Goal: Information Seeking & Learning: Learn about a topic

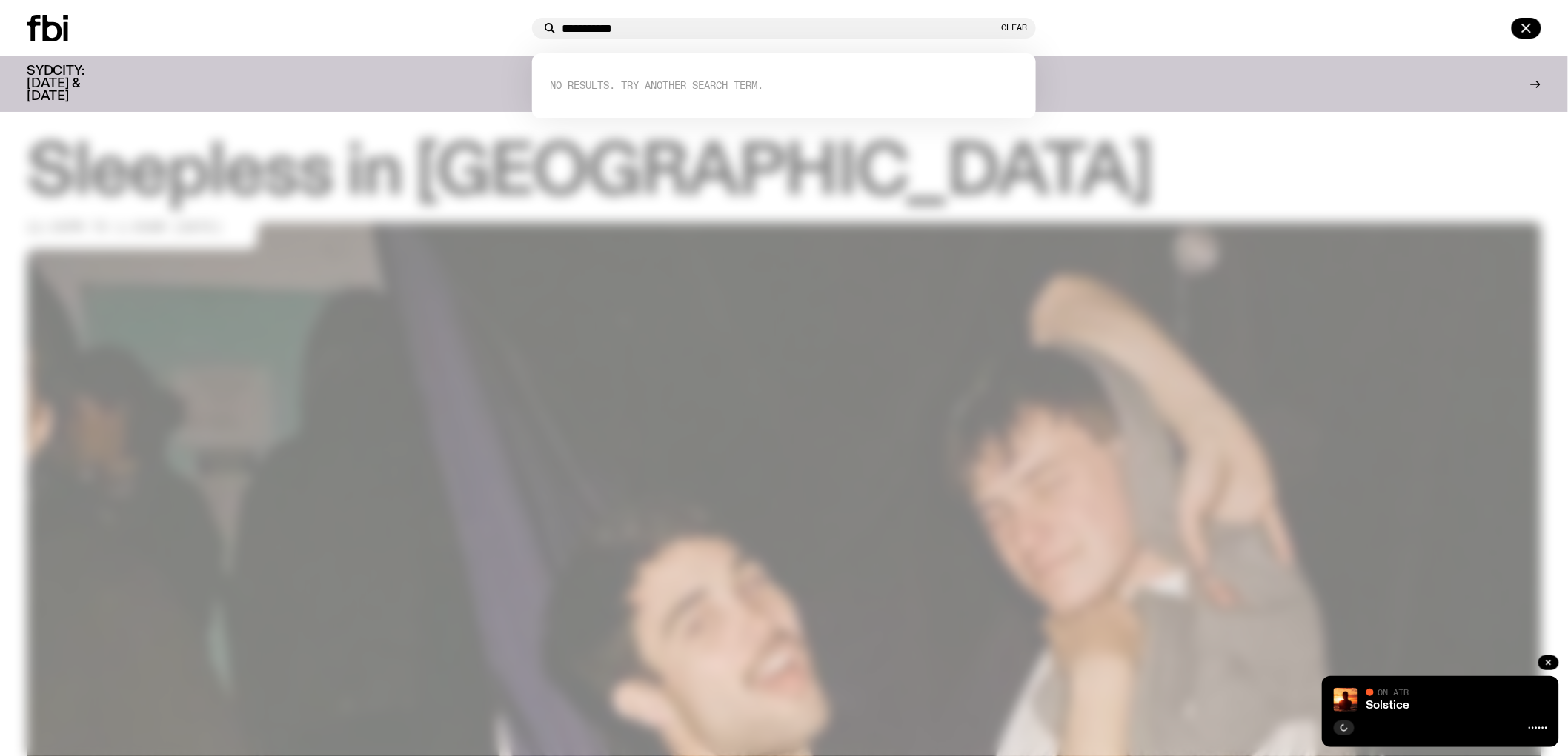
type input "**********"
click at [66, 24] on icon at bounding box center [65, 32] width 5 height 20
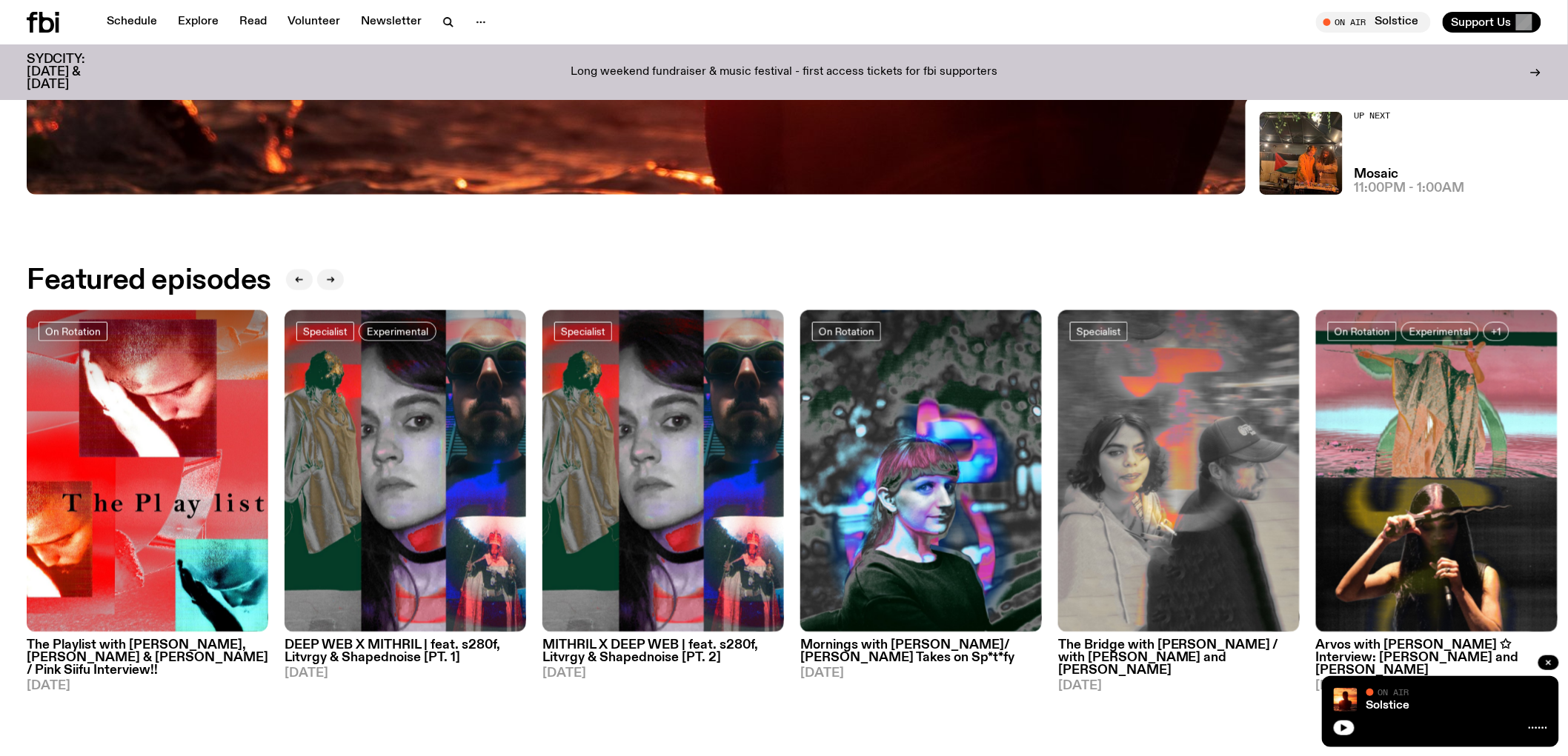
scroll to position [893, 0]
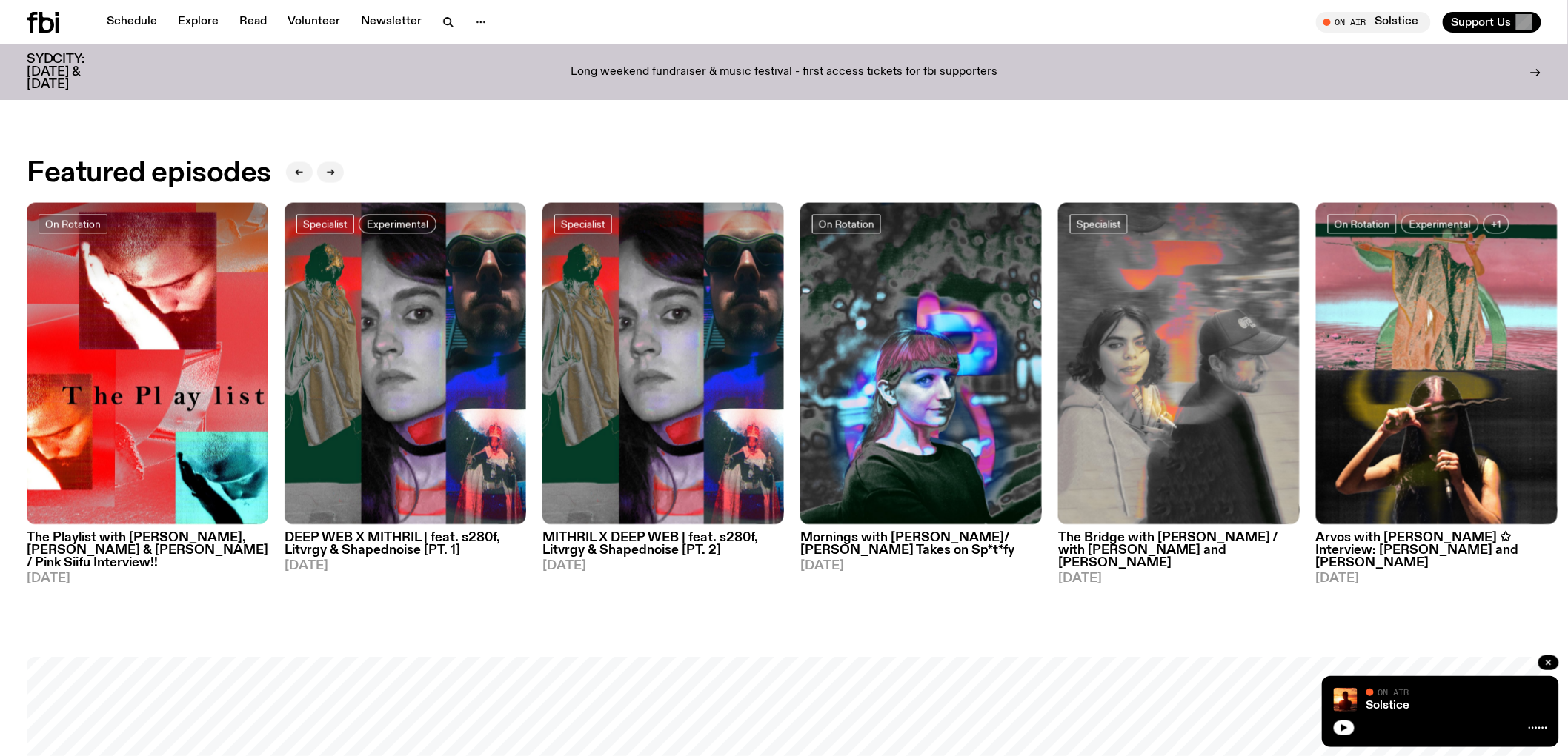
click at [895, 539] on h3 "Mornings with Sam Lane/ Liz Pelly Takes on Sp*t*fy" at bounding box center [921, 545] width 241 height 25
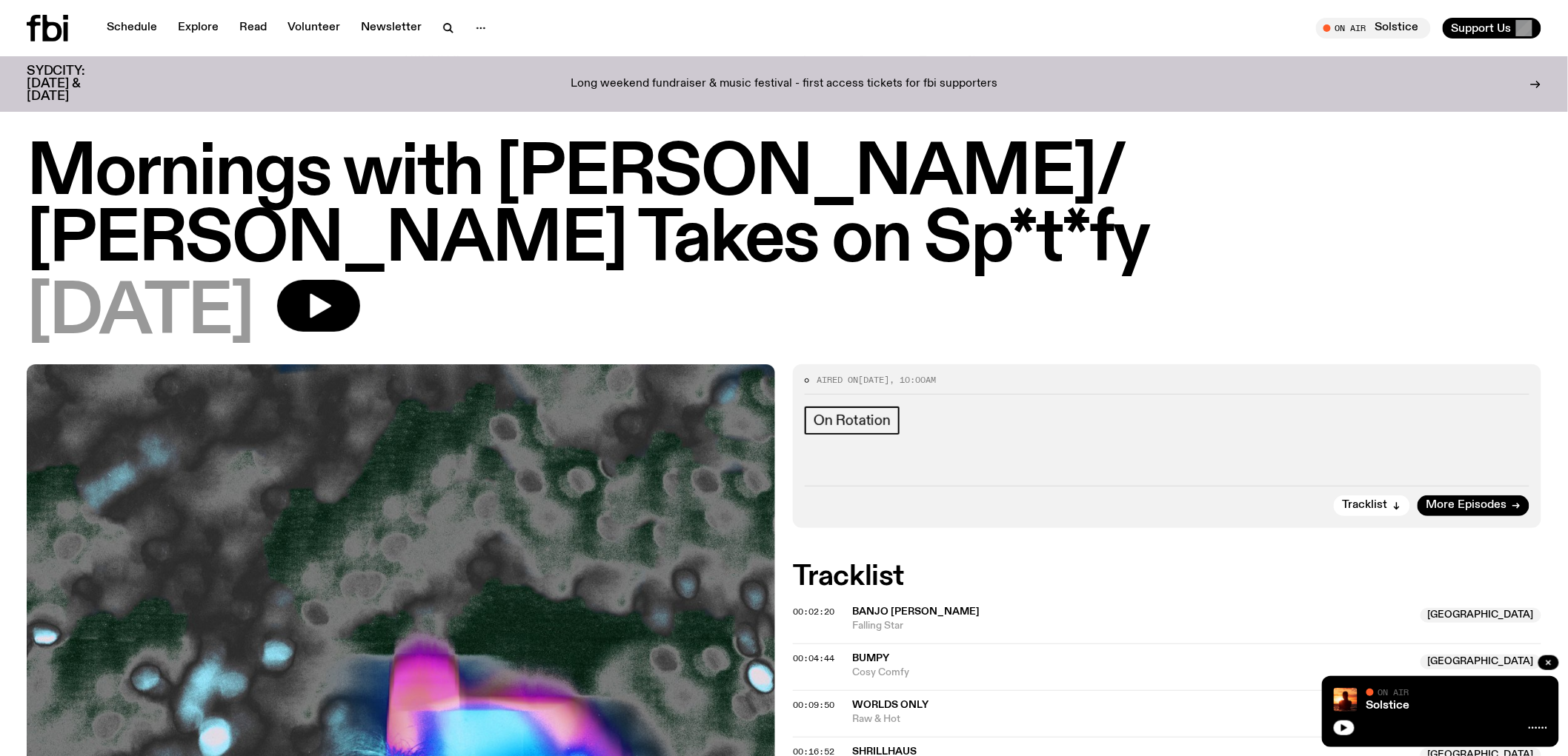
click at [272, 182] on h1 "Mornings with Sam Lane/ Liz Pelly Takes on Sp*t*fy" at bounding box center [784, 207] width 1515 height 134
click at [660, 188] on h1 "Mornings with Sam Lane/ Liz Pelly Takes on Sp*t*fy" at bounding box center [784, 207] width 1515 height 134
click at [137, 24] on link "Schedule" at bounding box center [132, 28] width 68 height 21
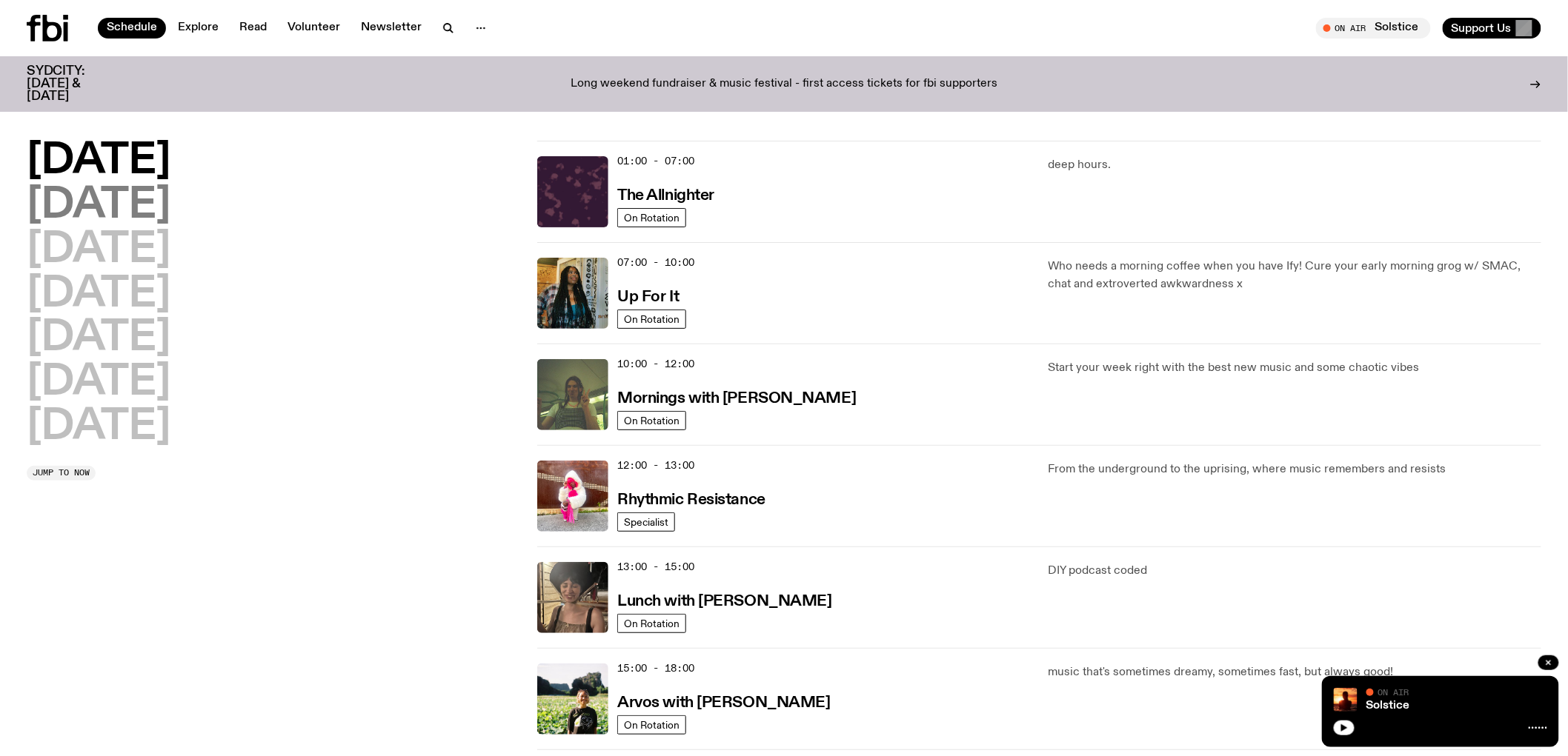
click at [113, 205] on h2 "Tuesday" at bounding box center [99, 206] width 144 height 41
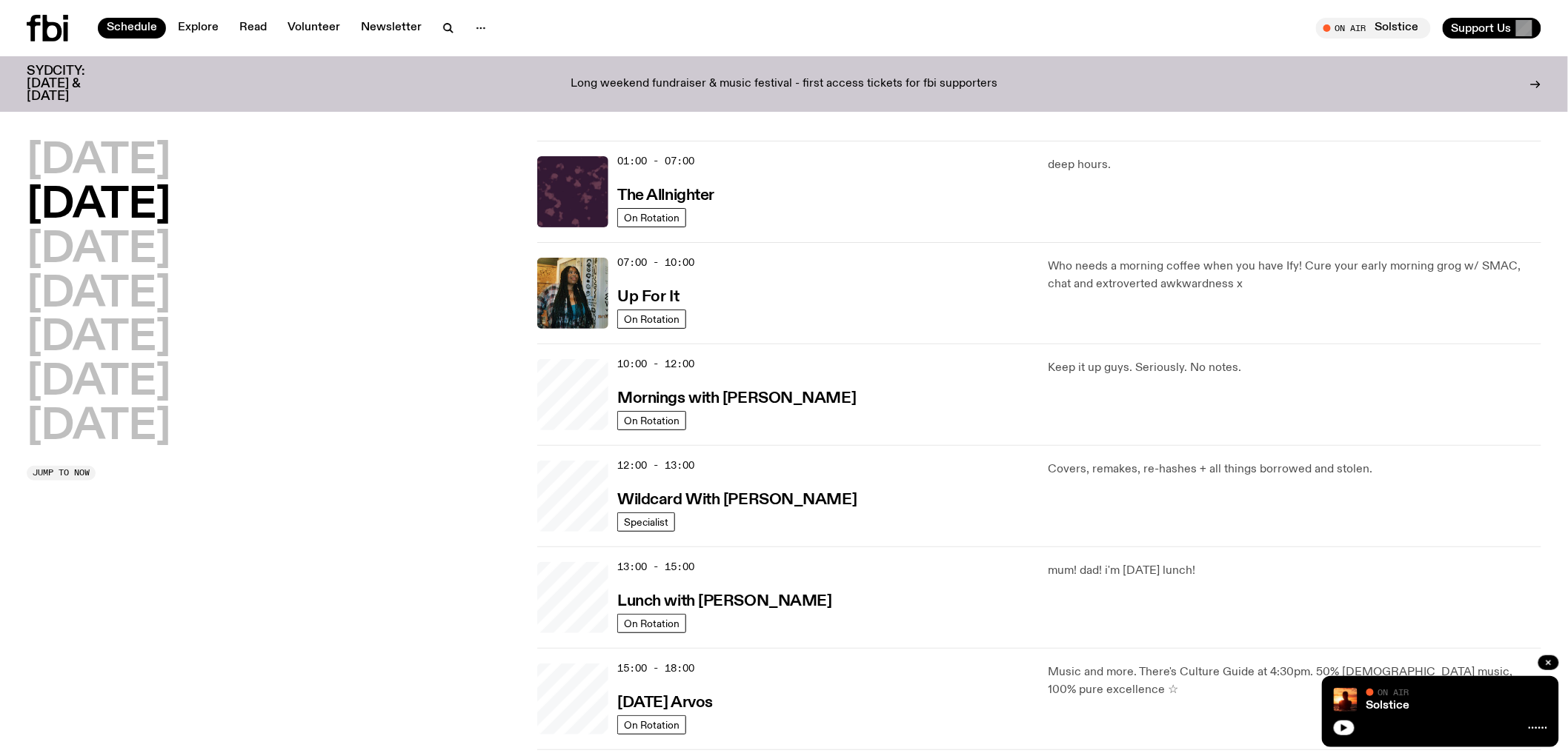
scroll to position [41, 0]
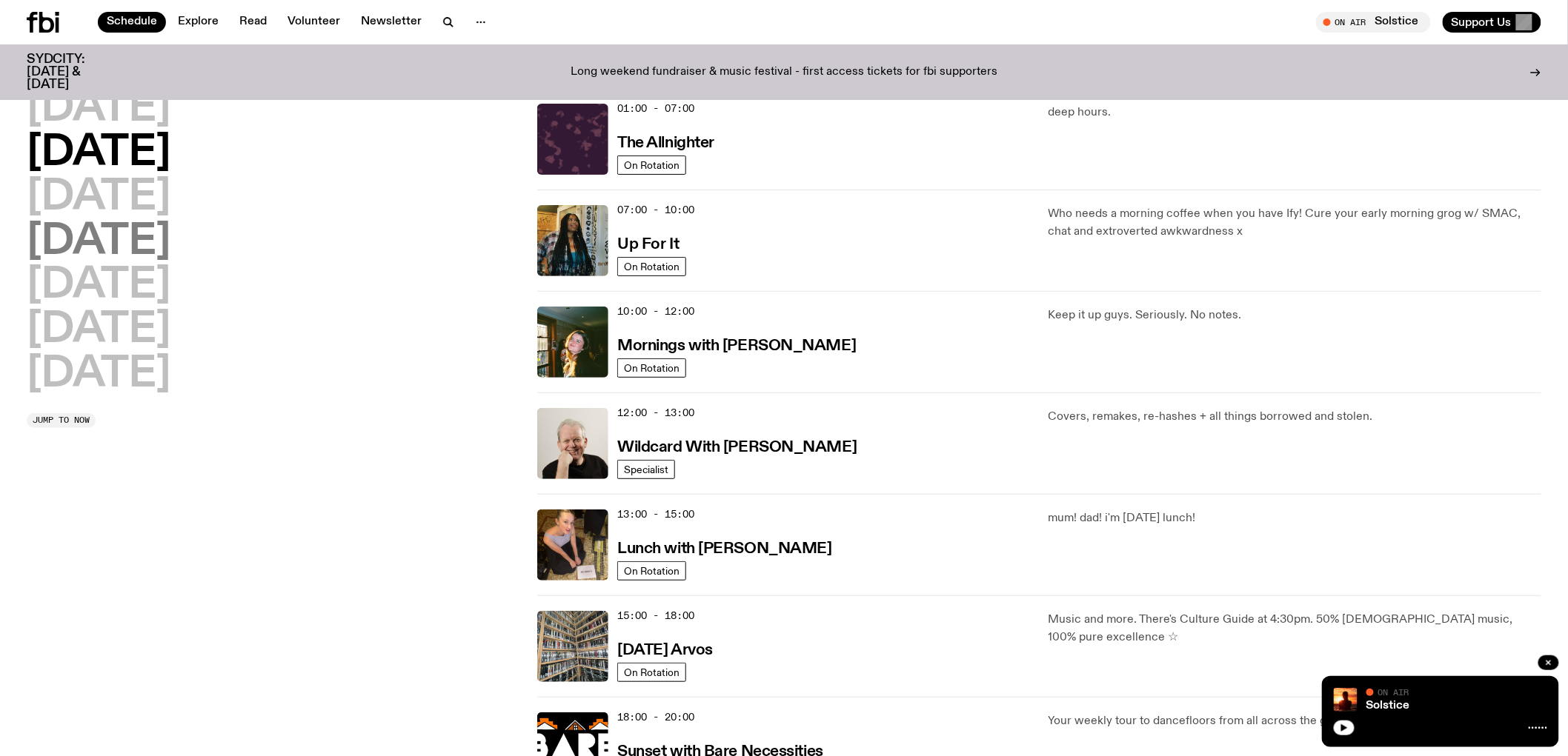
click at [126, 238] on h2 "Thursday" at bounding box center [99, 242] width 144 height 41
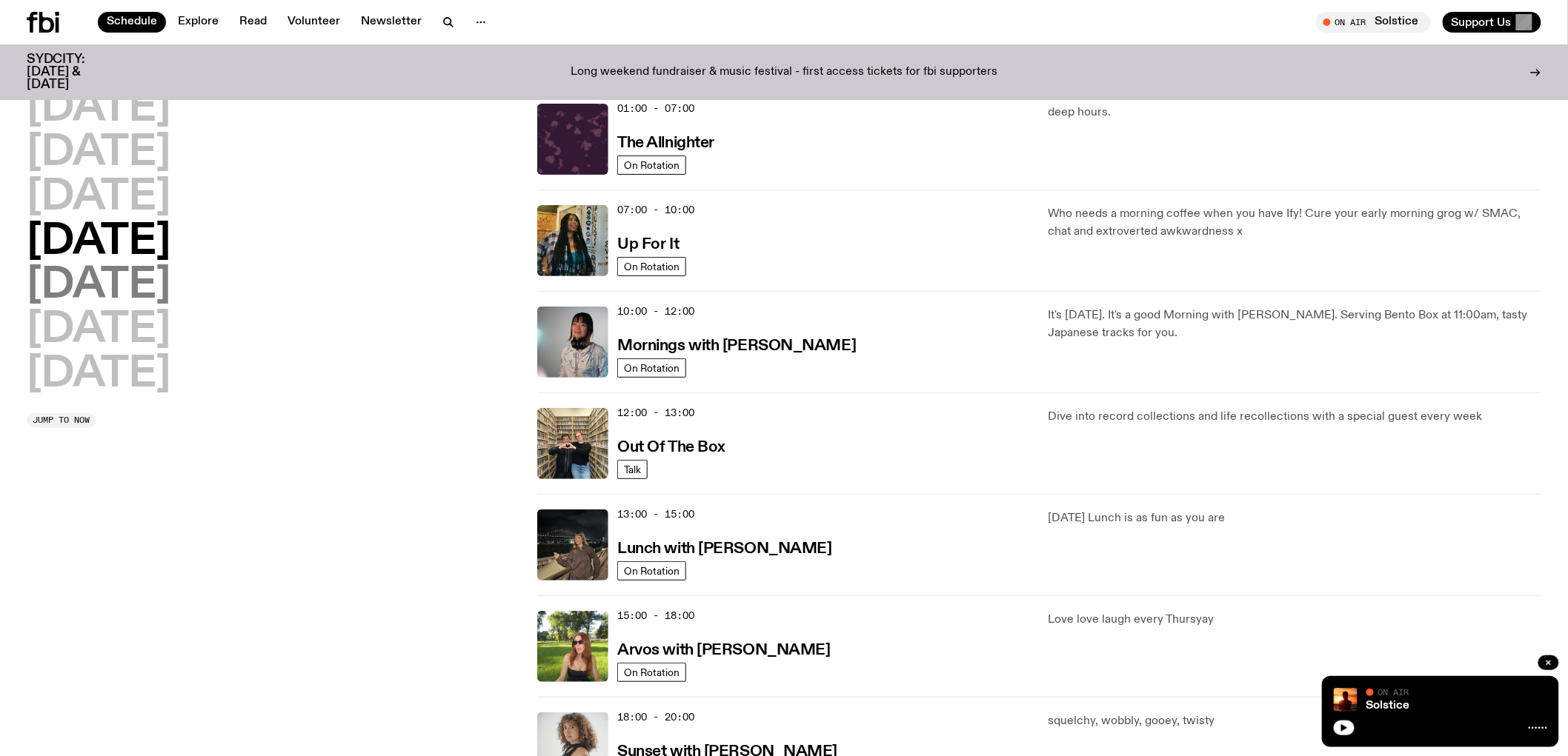
click at [126, 265] on h2 "Friday" at bounding box center [99, 286] width 144 height 41
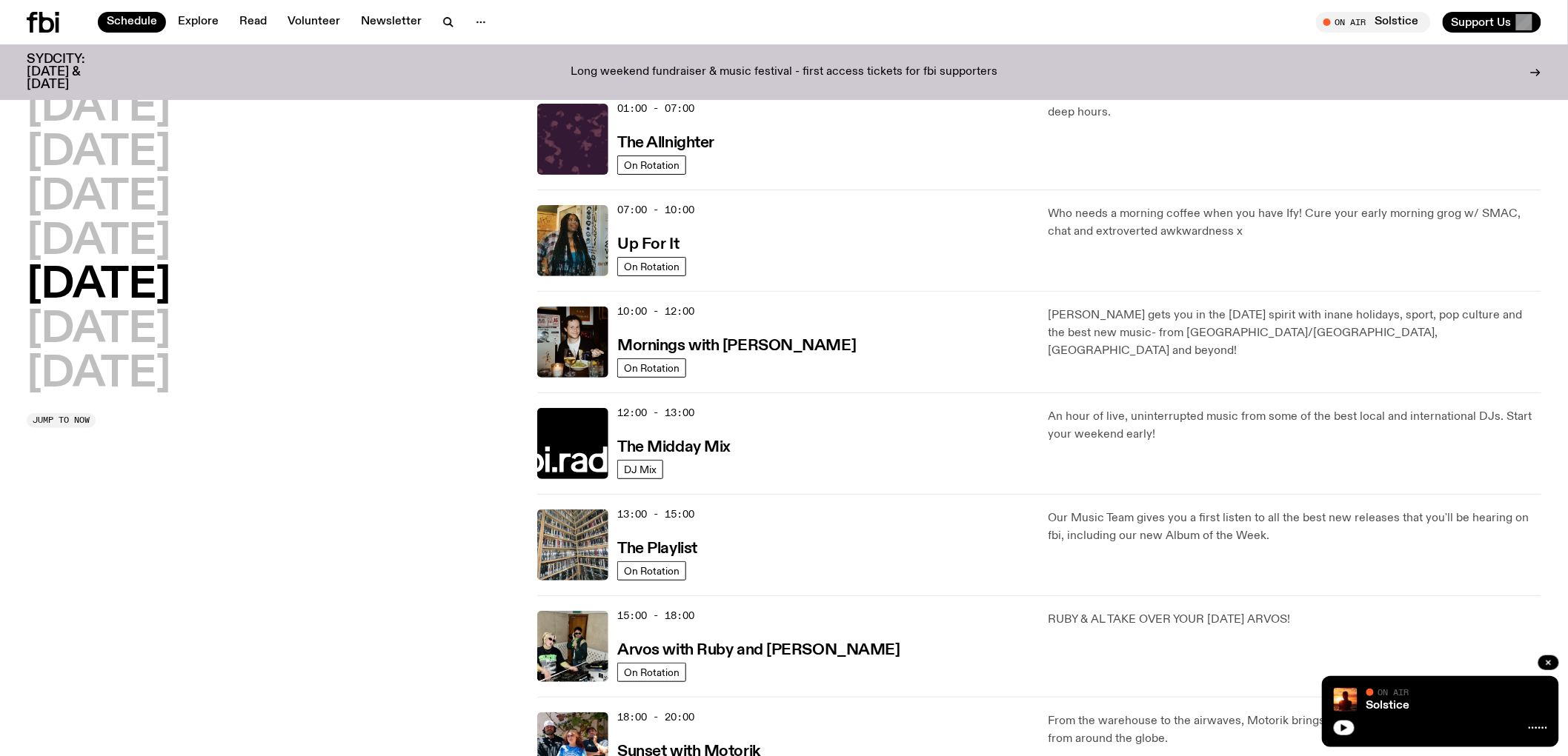
click at [126, 287] on h2 "Friday" at bounding box center [99, 286] width 144 height 41
drag, startPoint x: 122, startPoint y: 328, endPoint x: 120, endPoint y: 344, distance: 16.1
click at [121, 330] on h2 "Saturday" at bounding box center [99, 330] width 144 height 41
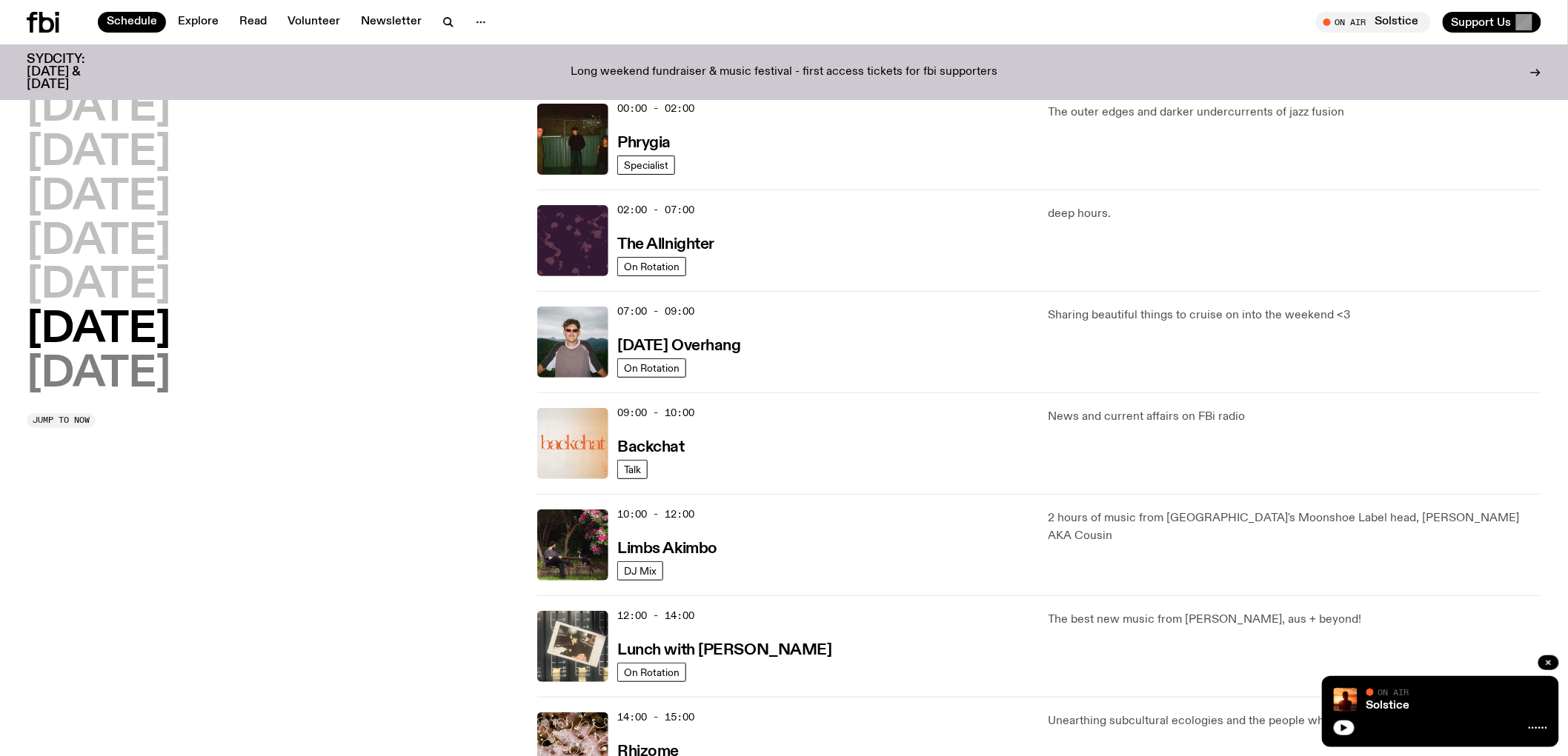
click at [114, 372] on h2 "Sunday" at bounding box center [99, 375] width 144 height 41
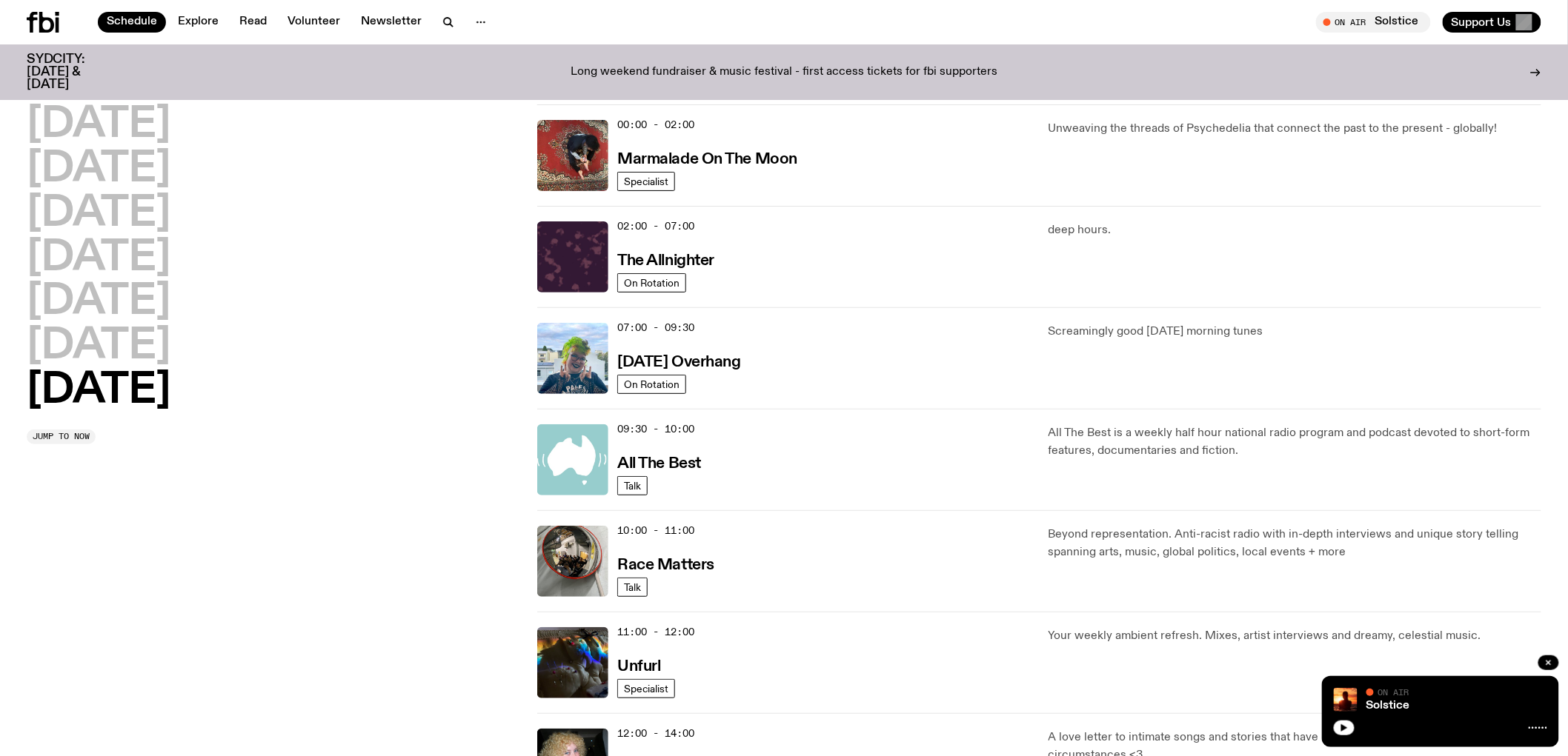
scroll to position [0, 0]
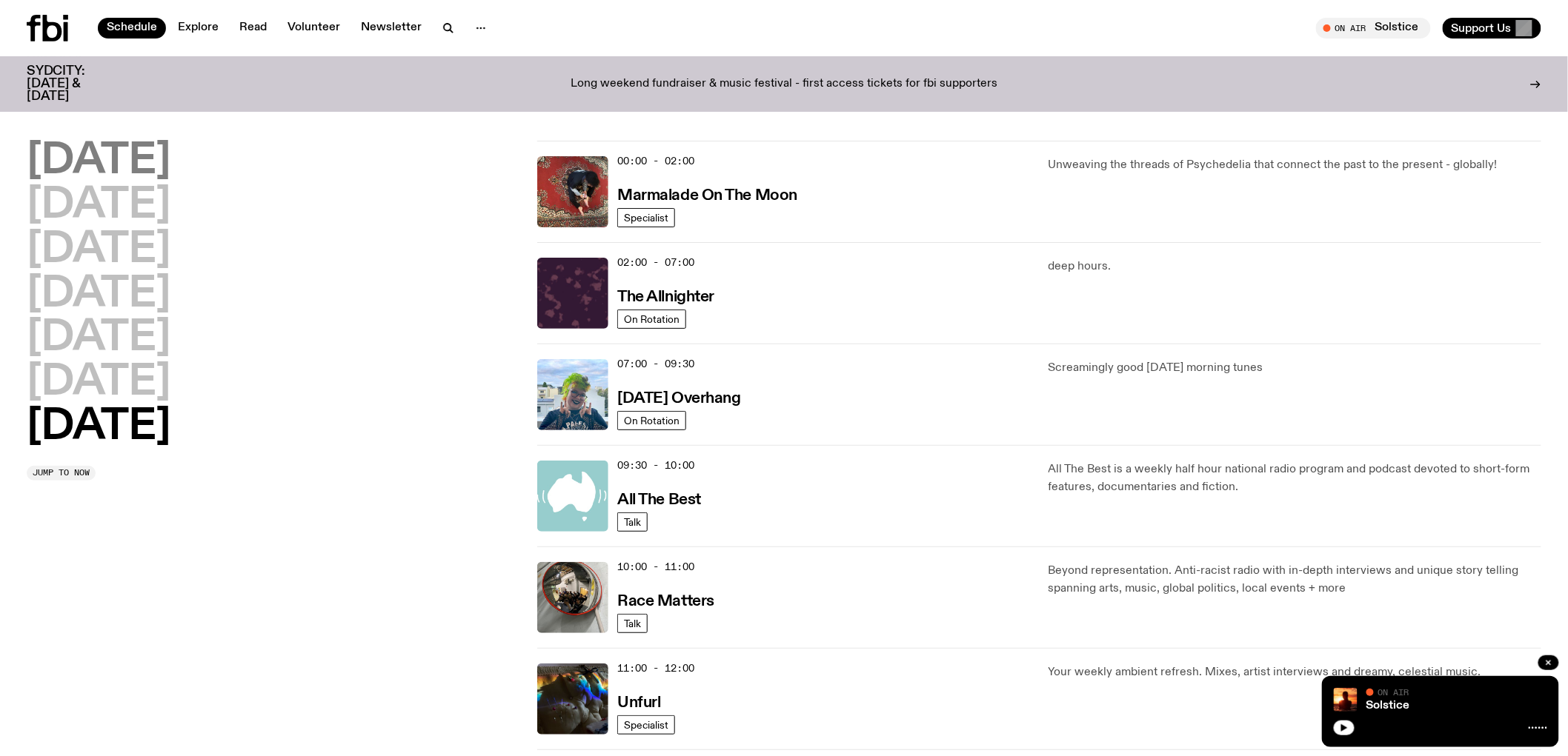
click at [139, 158] on h2 "Monday" at bounding box center [99, 162] width 144 height 41
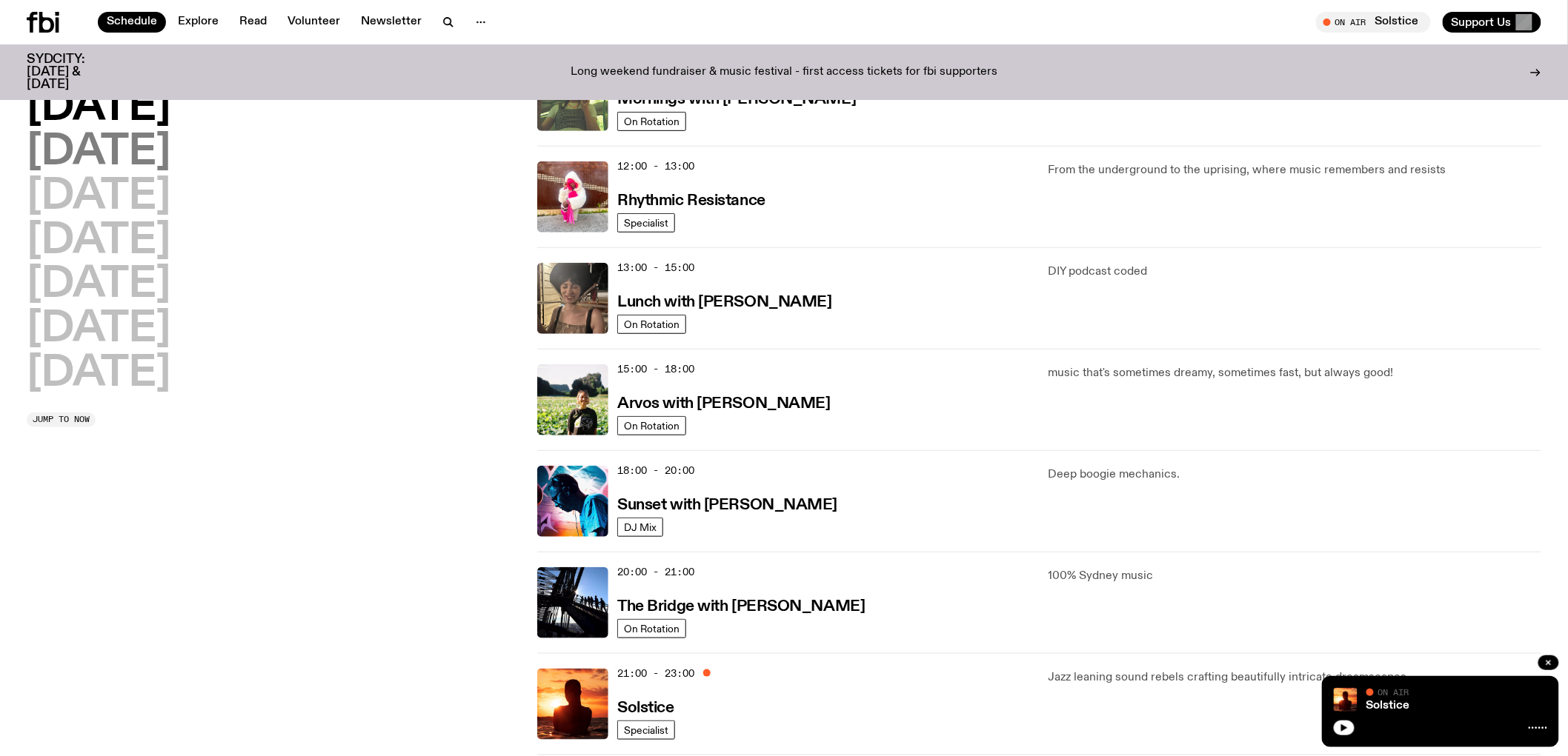
click at [108, 163] on h2 "Tuesday" at bounding box center [99, 152] width 144 height 41
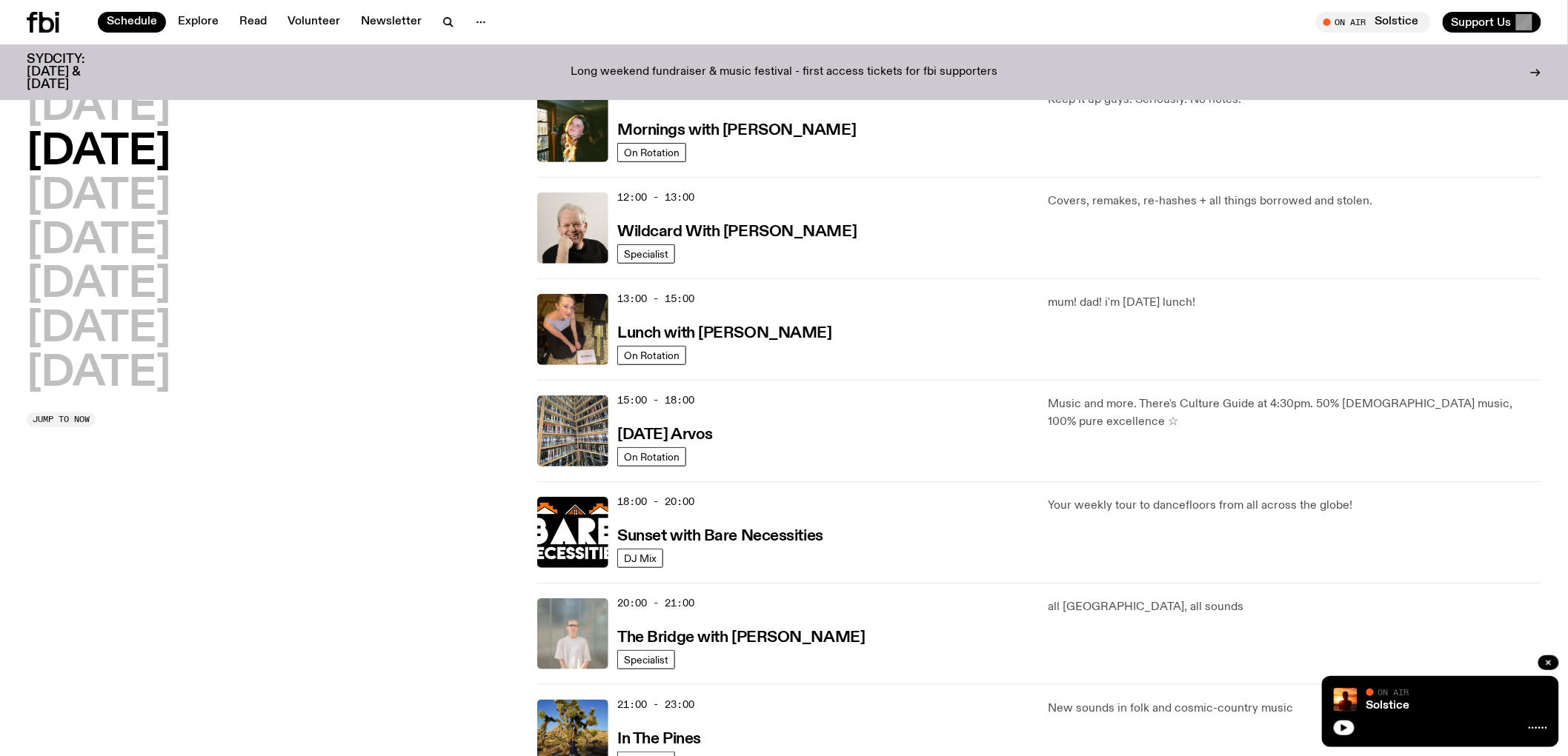
scroll to position [535, 0]
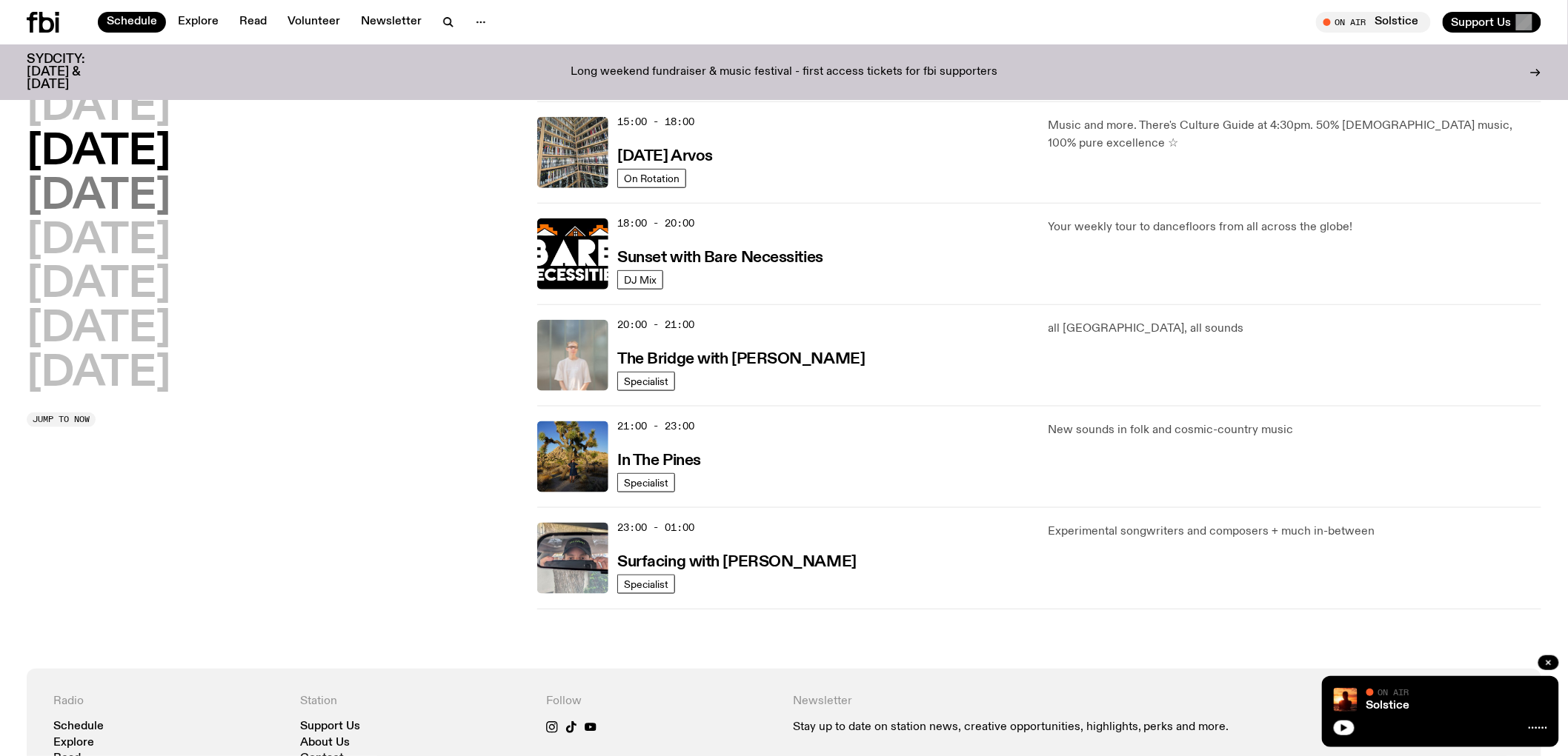
click at [162, 193] on h2 "Wednesday" at bounding box center [99, 197] width 144 height 41
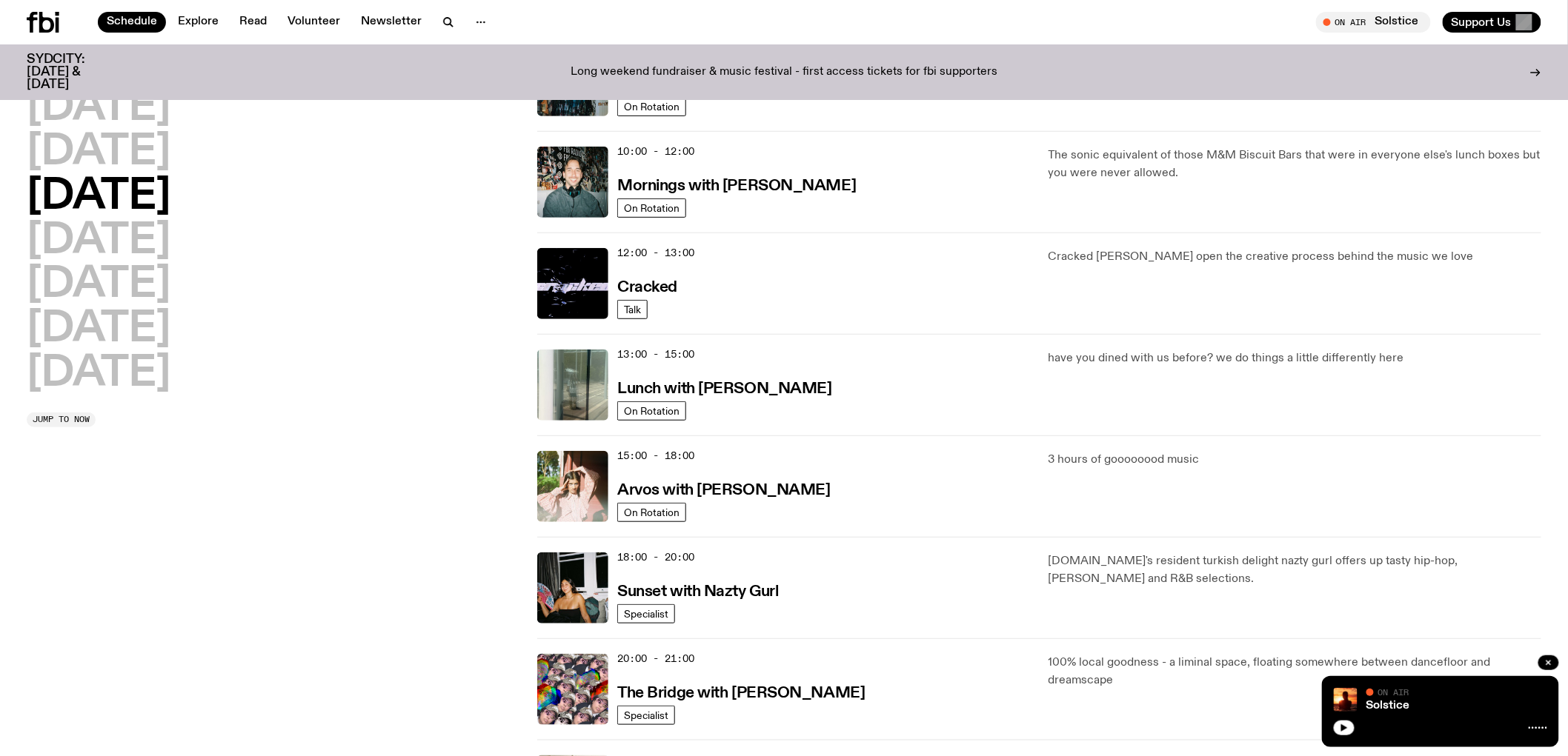
scroll to position [0, 0]
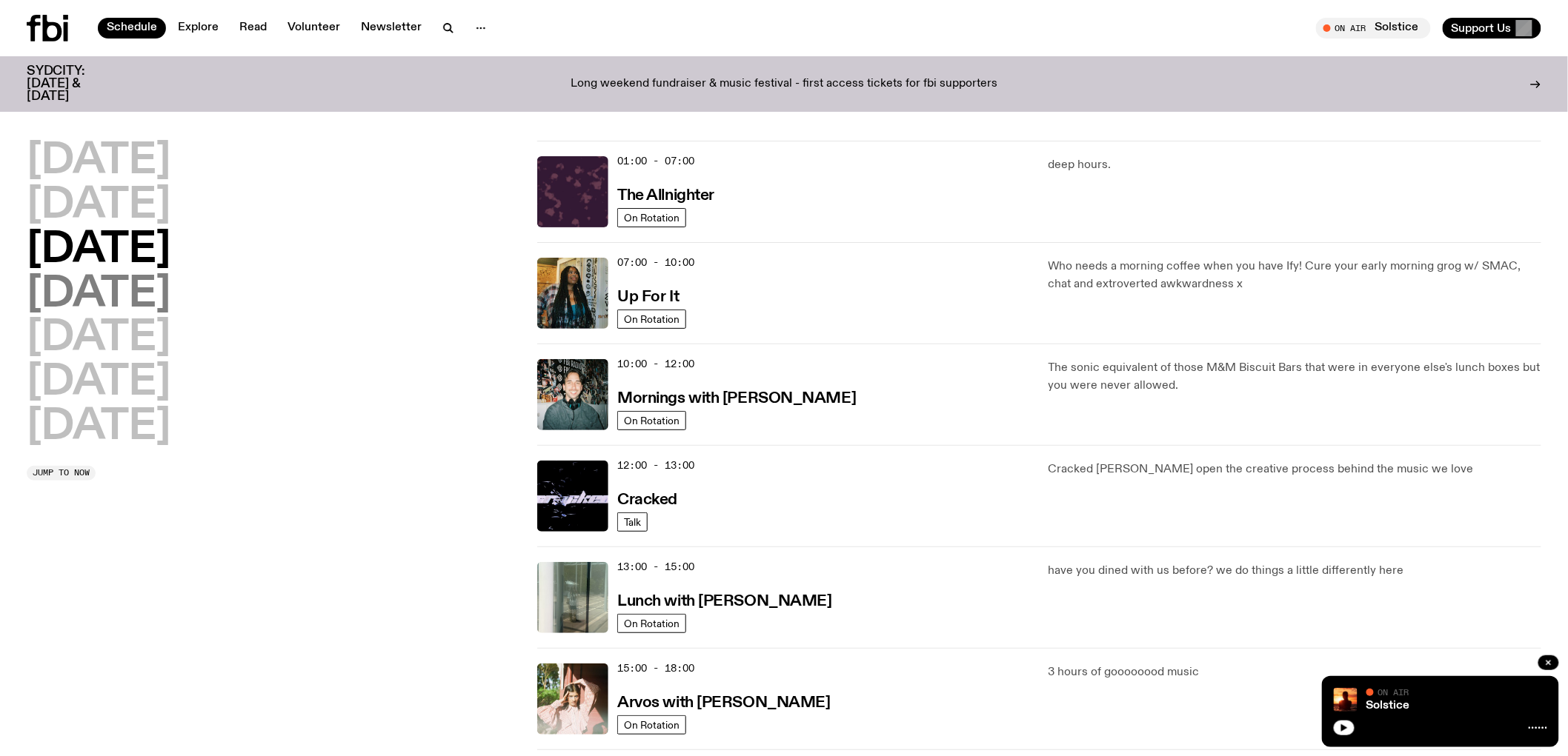
click at [170, 307] on h2 "Thursday" at bounding box center [99, 294] width 144 height 41
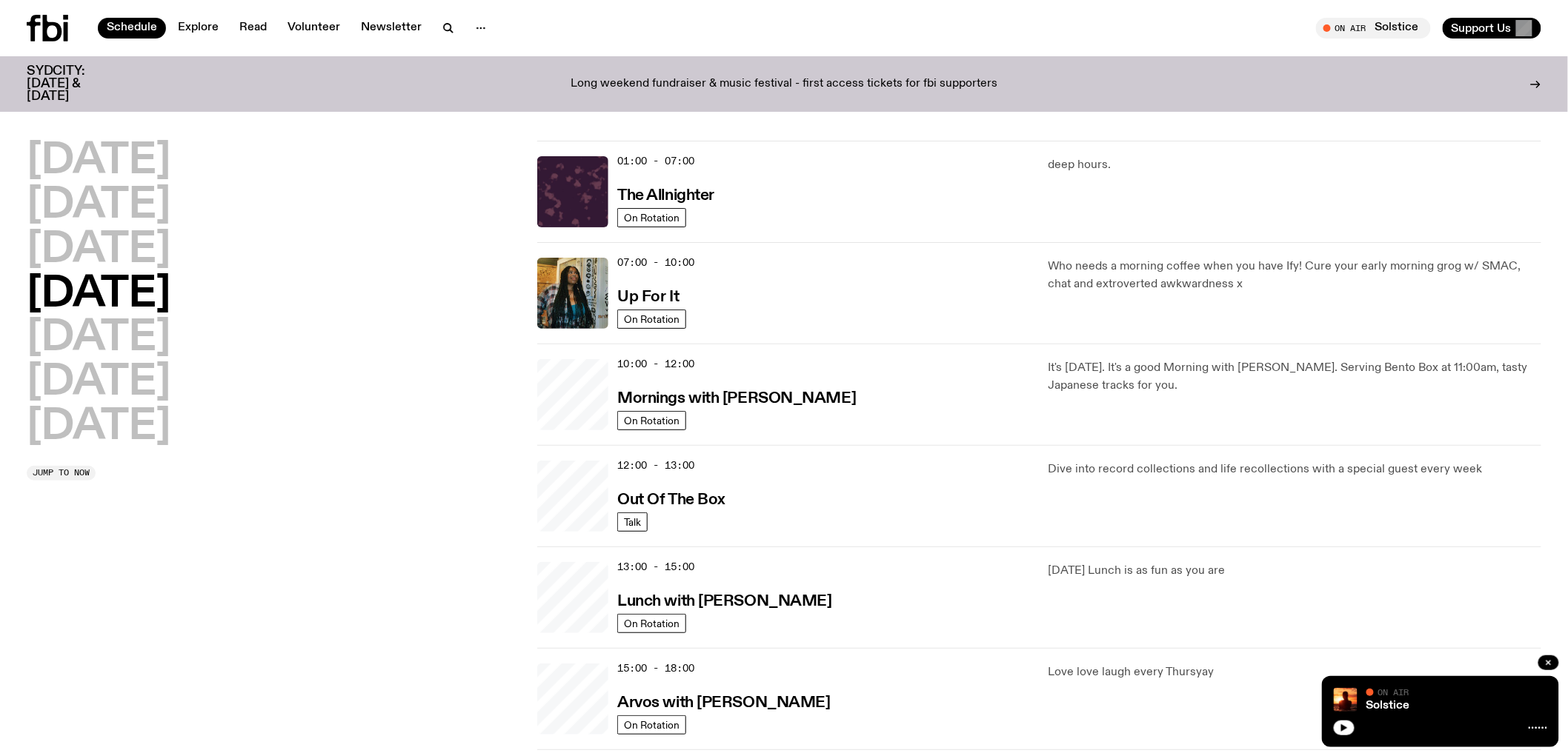
scroll to position [41, 0]
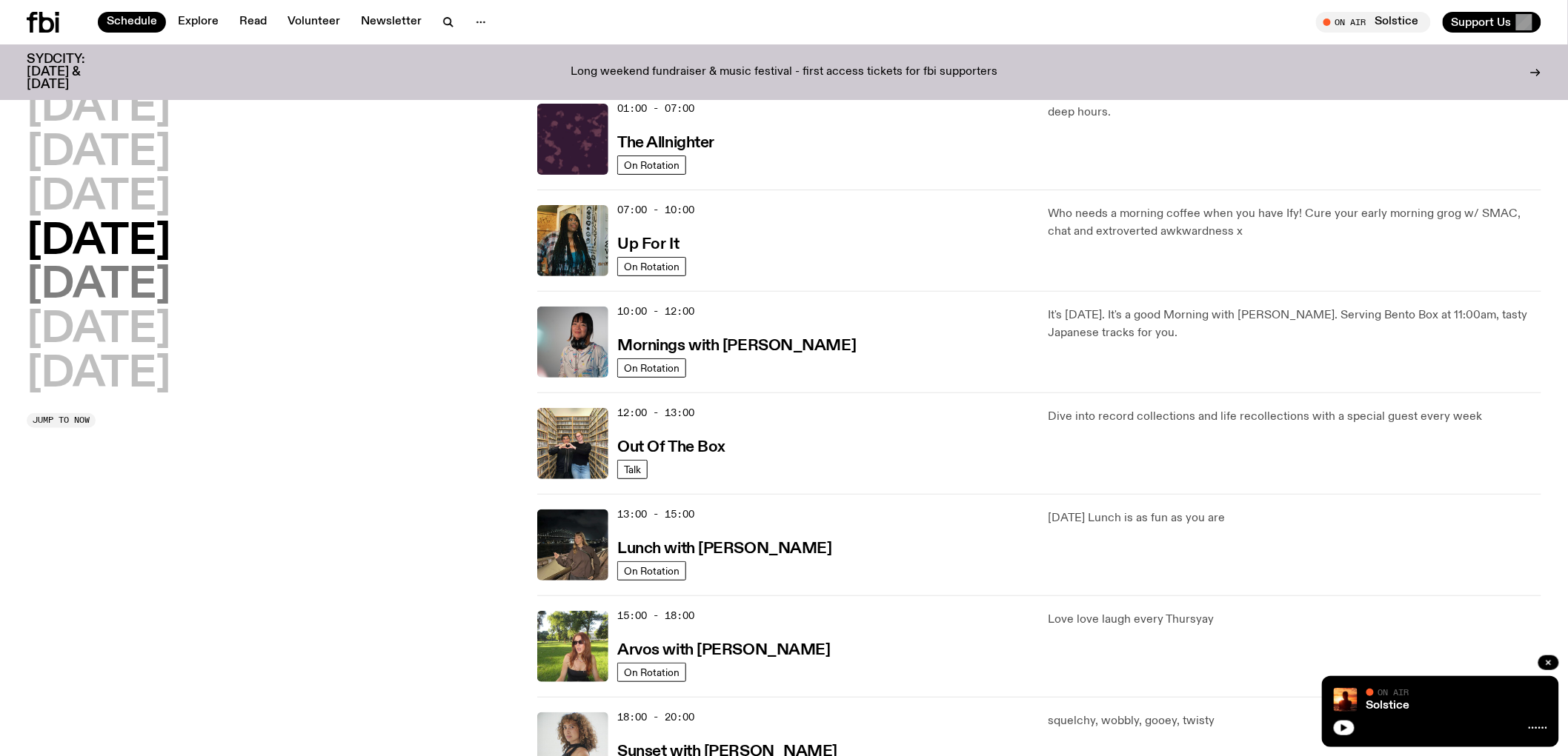
click at [94, 283] on h2 "Friday" at bounding box center [99, 286] width 144 height 41
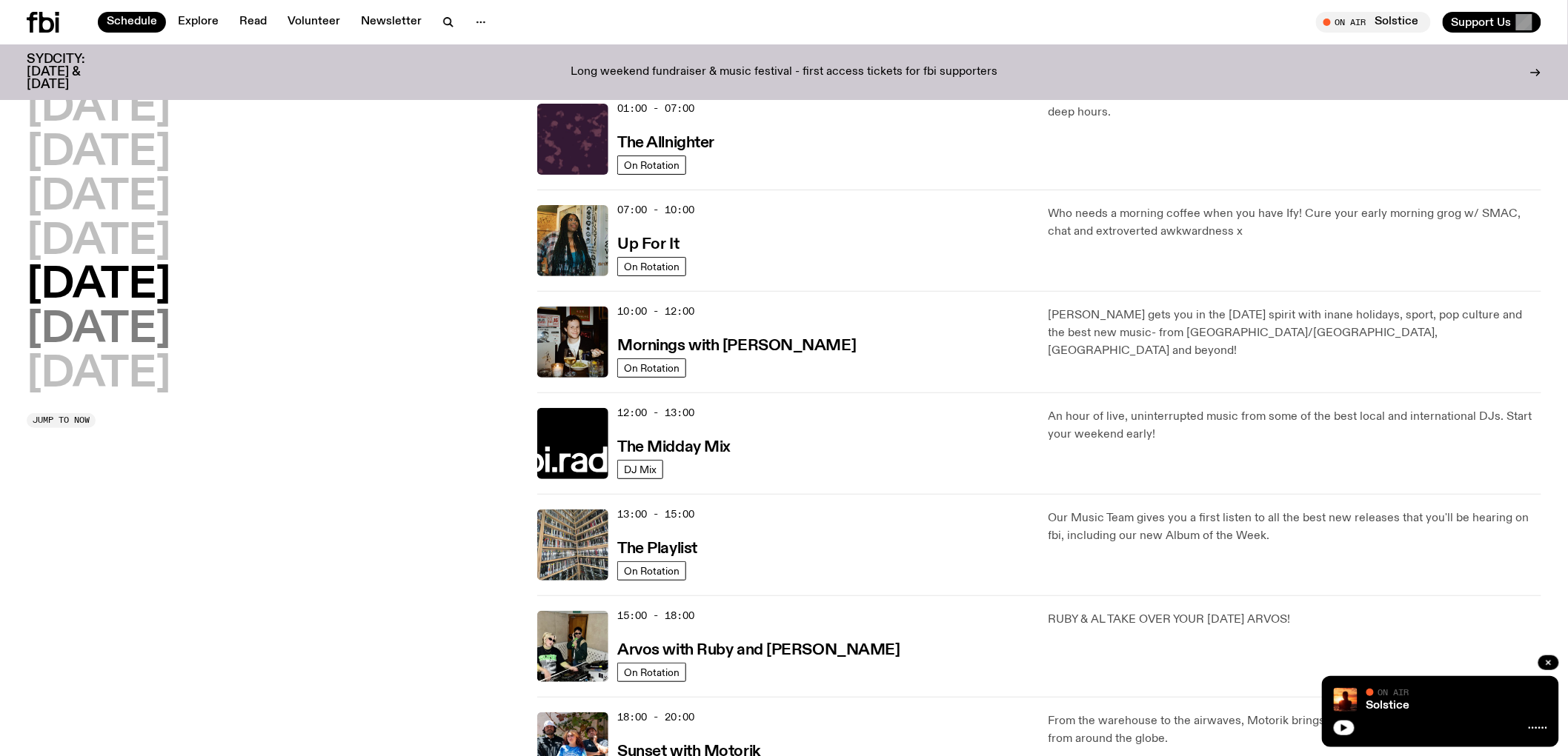
click at [112, 345] on h2 "Saturday" at bounding box center [99, 330] width 144 height 41
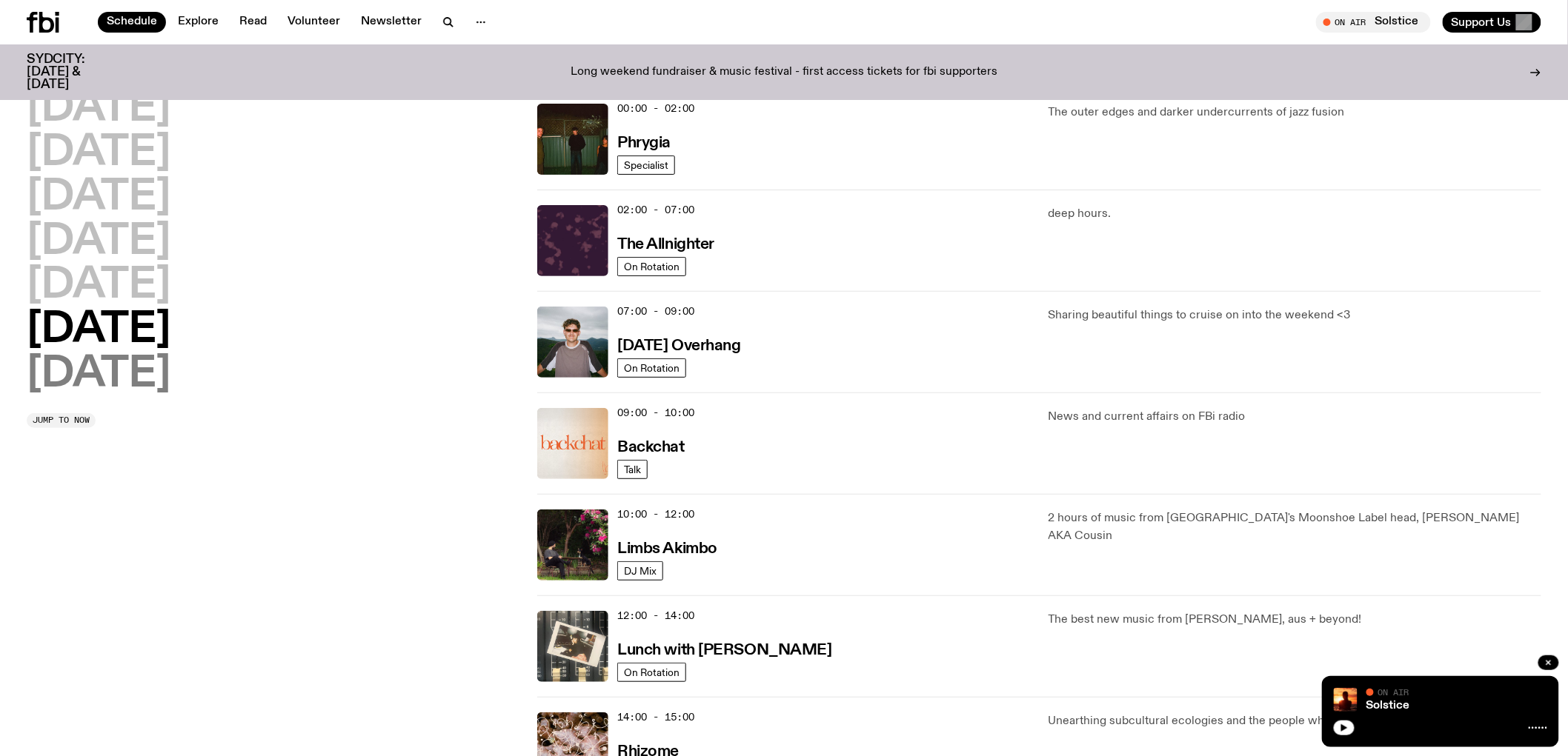
click at [128, 388] on h2 "Sunday" at bounding box center [99, 375] width 144 height 41
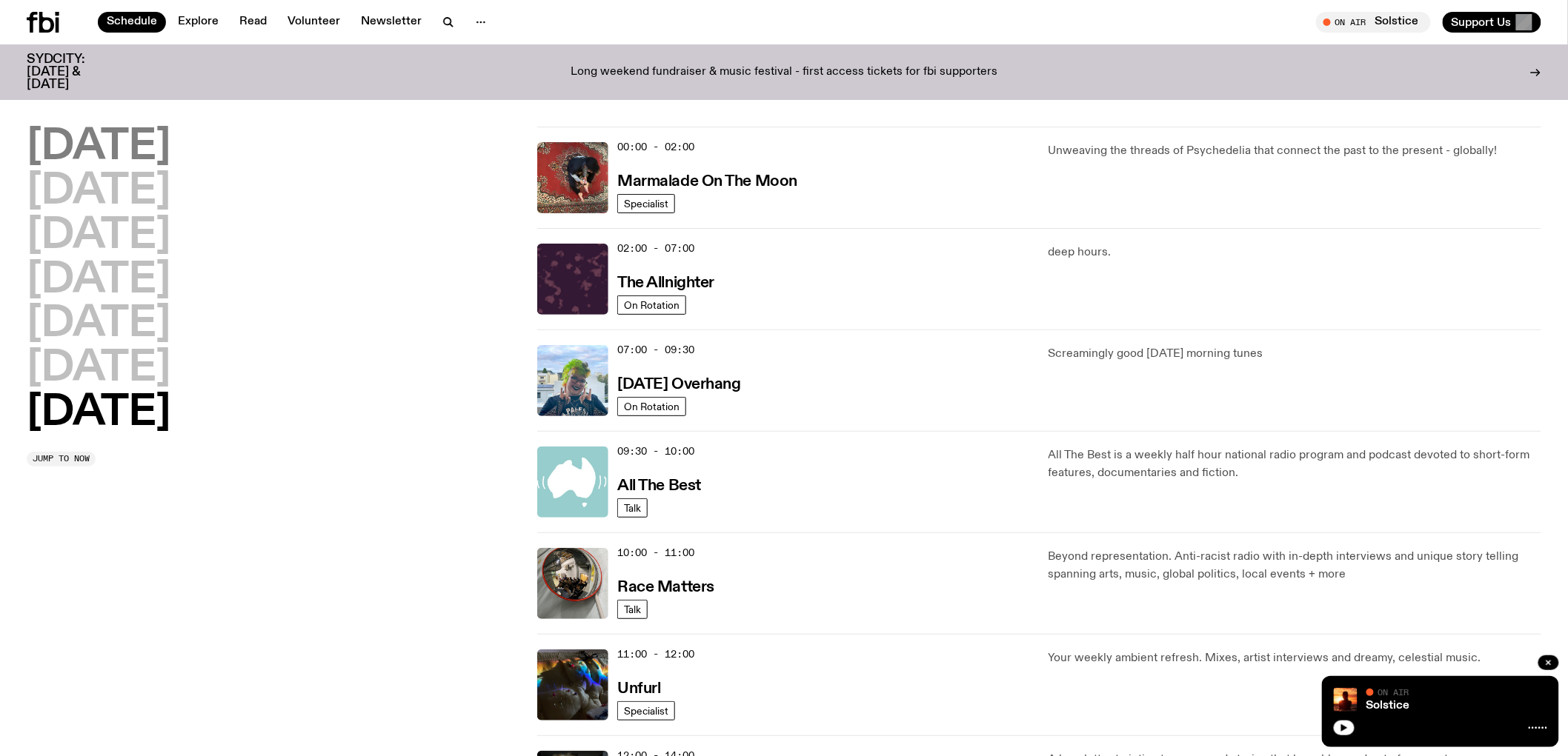
scroll to position [0, 0]
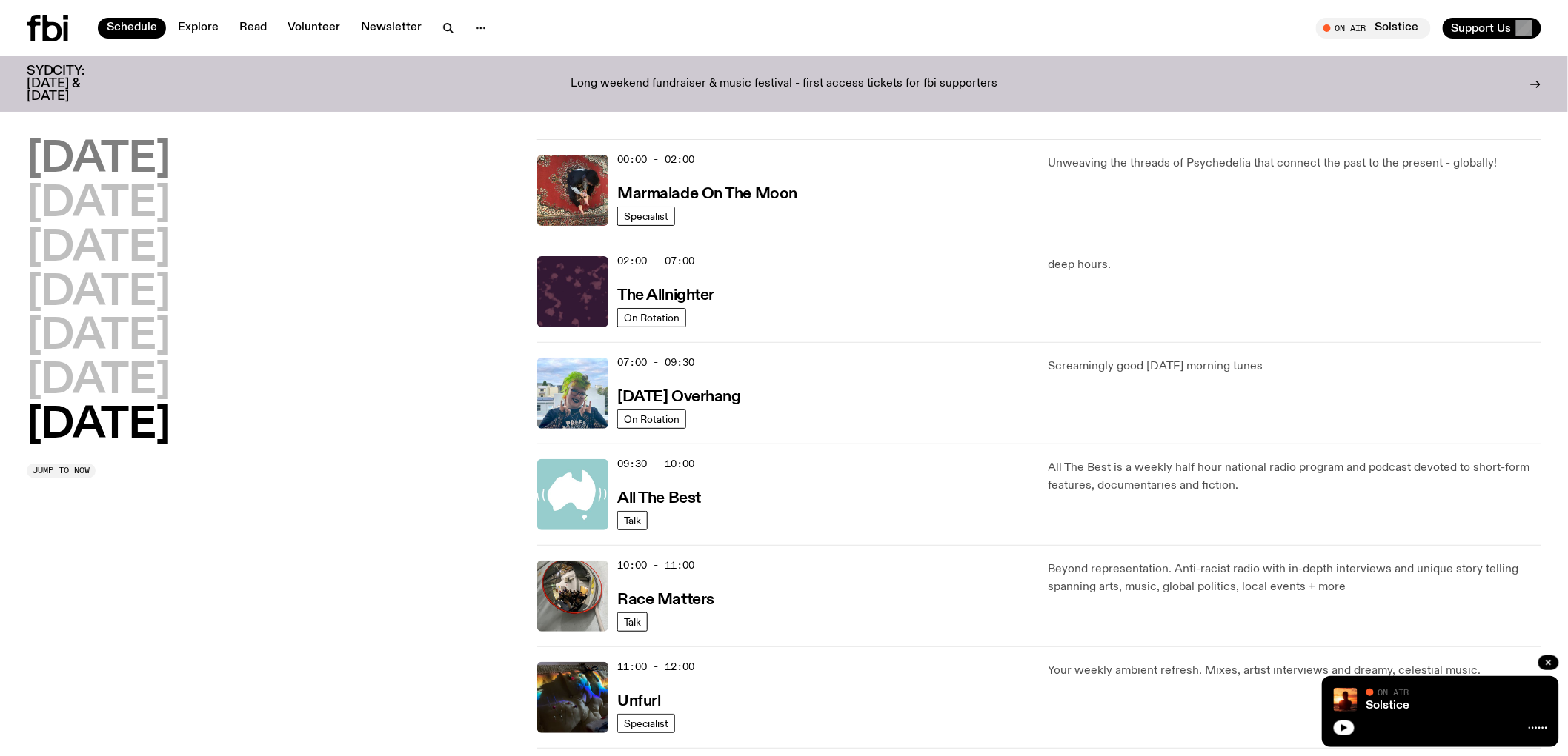
click at [123, 157] on h2 "Monday" at bounding box center [99, 160] width 144 height 41
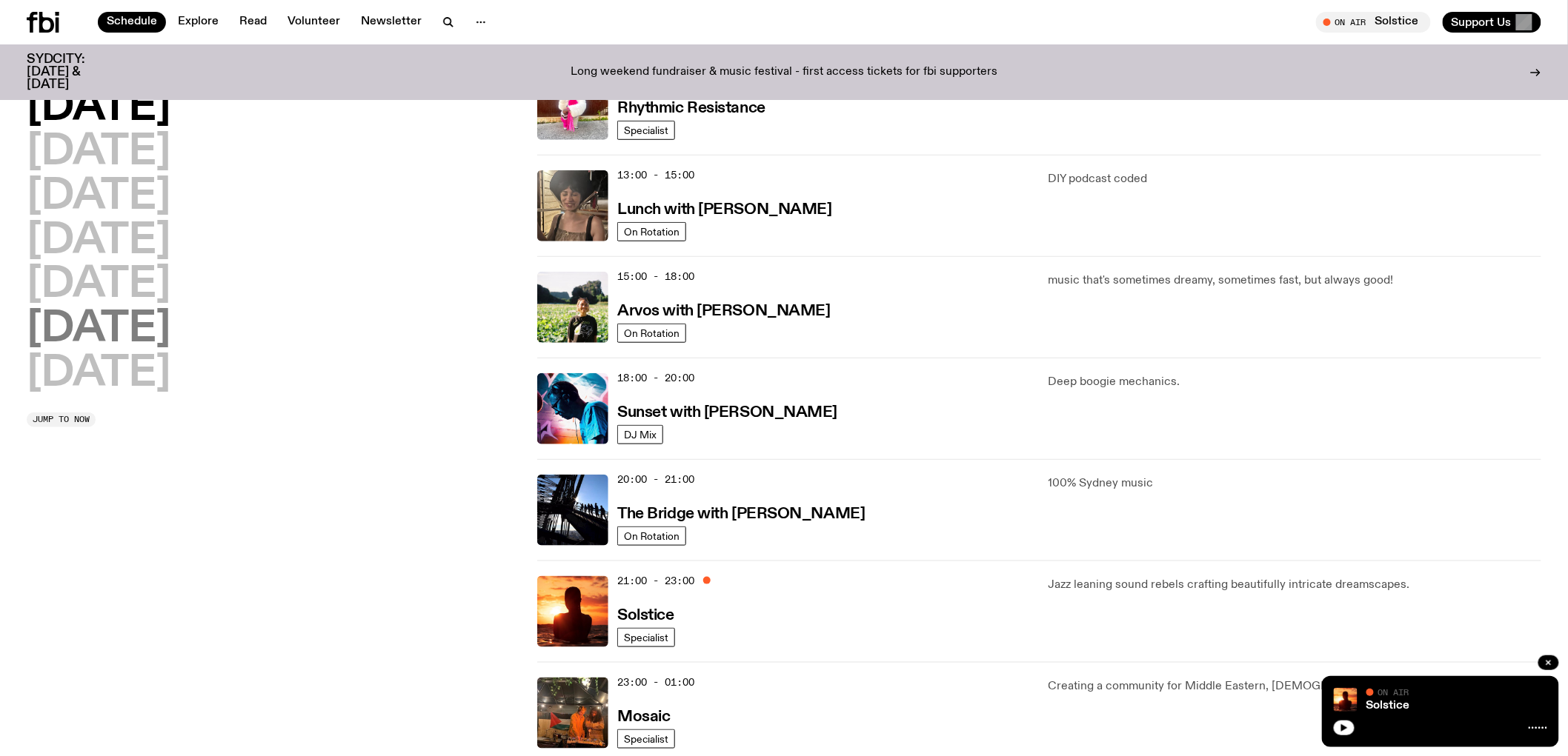
scroll to position [535, 0]
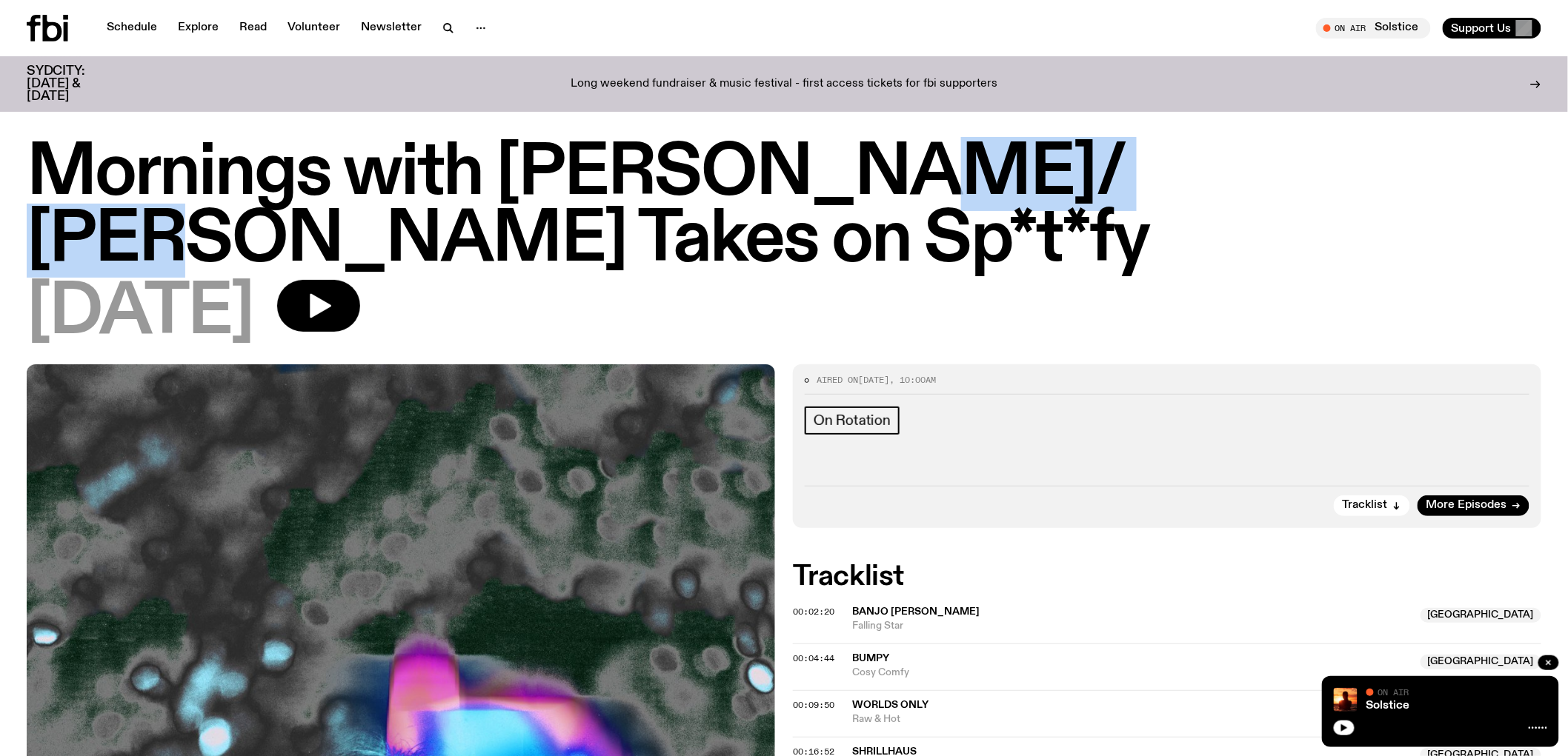
drag, startPoint x: 849, startPoint y: 165, endPoint x: 1091, endPoint y: 182, distance: 242.6
click at [1098, 183] on h1 "Mornings with Sam Lane/ Liz Pelly Takes on Sp*t*fy" at bounding box center [784, 207] width 1515 height 134
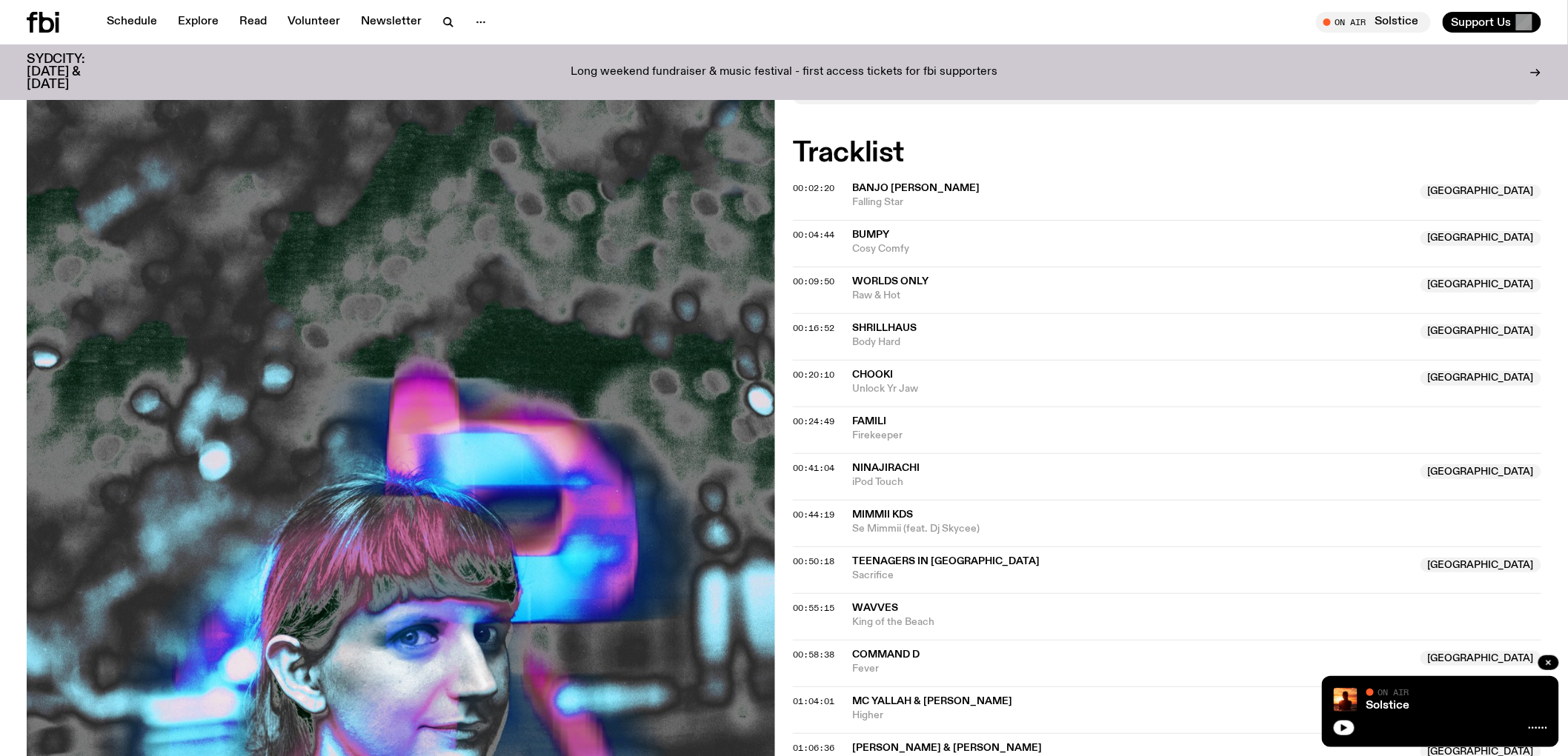
scroll to position [320, 0]
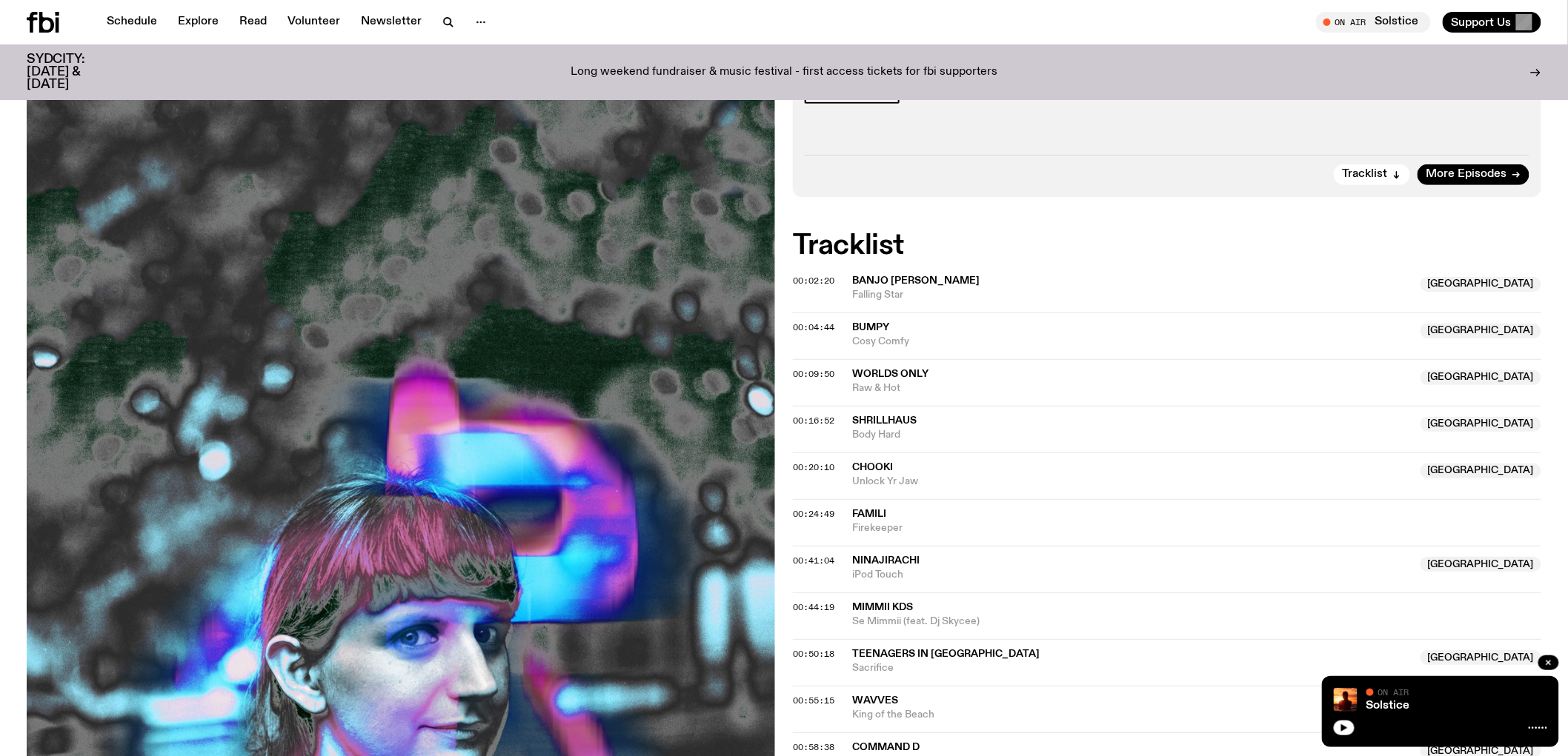
click at [876, 281] on span "Banjo Ulysses" at bounding box center [915, 280] width 127 height 10
click at [815, 279] on span "00:02:20" at bounding box center [813, 280] width 41 height 12
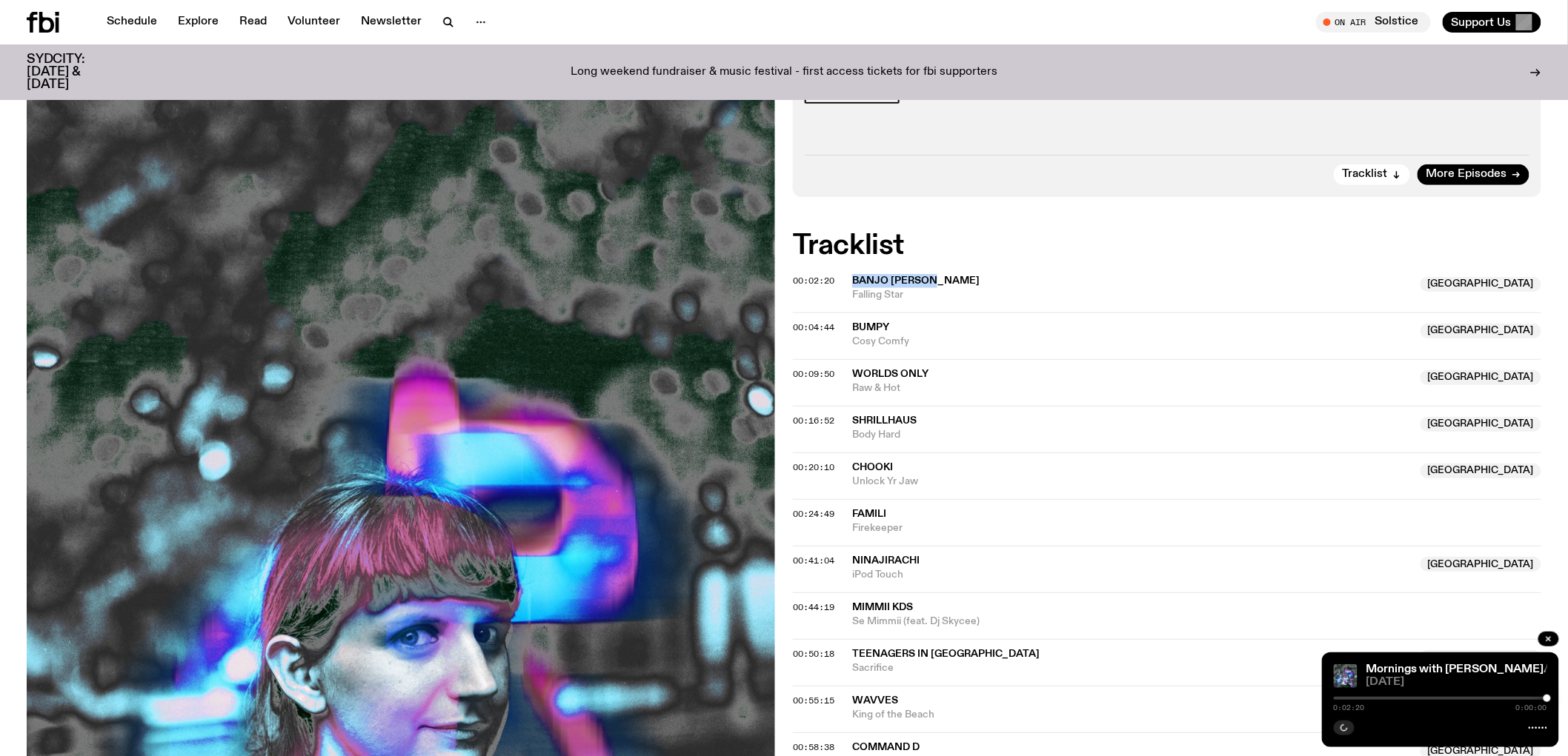
drag, startPoint x: 944, startPoint y: 278, endPoint x: 854, endPoint y: 281, distance: 90.0
click at [854, 281] on span "Banjo Ulysses" at bounding box center [1131, 280] width 559 height 14
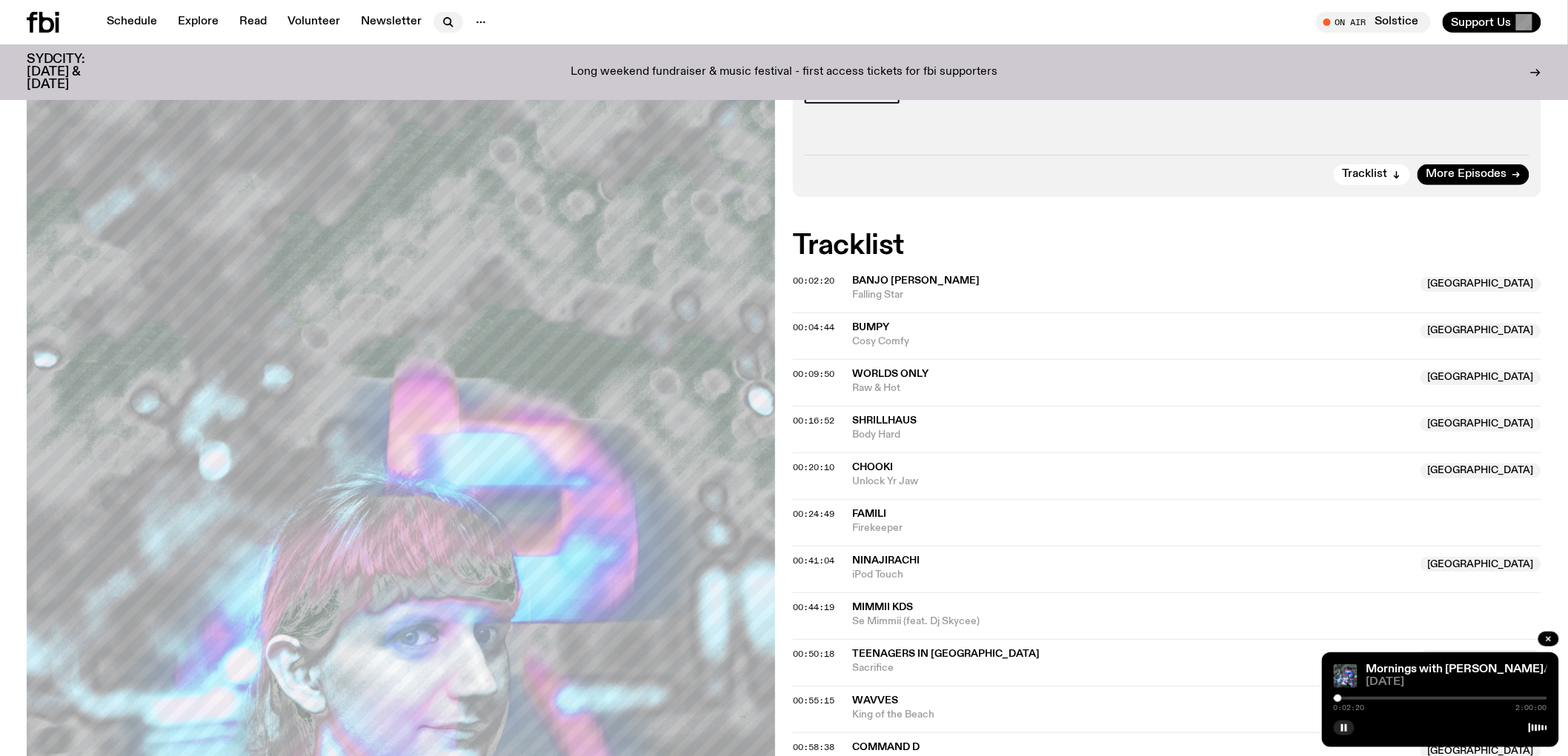
drag, startPoint x: 856, startPoint y: 281, endPoint x: 446, endPoint y: 19, distance: 486.6
click at [446, 19] on icon "button" at bounding box center [448, 21] width 18 height 18
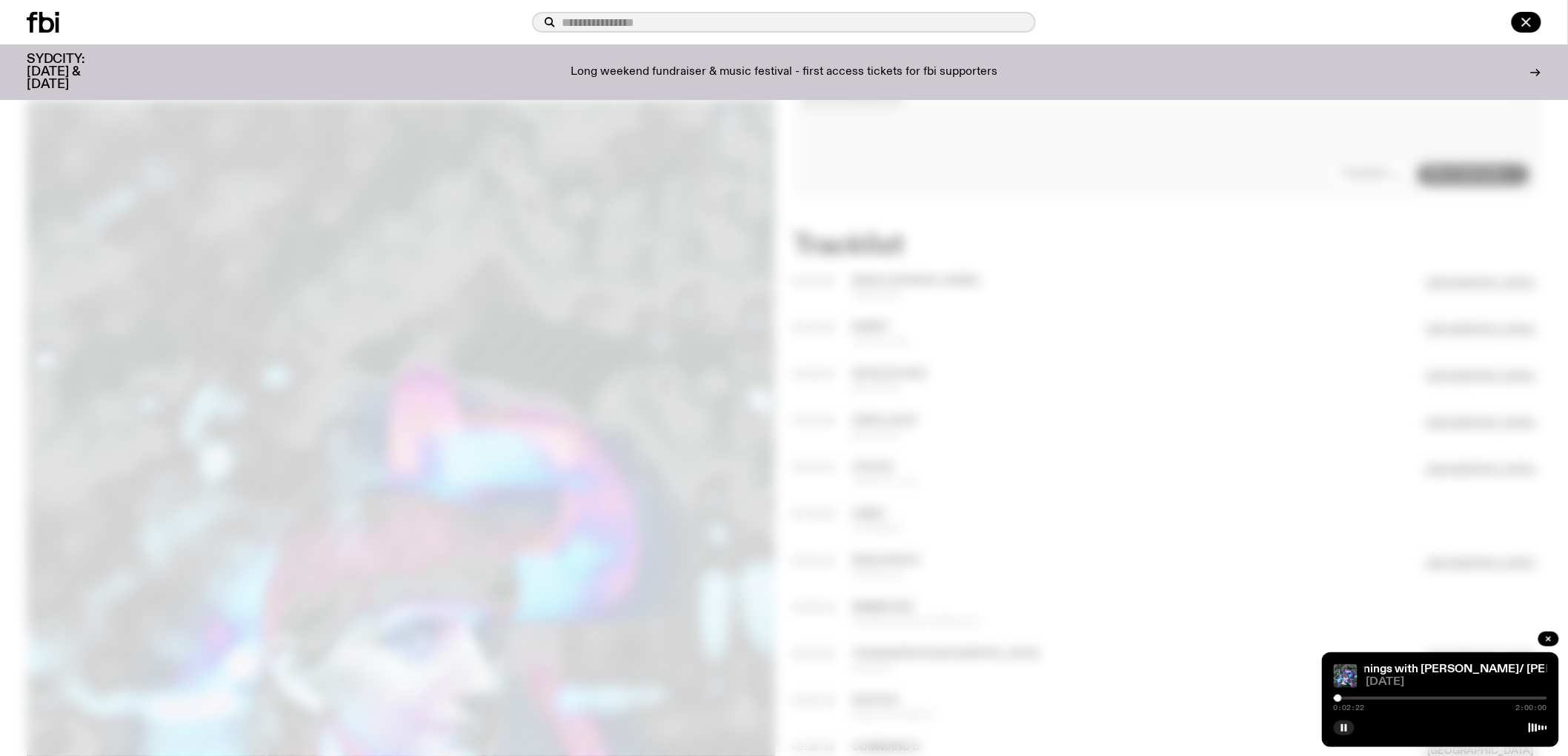
paste input "**********"
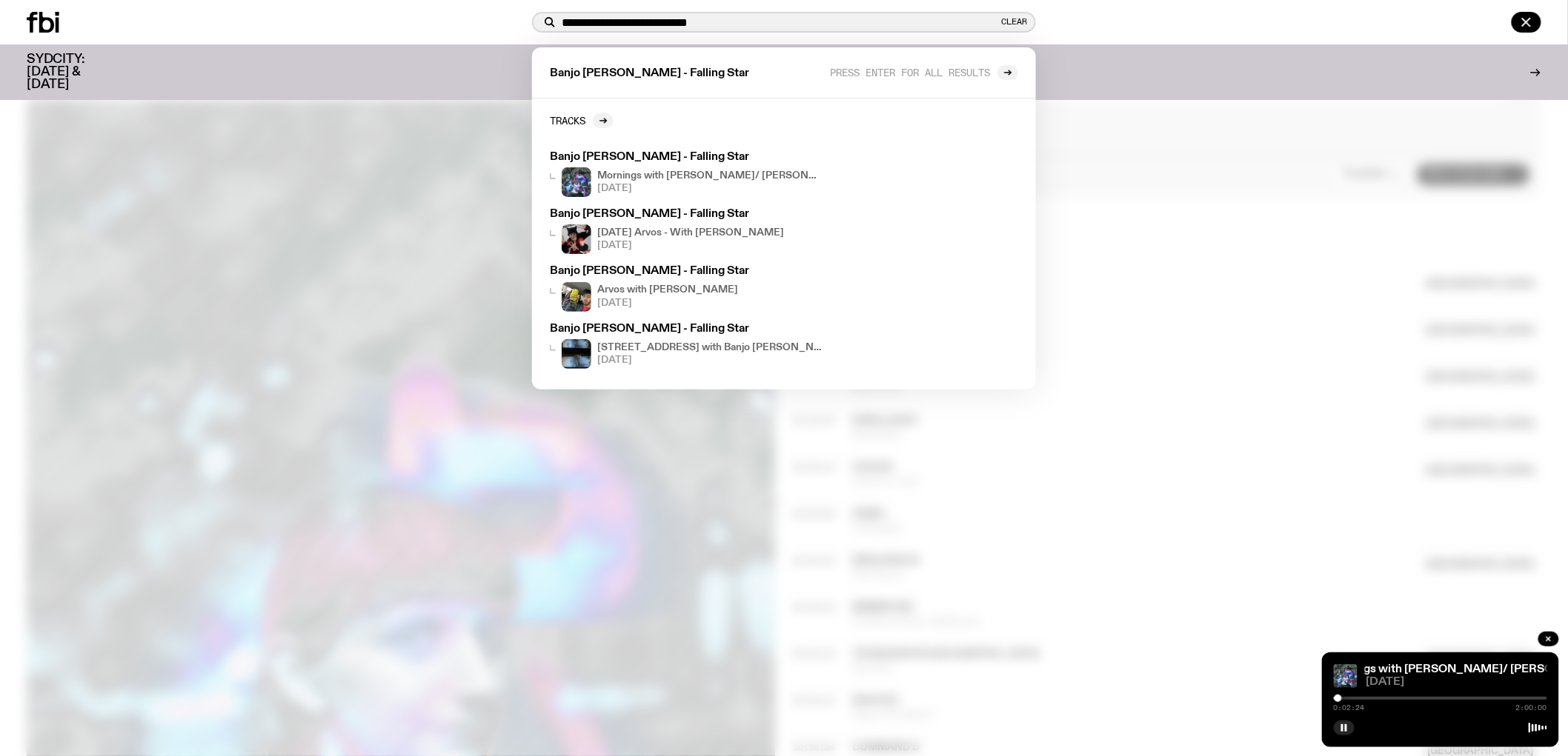
drag, startPoint x: 637, startPoint y: 23, endPoint x: 921, endPoint y: 49, distance: 285.2
click at [919, 33] on div "**********" at bounding box center [784, 22] width 504 height 21
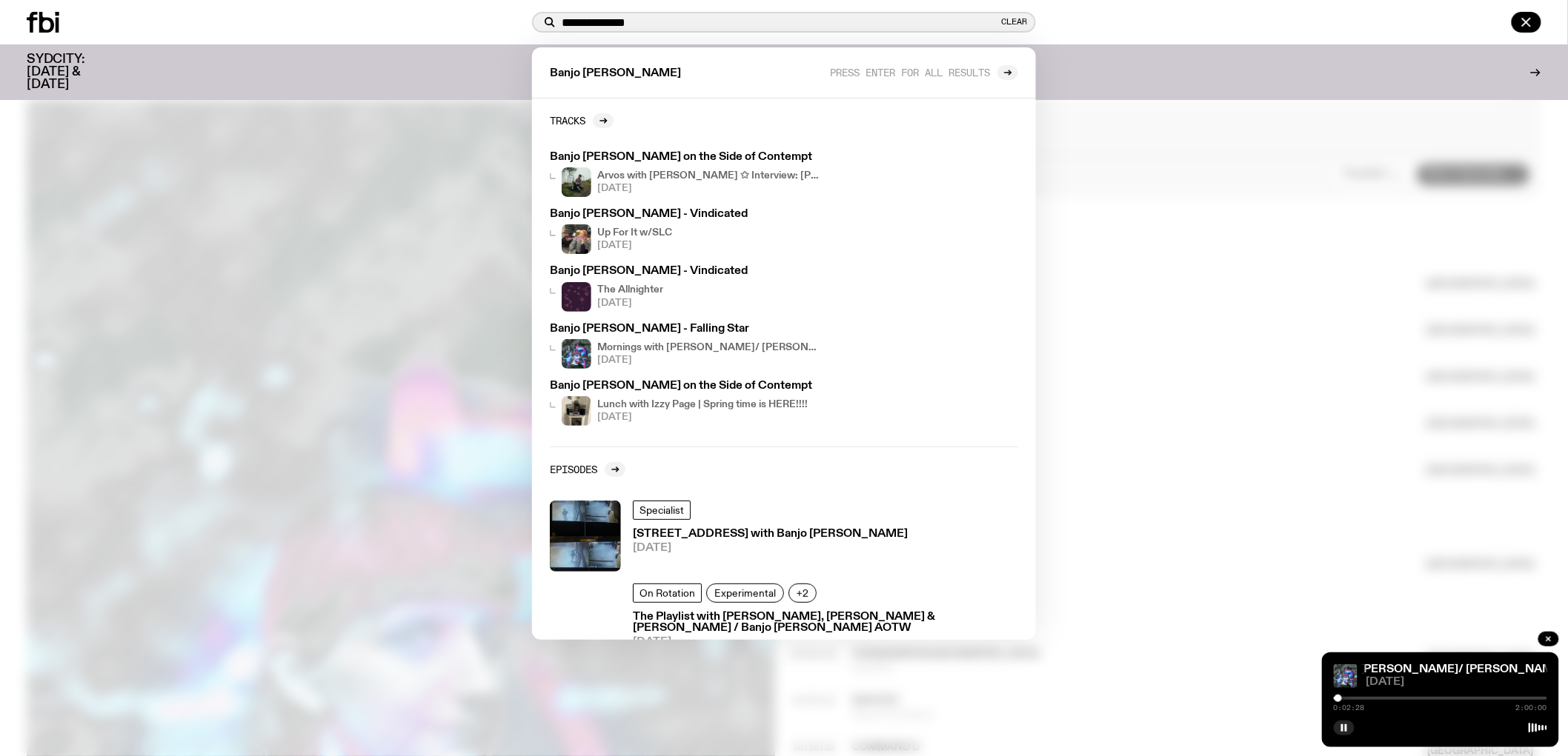
type input "**********"
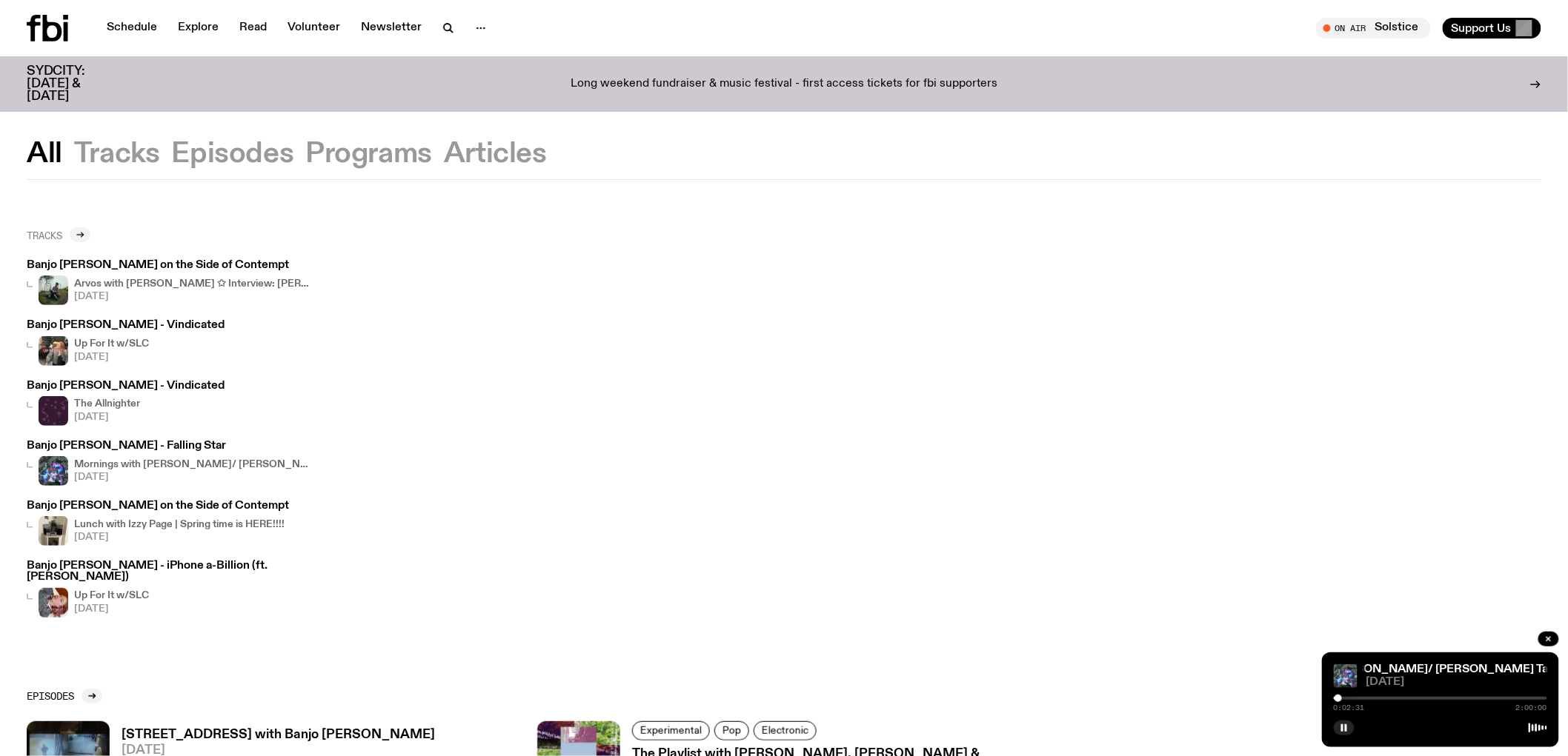
click at [87, 237] on div at bounding box center [79, 235] width 21 height 15
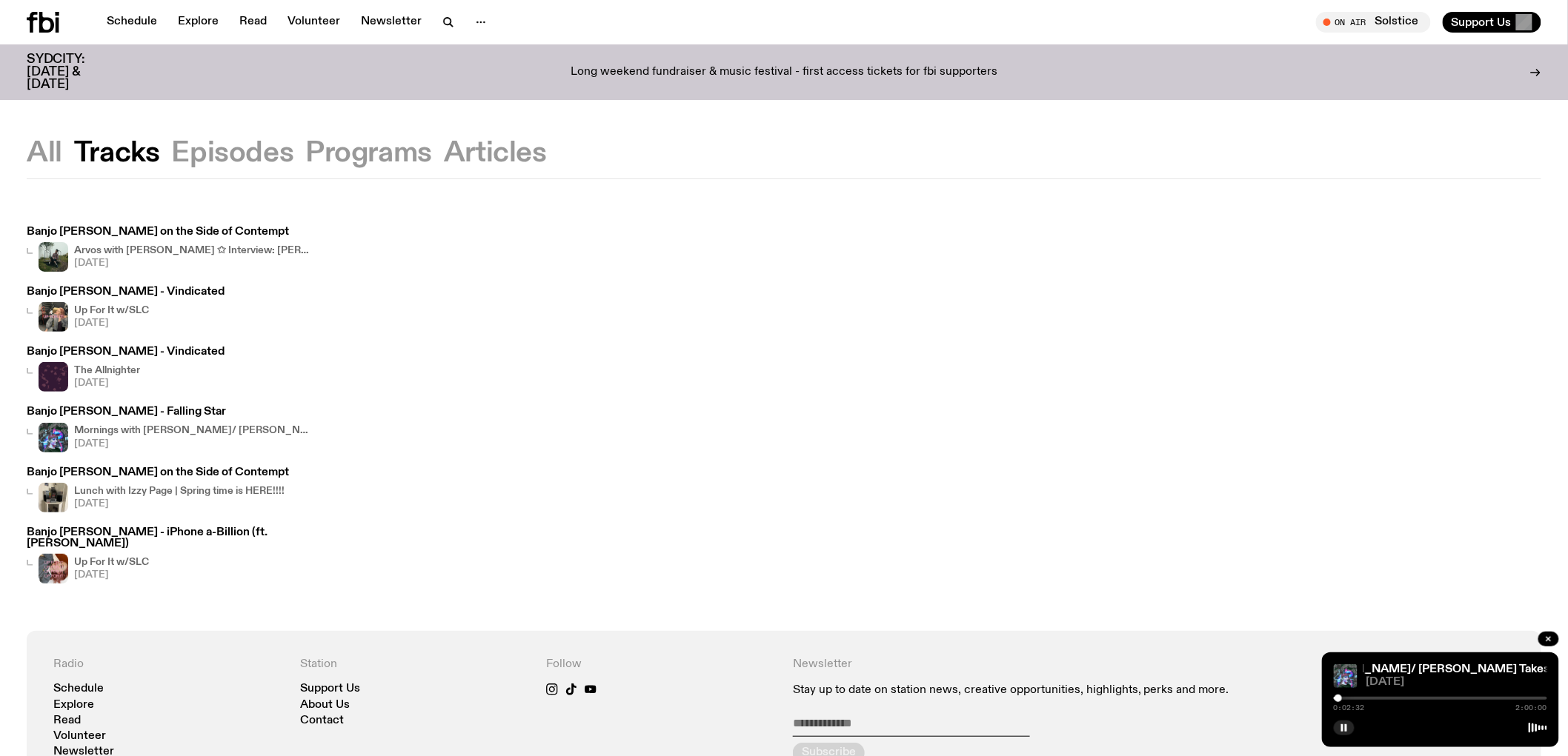
scroll to position [82, 0]
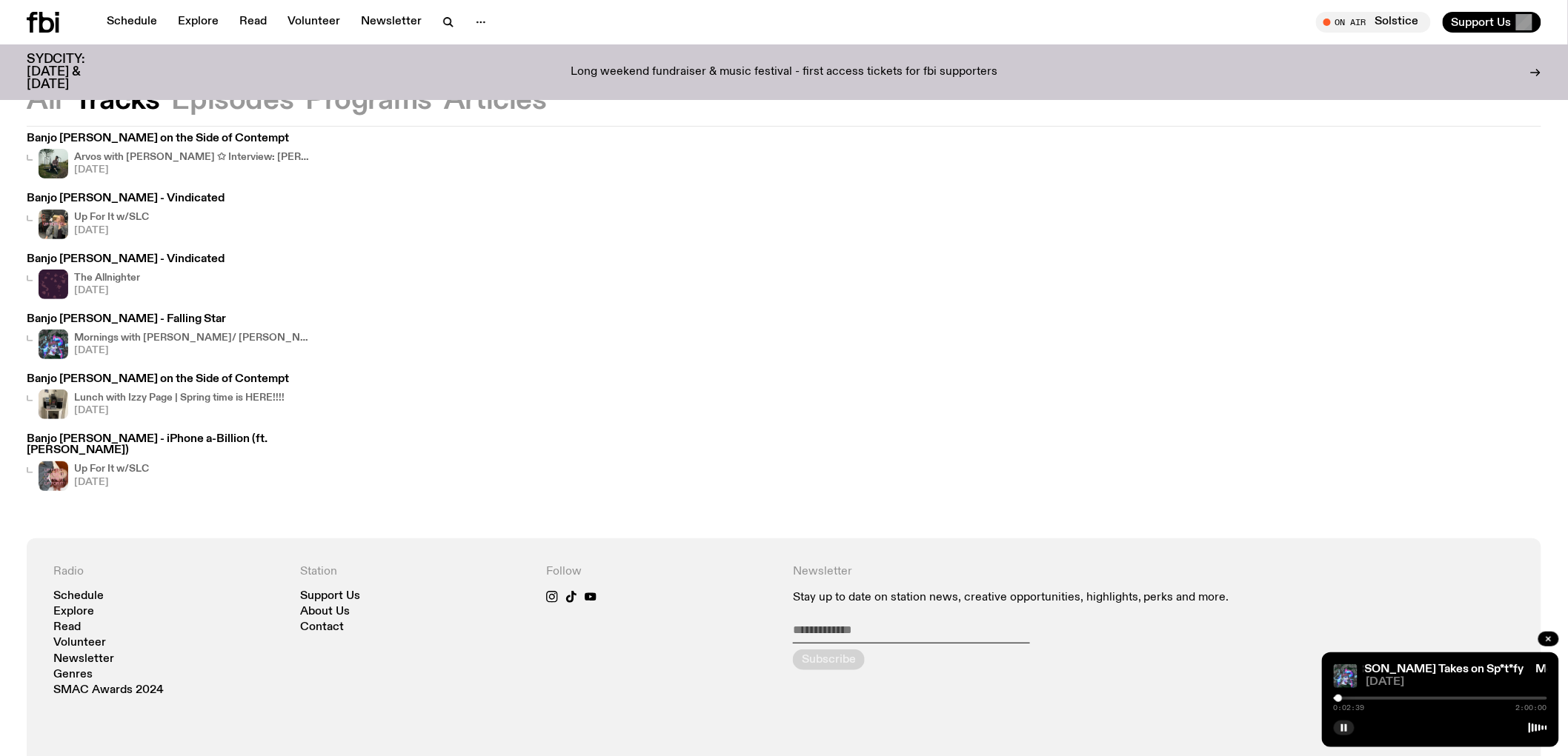
click at [92, 437] on h3 "Banjo Ulysses - iPhone a-Billion (ft. Luca Leggo)" at bounding box center [169, 445] width 284 height 22
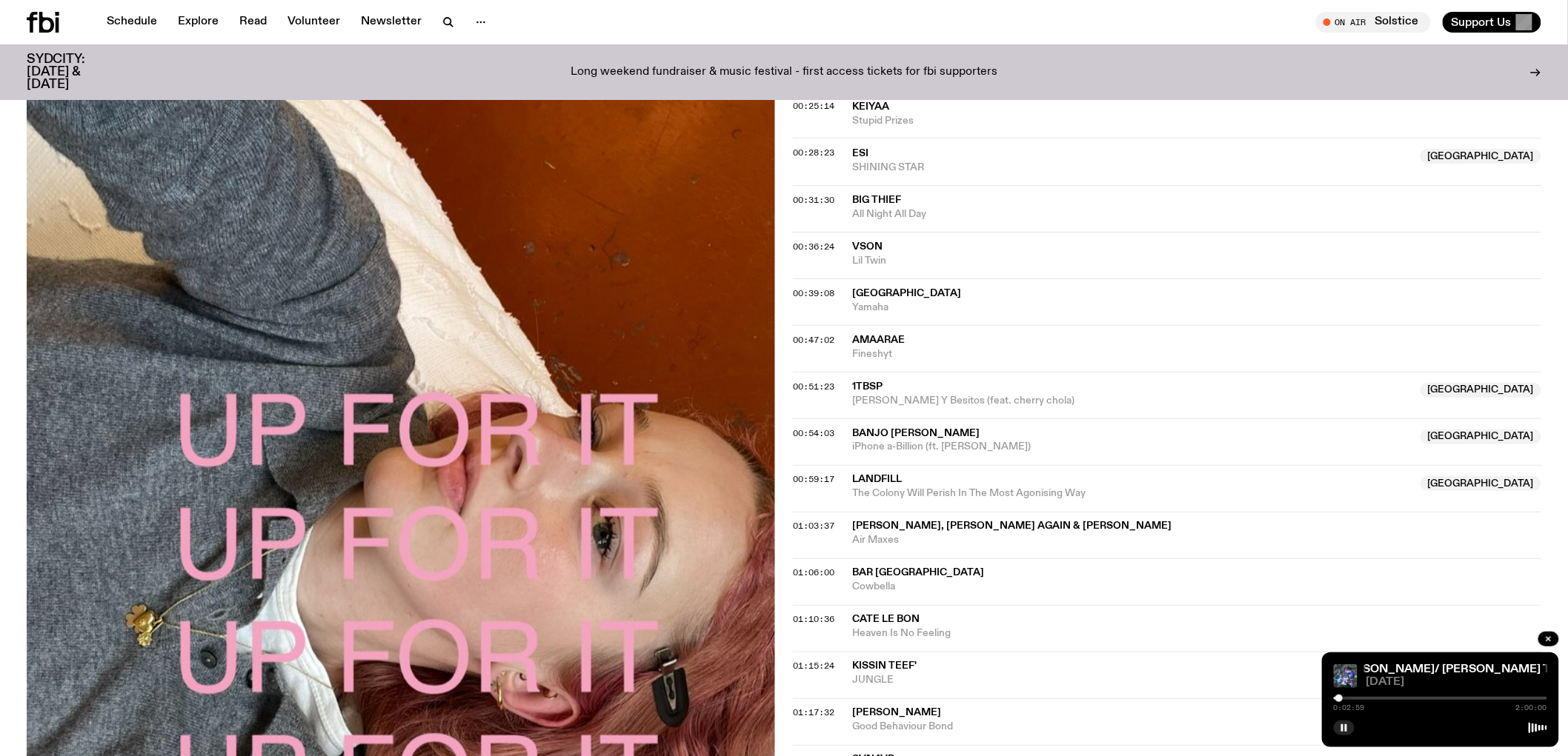
scroll to position [82, 0]
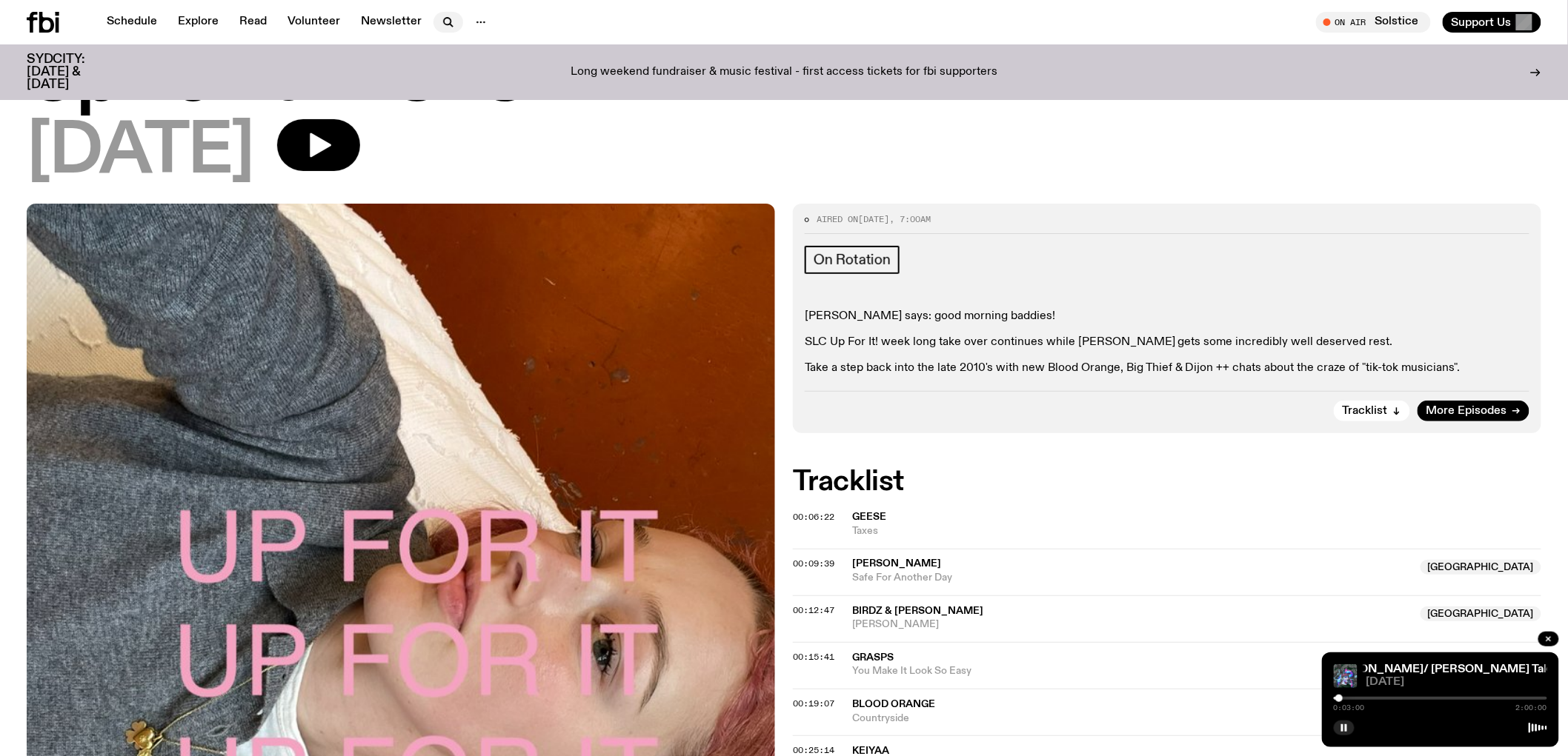
click at [439, 19] on icon "button" at bounding box center [448, 21] width 18 height 18
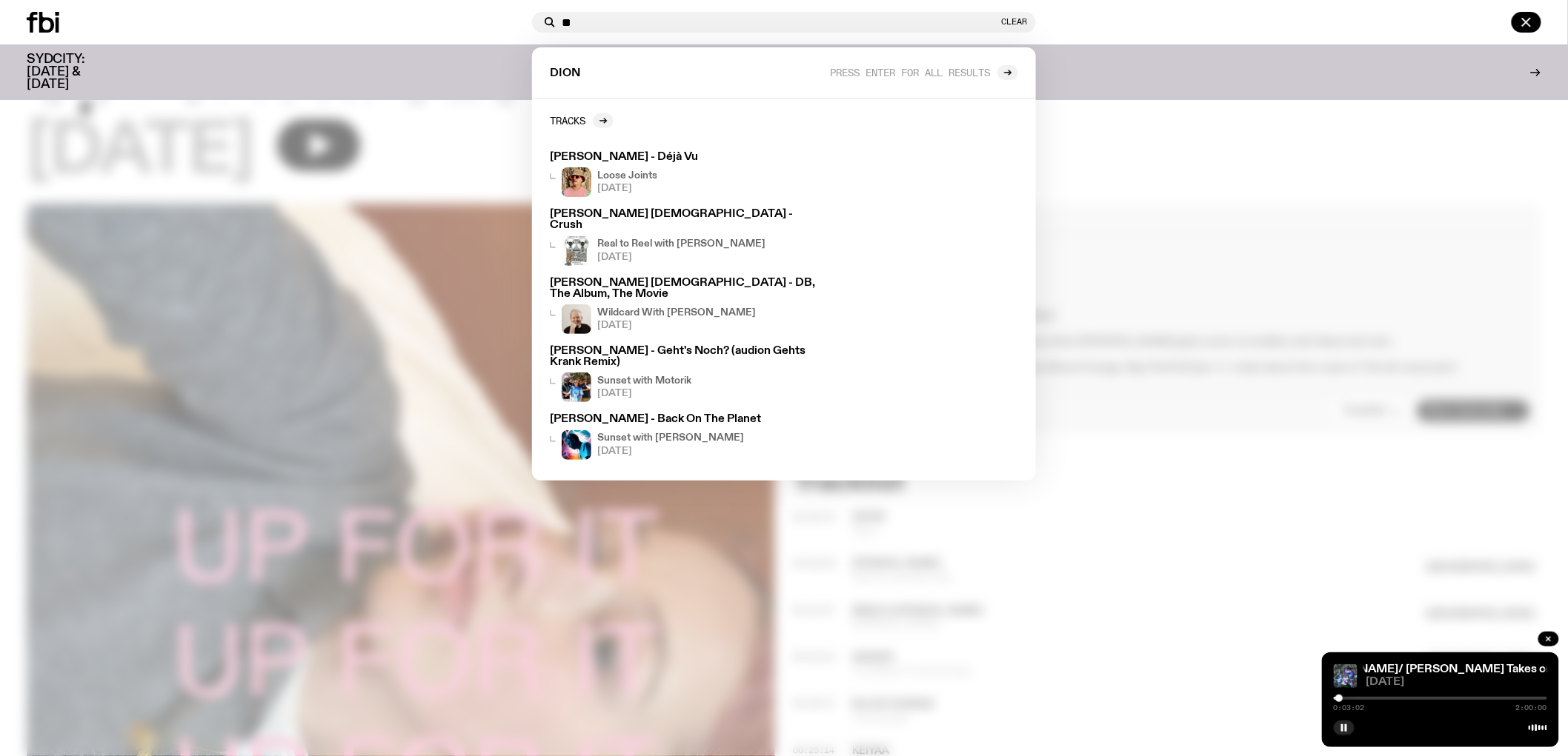
type input "*"
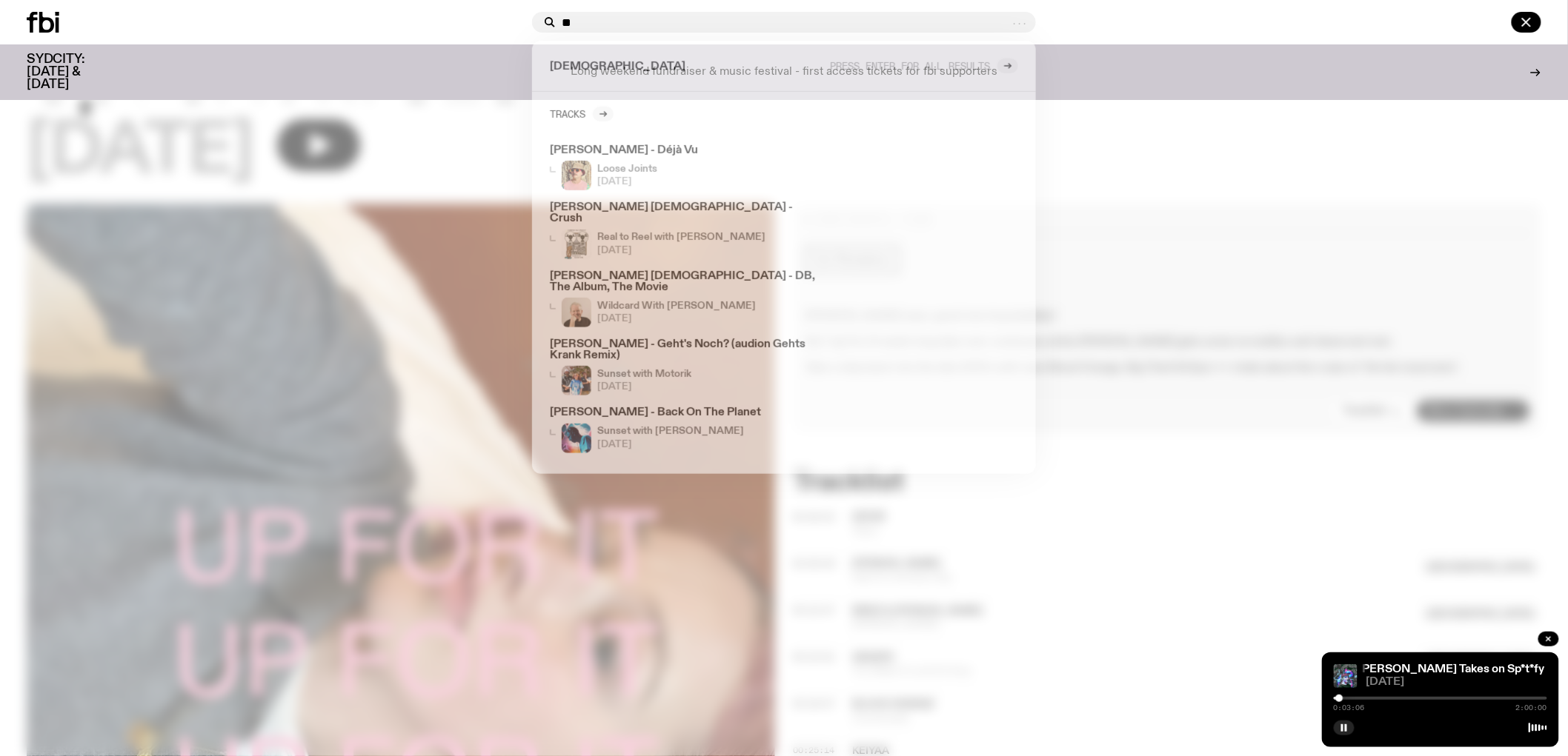
type input "*"
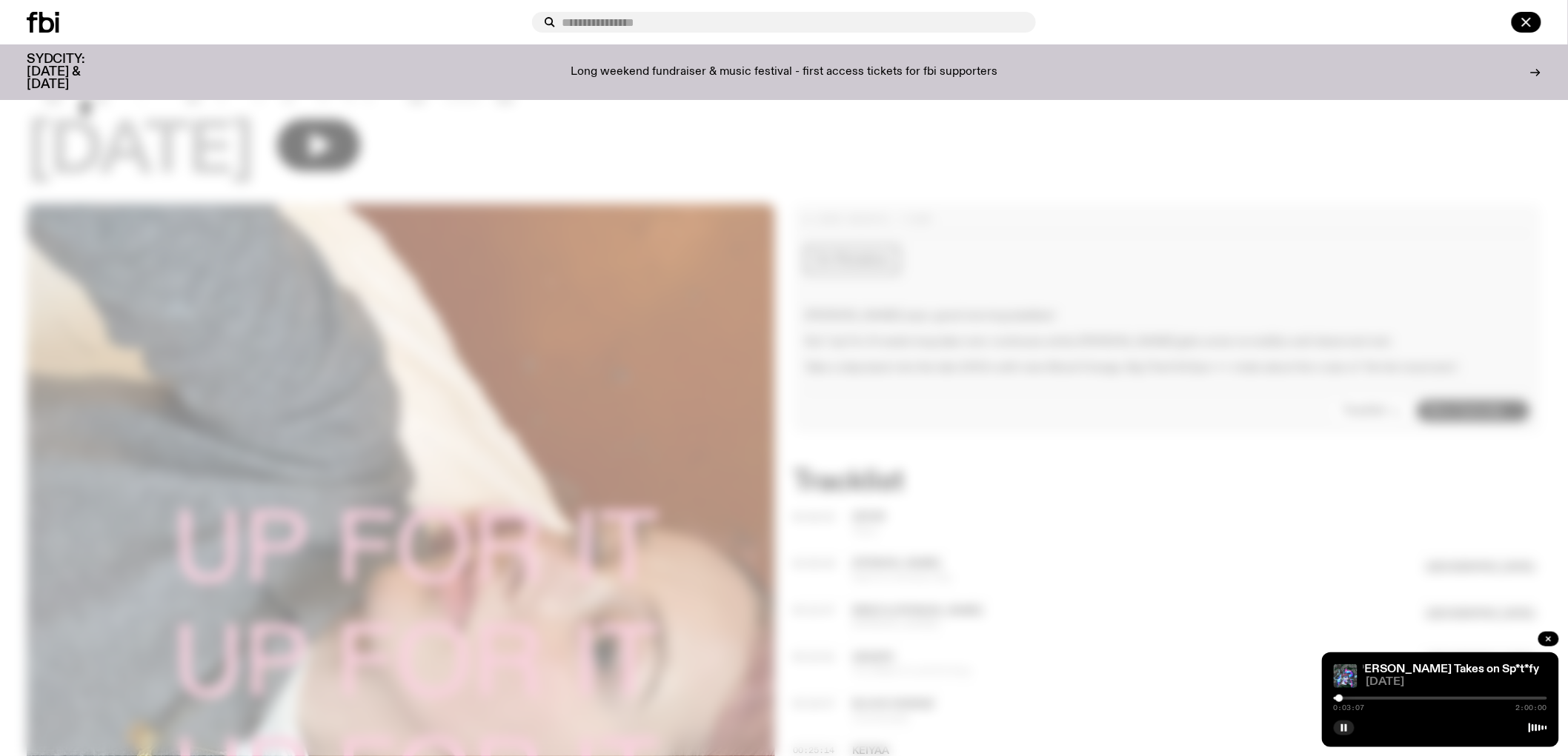
click at [1193, 85] on div "SYDCITY: October 3 & 4 Long weekend fundraiser & music festival - first access …" at bounding box center [784, 72] width 1515 height 55
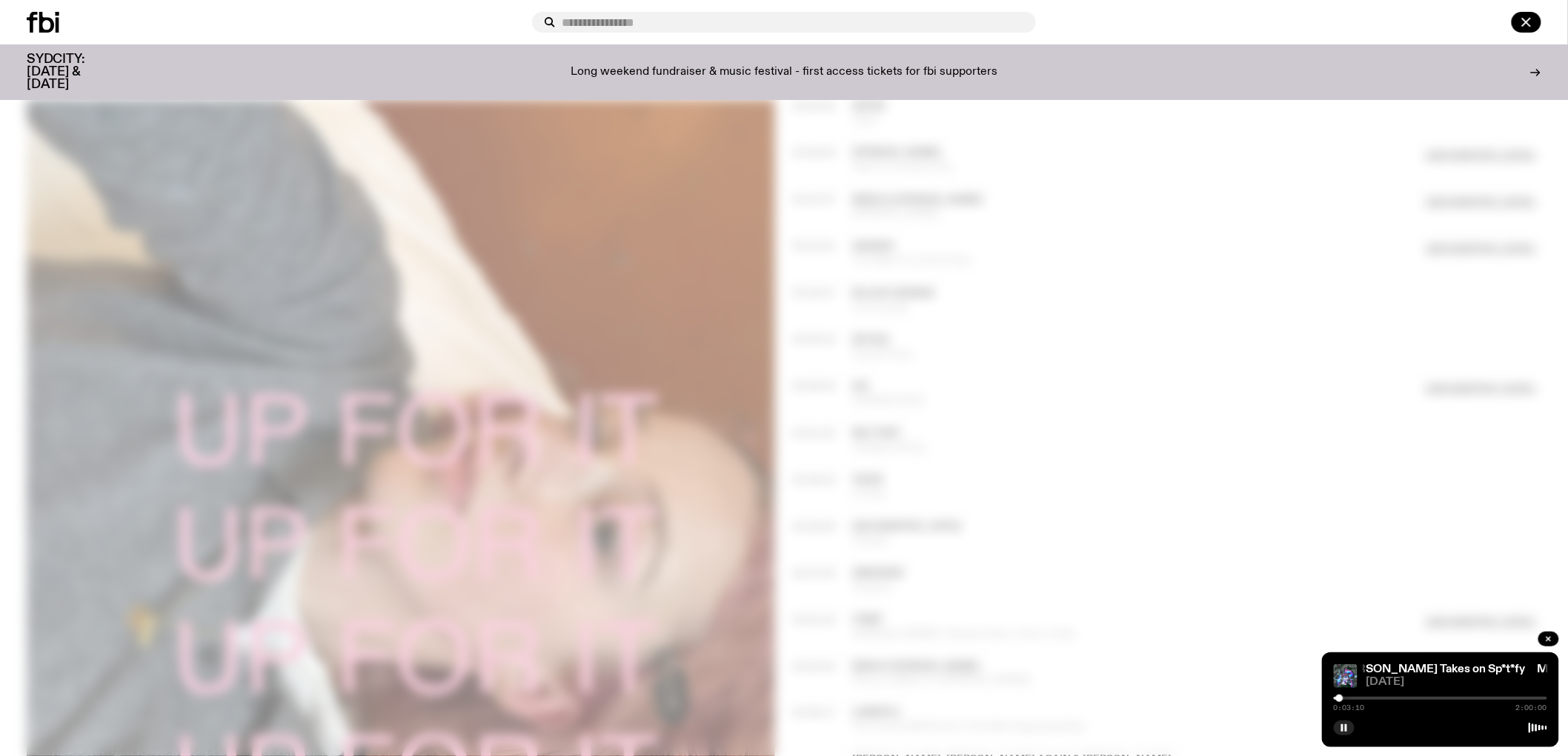
scroll to position [247, 0]
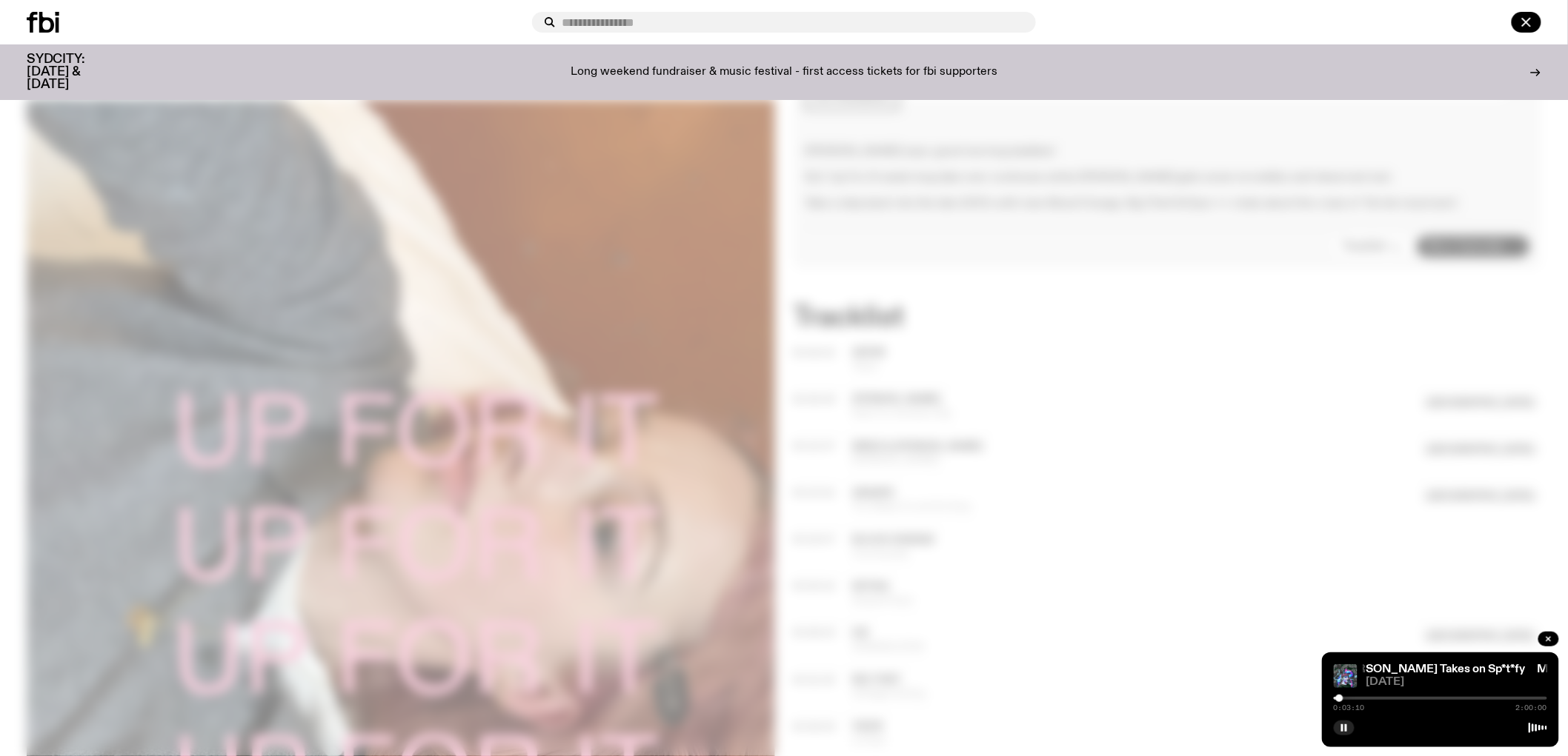
click at [1065, 330] on div at bounding box center [784, 378] width 1568 height 756
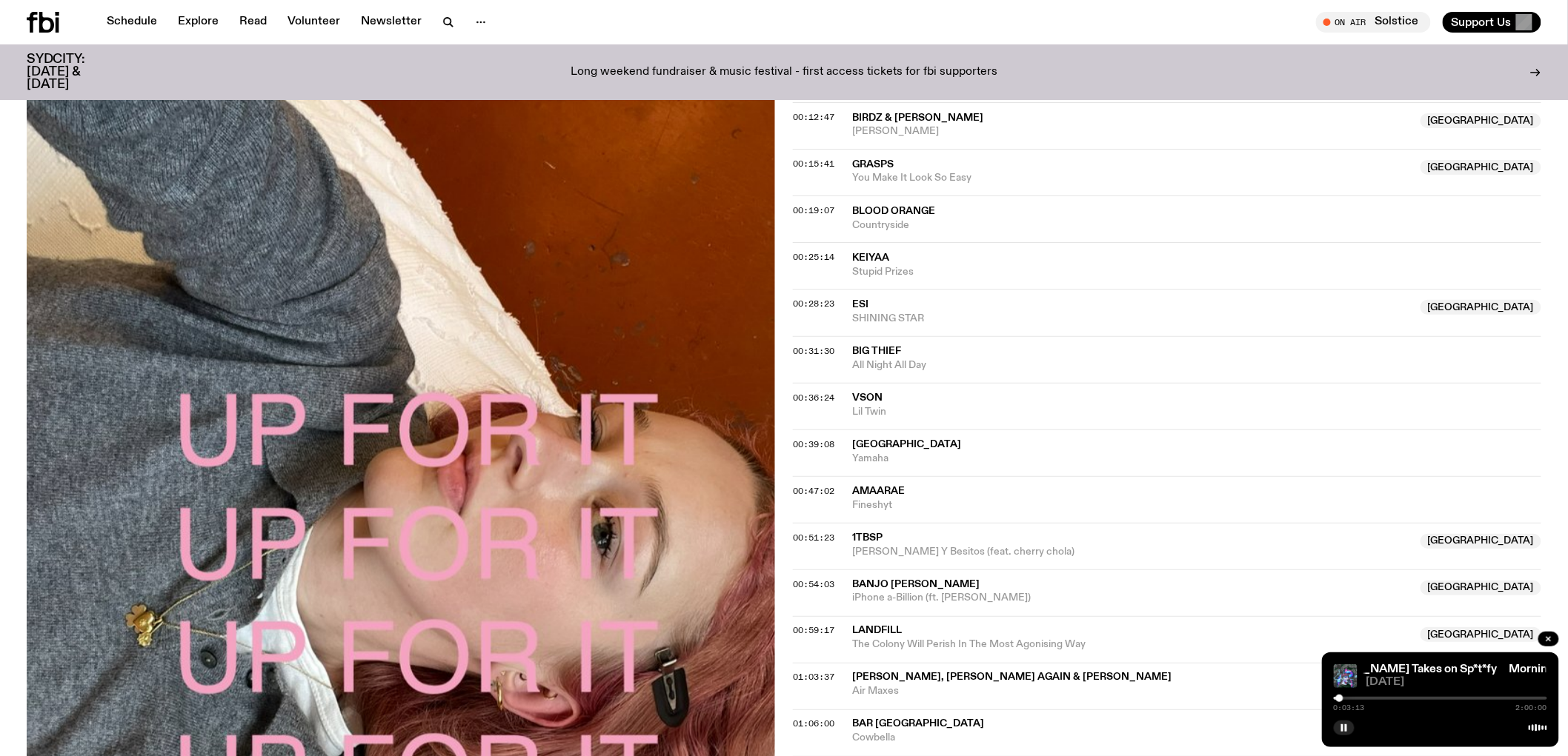
scroll to position [740, 0]
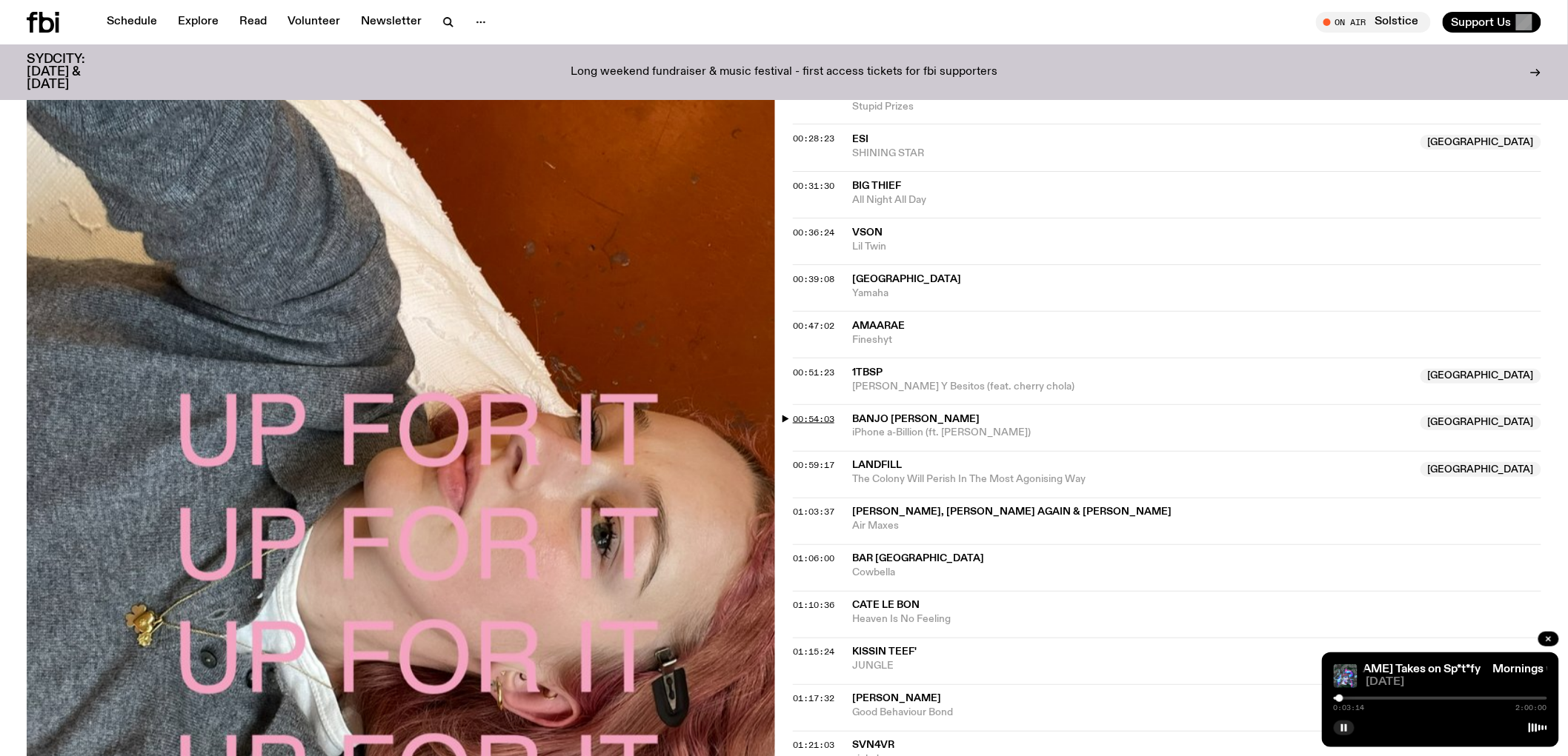
click at [800, 420] on span "00:54:03" at bounding box center [813, 419] width 41 height 12
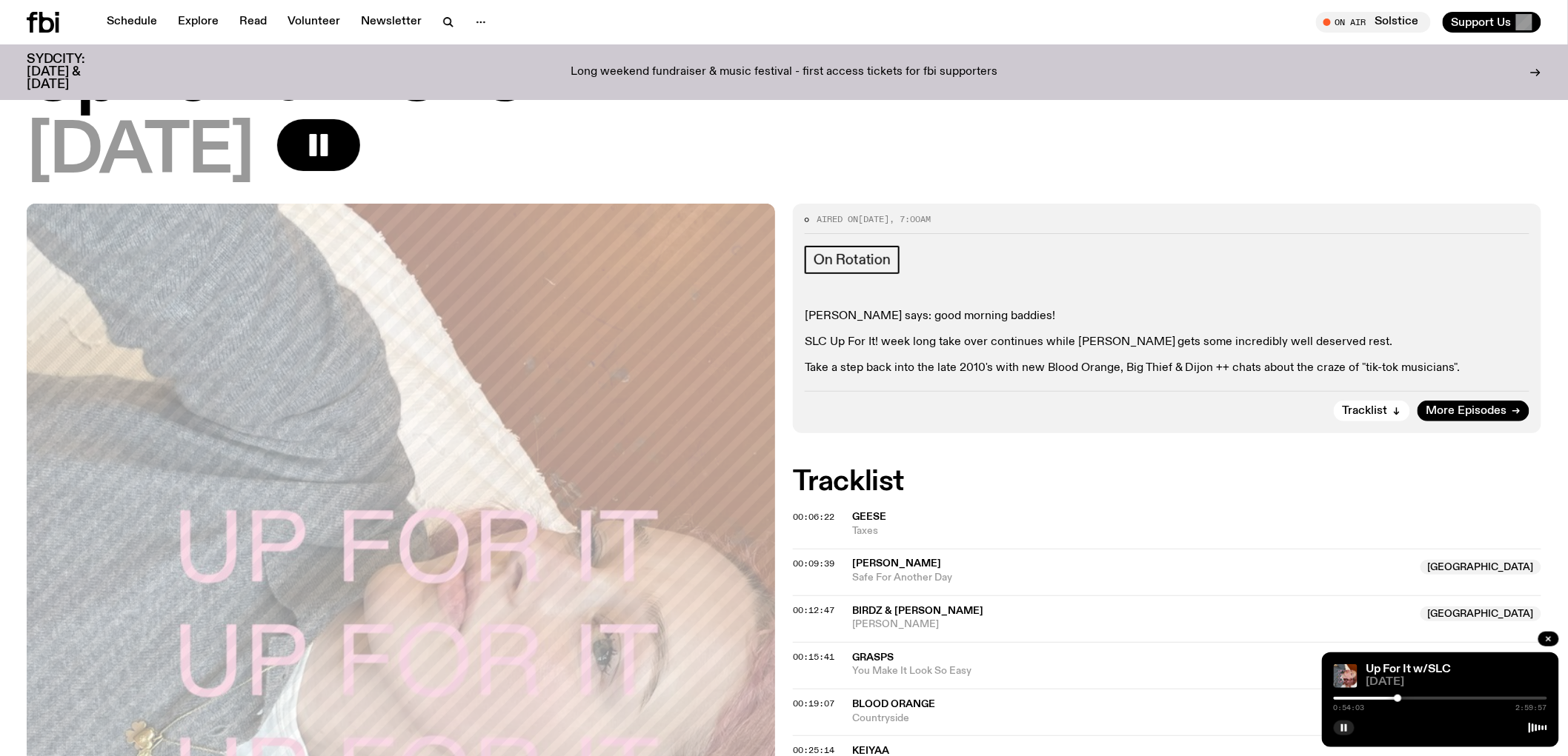
scroll to position [0, 0]
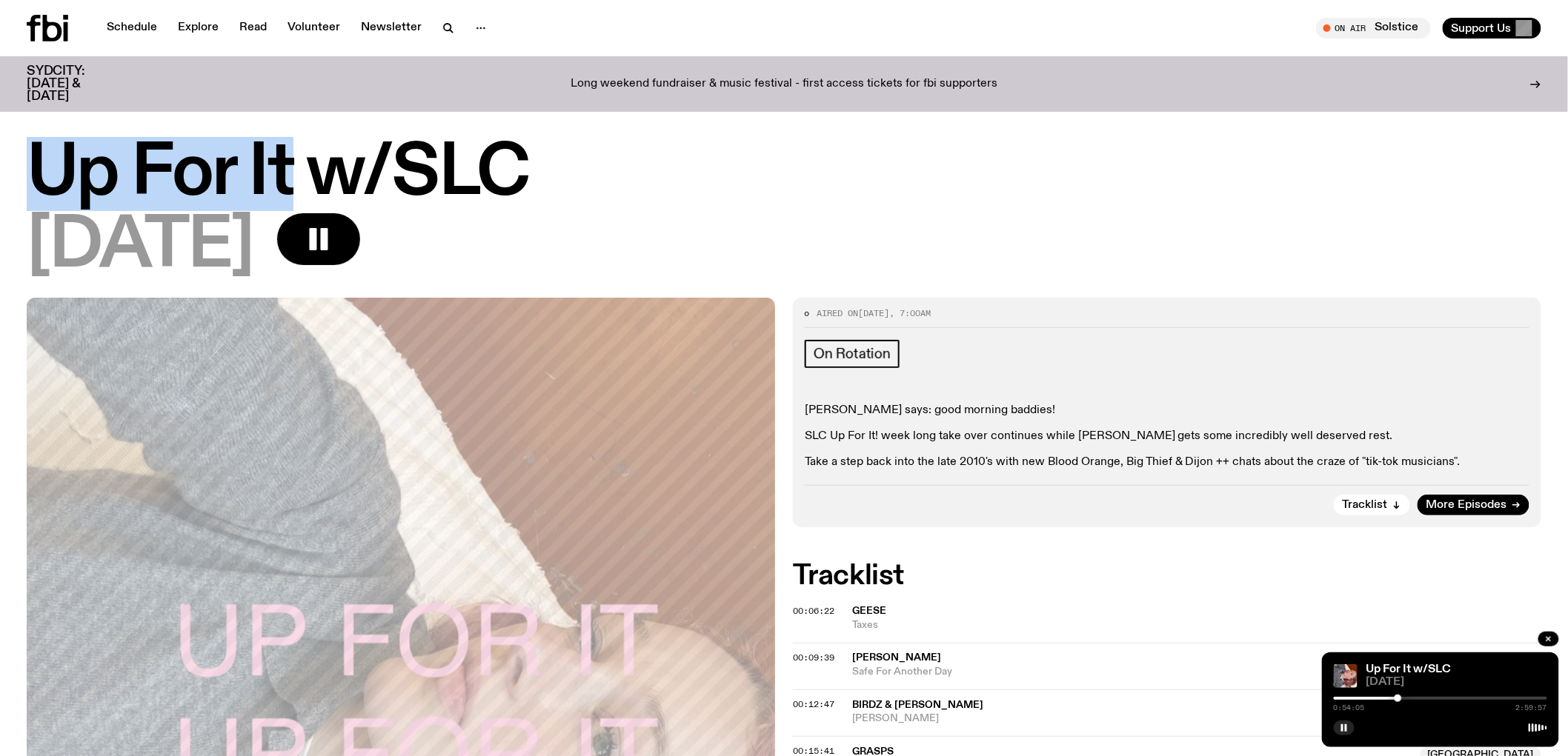
drag, startPoint x: 30, startPoint y: 166, endPoint x: 295, endPoint y: 178, distance: 265.3
click at [295, 178] on h1 "Up For It w/SLC" at bounding box center [784, 174] width 1515 height 66
copy h1 "Up For It"
click at [195, 32] on link "Explore" at bounding box center [198, 28] width 59 height 21
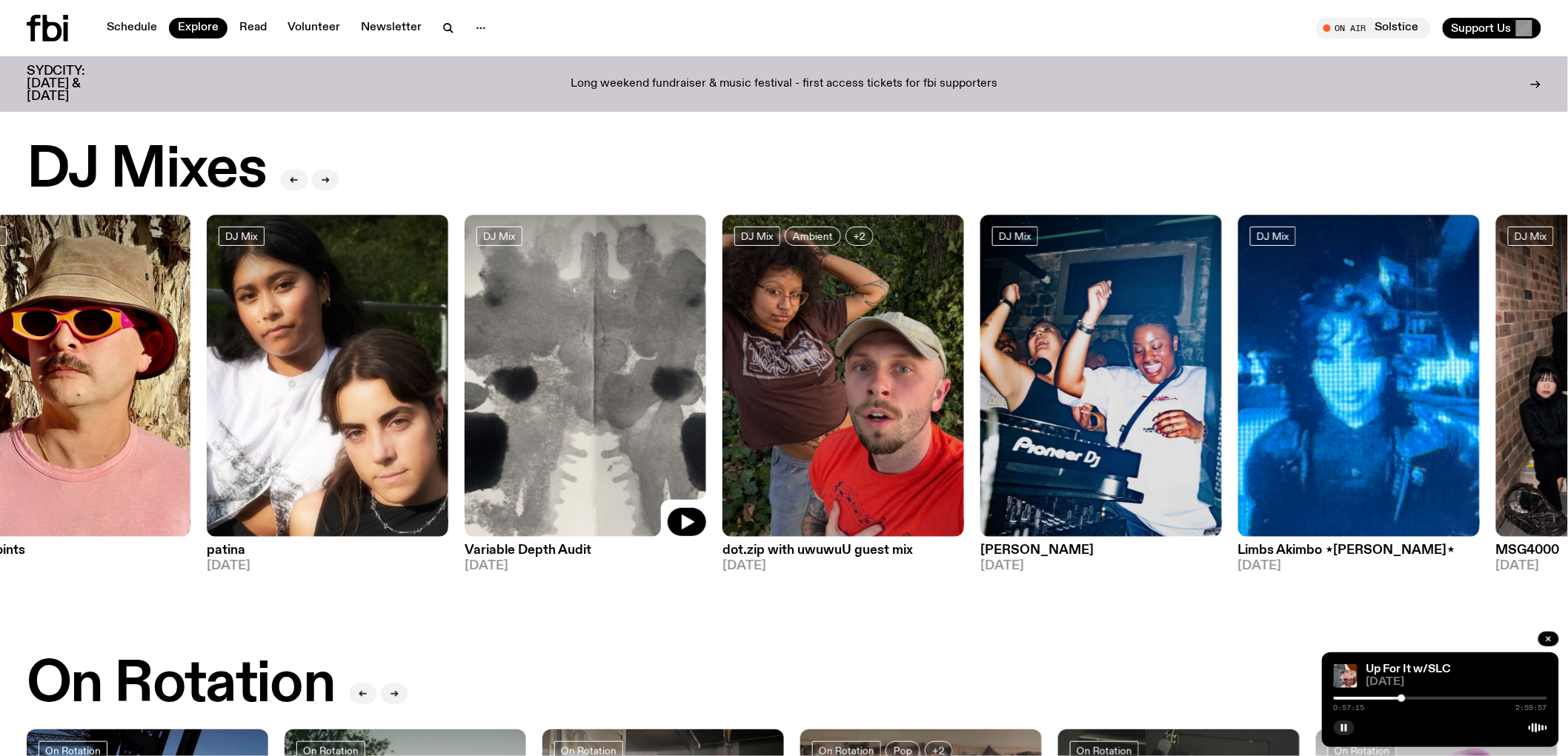
drag, startPoint x: 1442, startPoint y: 407, endPoint x: 287, endPoint y: 453, distance: 1155.9
click at [465, 453] on img at bounding box center [585, 376] width 241 height 322
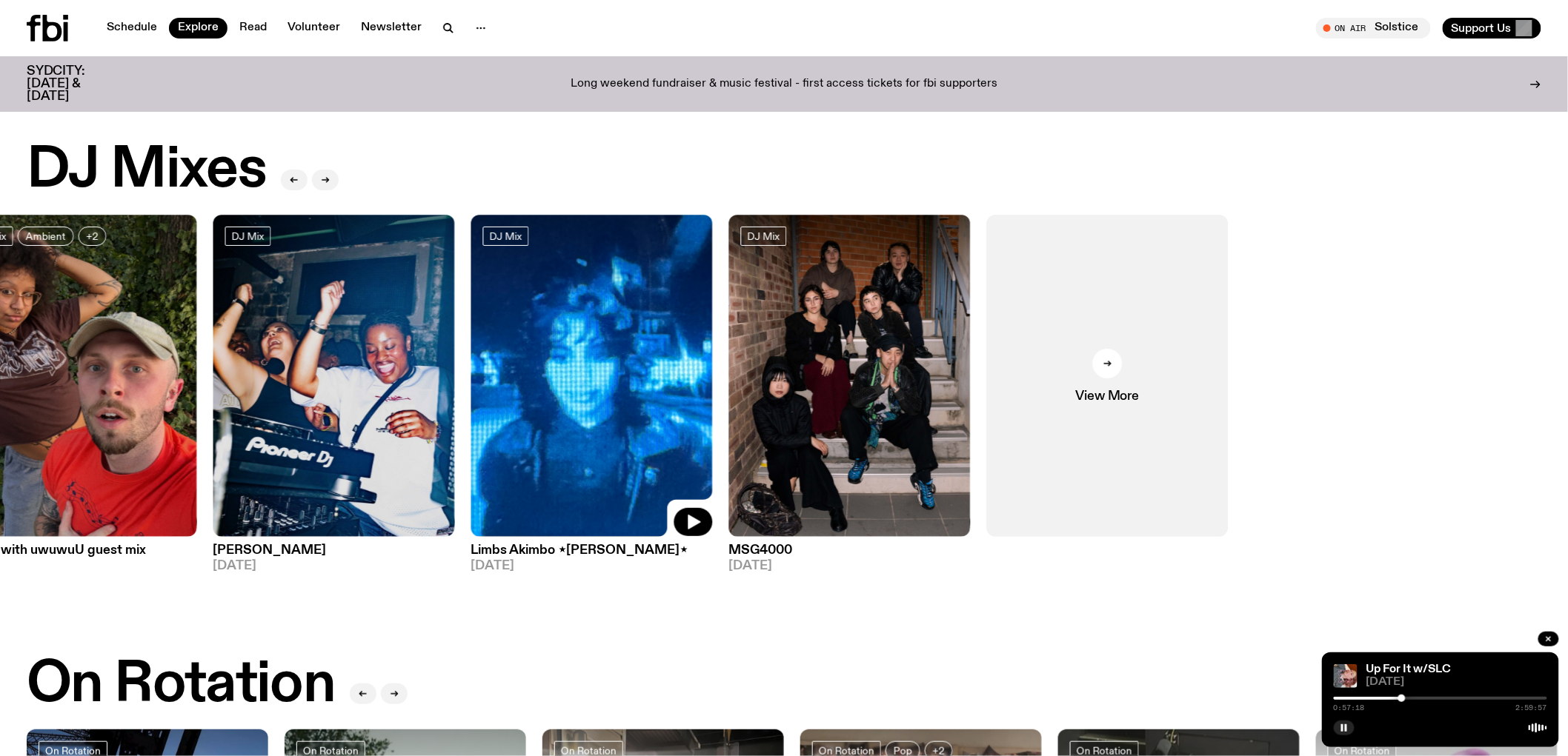
drag, startPoint x: 1085, startPoint y: 398, endPoint x: 512, endPoint y: 408, distance: 573.1
click at [526, 406] on div "DJ Mix Sunset with Simon Caldwell 01.09.25 DJ Mix M5 // Anusha 31.08.25 DJ Mix …" at bounding box center [784, 393] width 1515 height 358
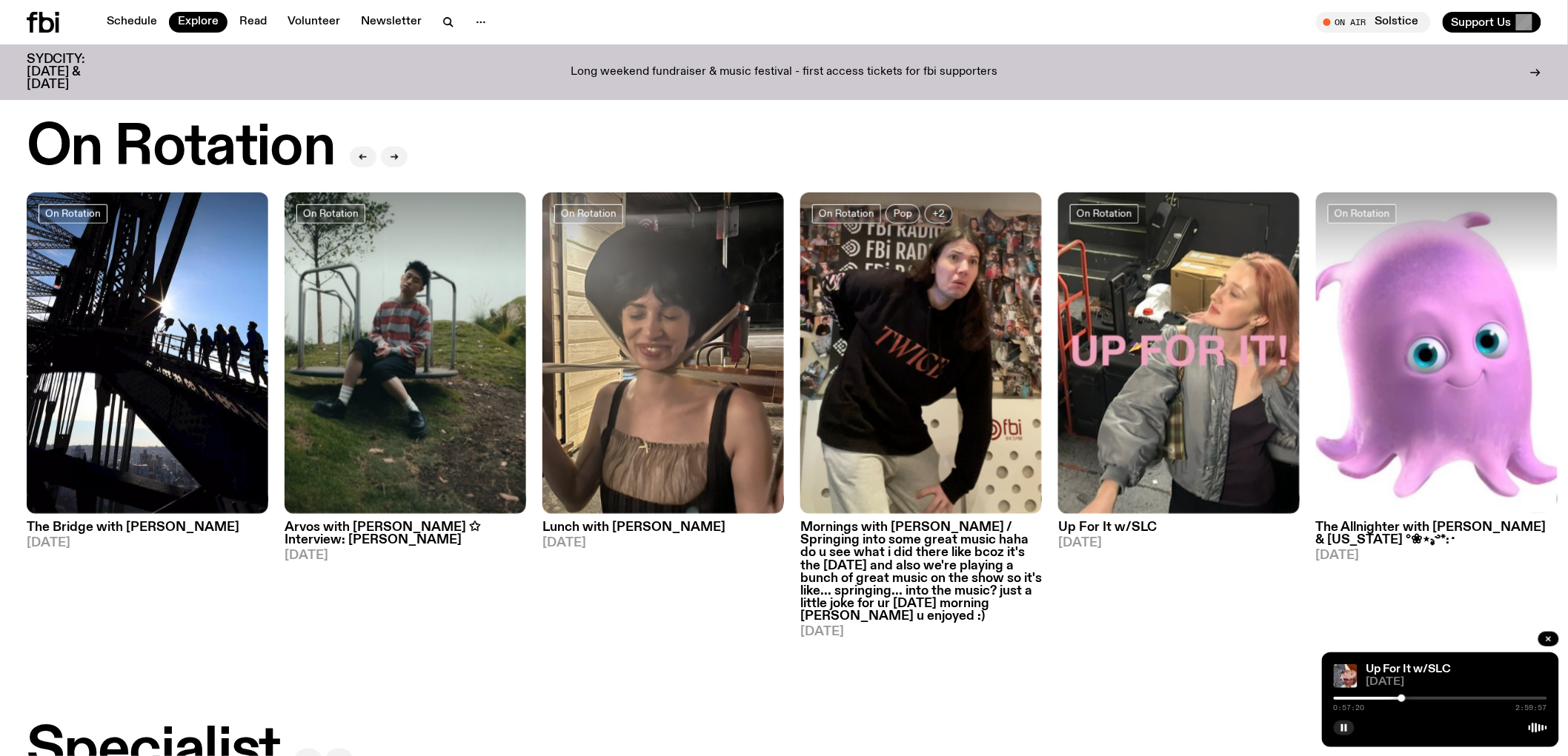
scroll to position [572, 0]
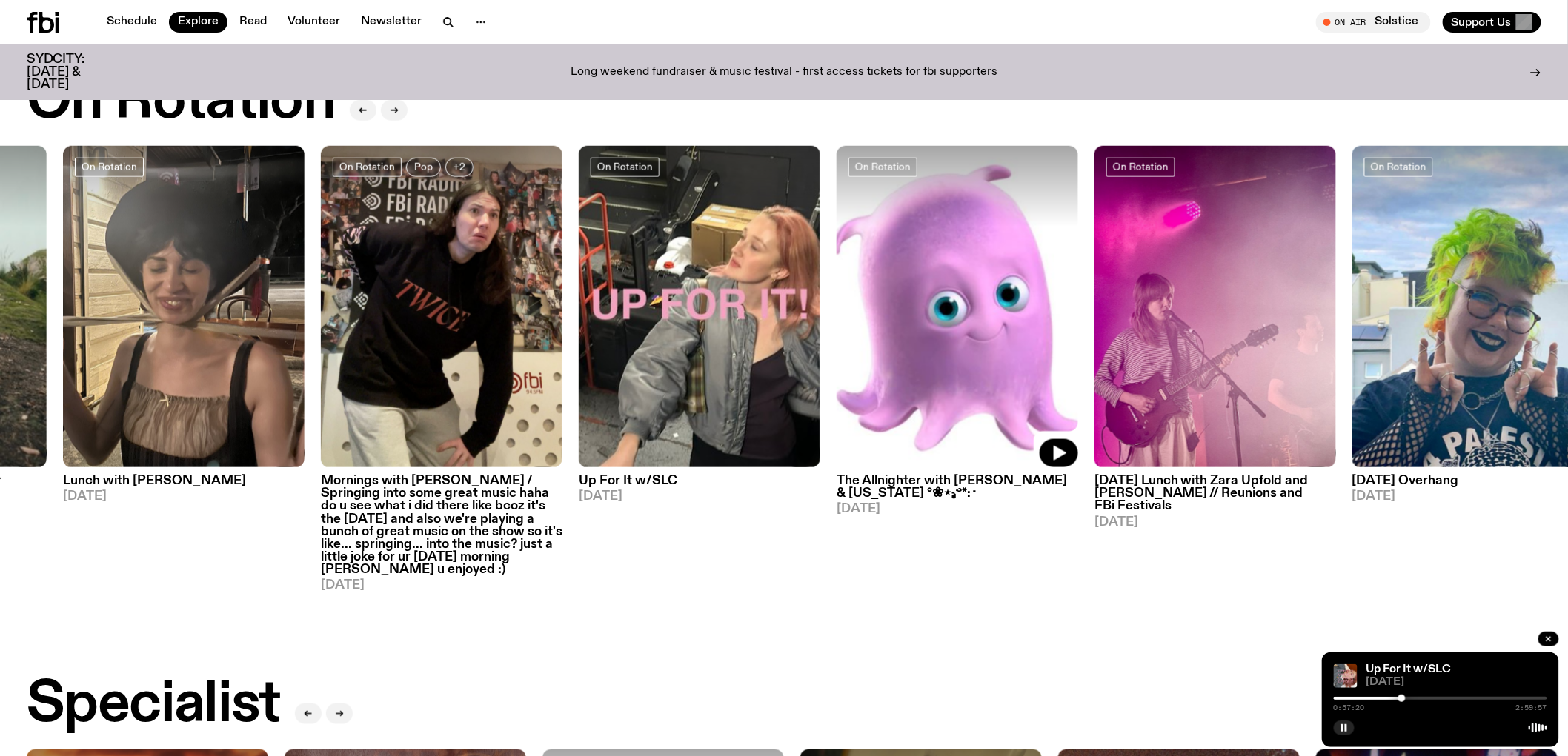
drag, startPoint x: 1375, startPoint y: 391, endPoint x: 176, endPoint y: 422, distance: 1199.4
click at [837, 423] on img at bounding box center [957, 307] width 241 height 322
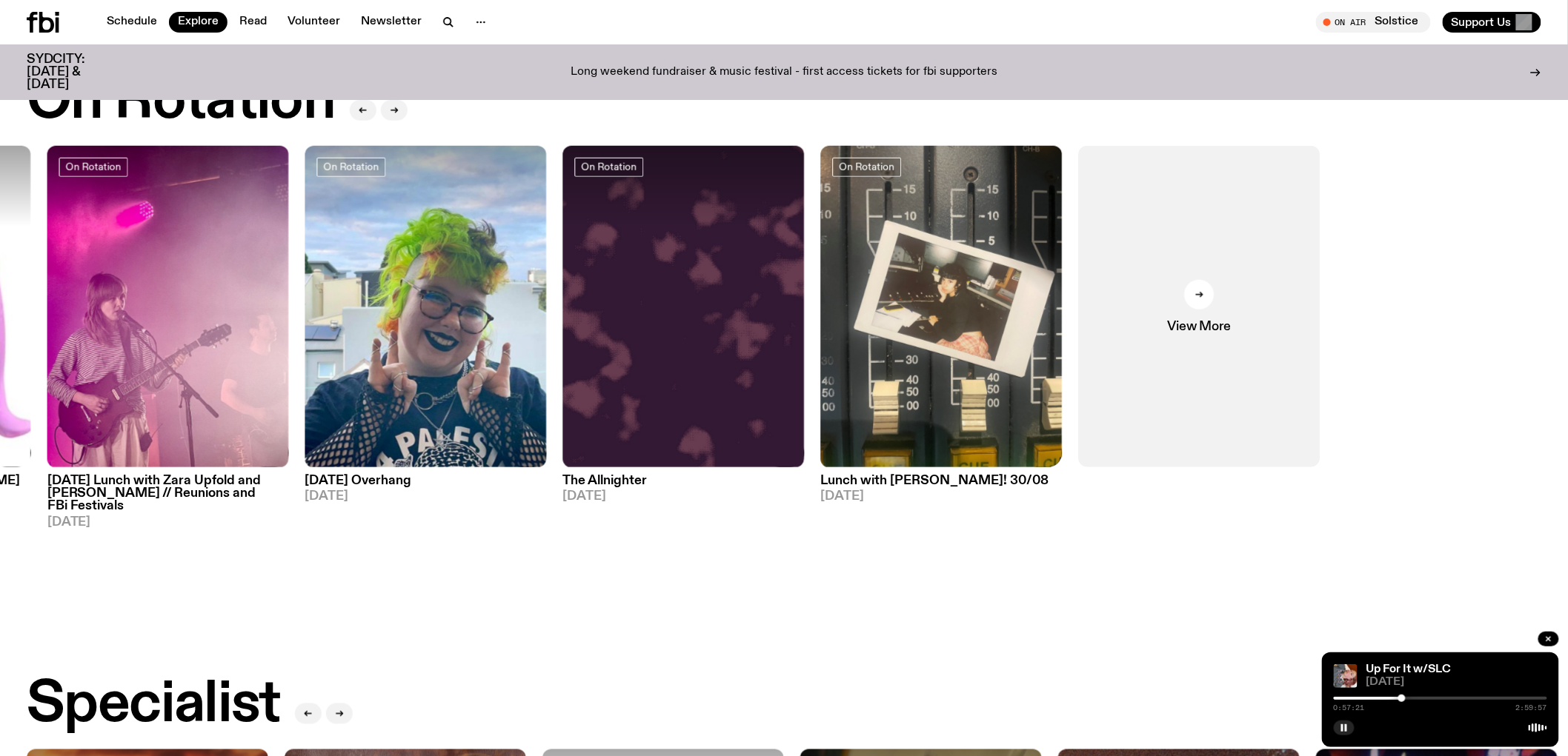
drag, startPoint x: 1029, startPoint y: 376, endPoint x: 212, endPoint y: 396, distance: 817.2
click at [220, 396] on div "On Rotation The Bridge with Amelia Sparke 01.09.25 On Rotation Arvos with Bri K…" at bounding box center [784, 369] width 1515 height 447
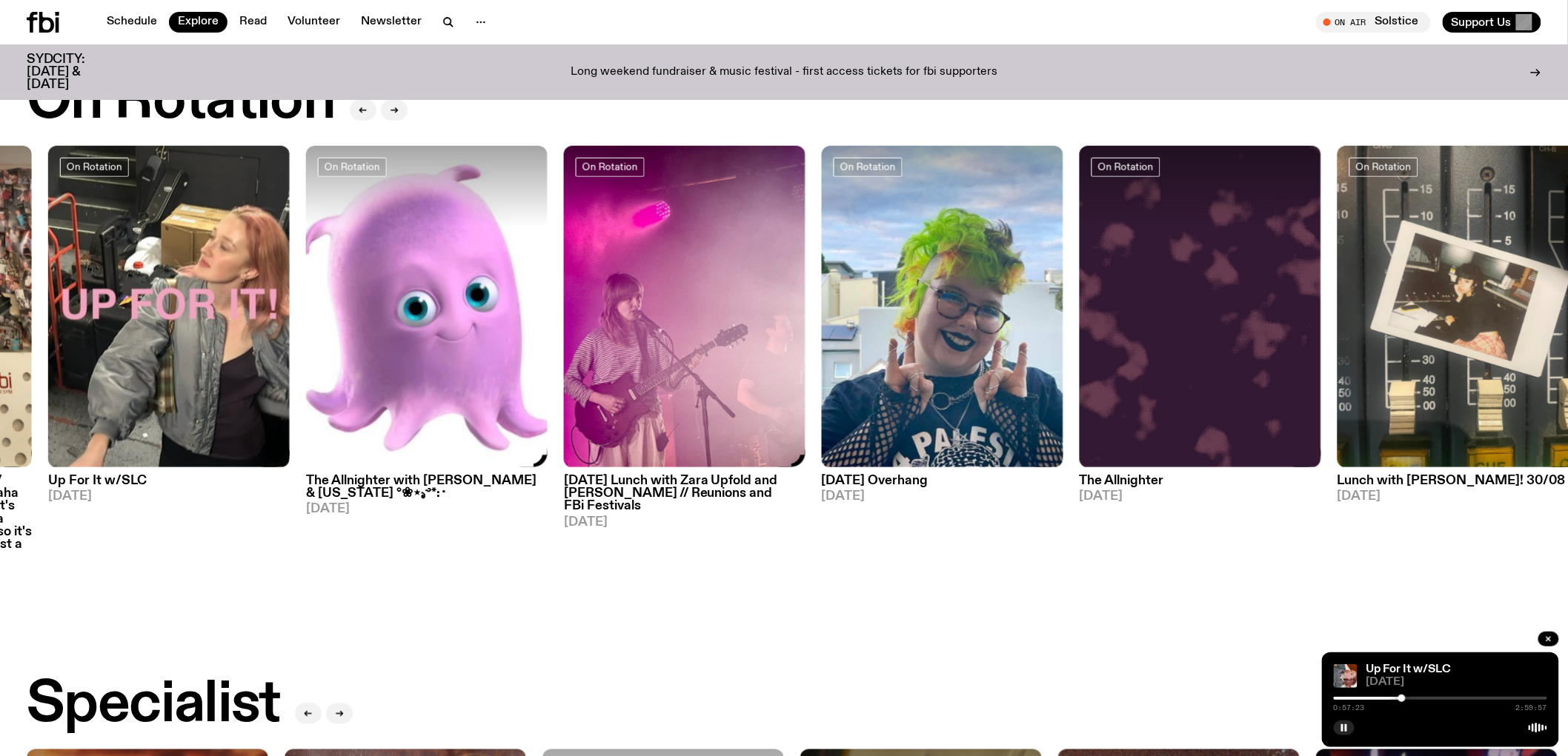
drag, startPoint x: 624, startPoint y: 363, endPoint x: 1569, endPoint y: 305, distance: 946.8
click at [805, 306] on img at bounding box center [684, 307] width 241 height 322
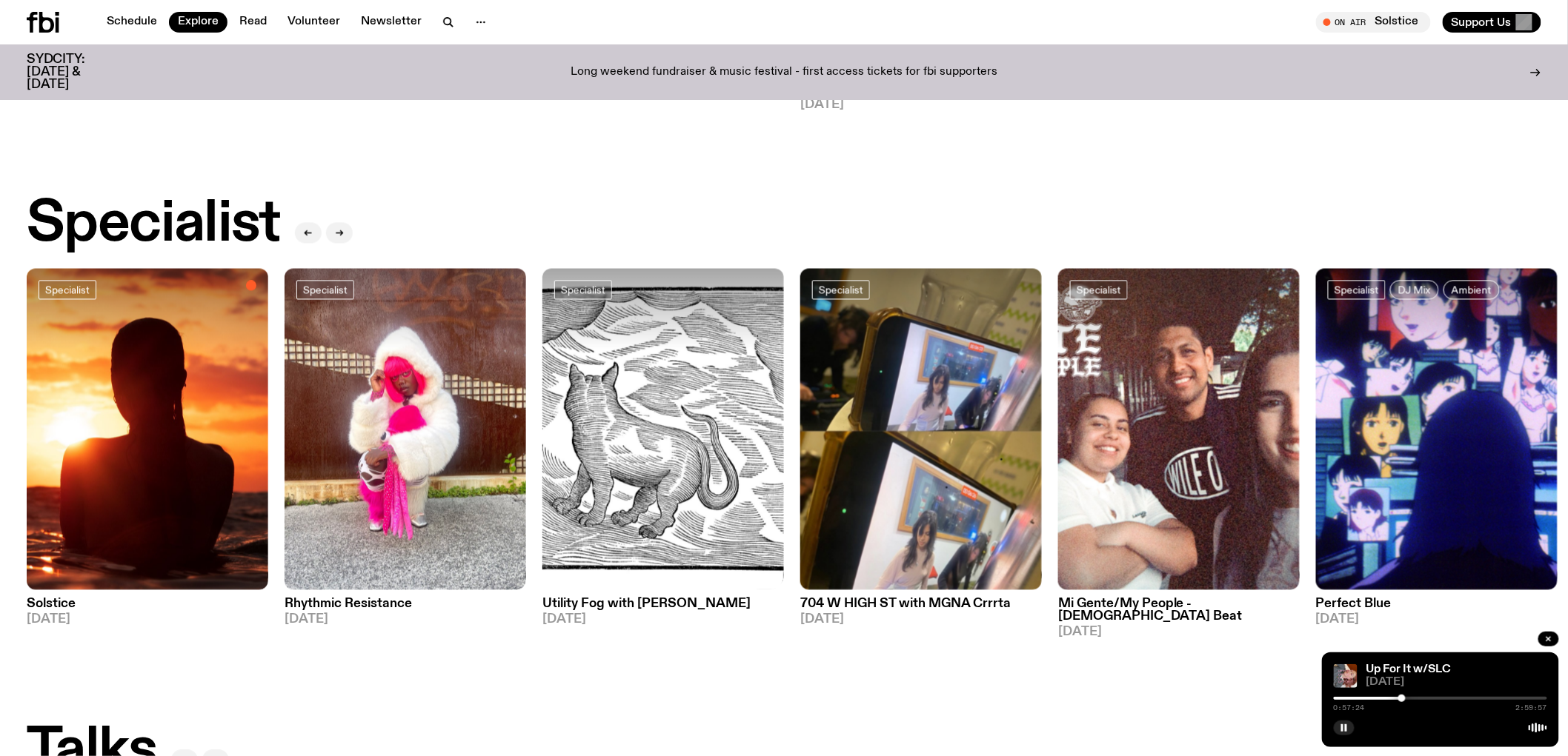
scroll to position [1064, 0]
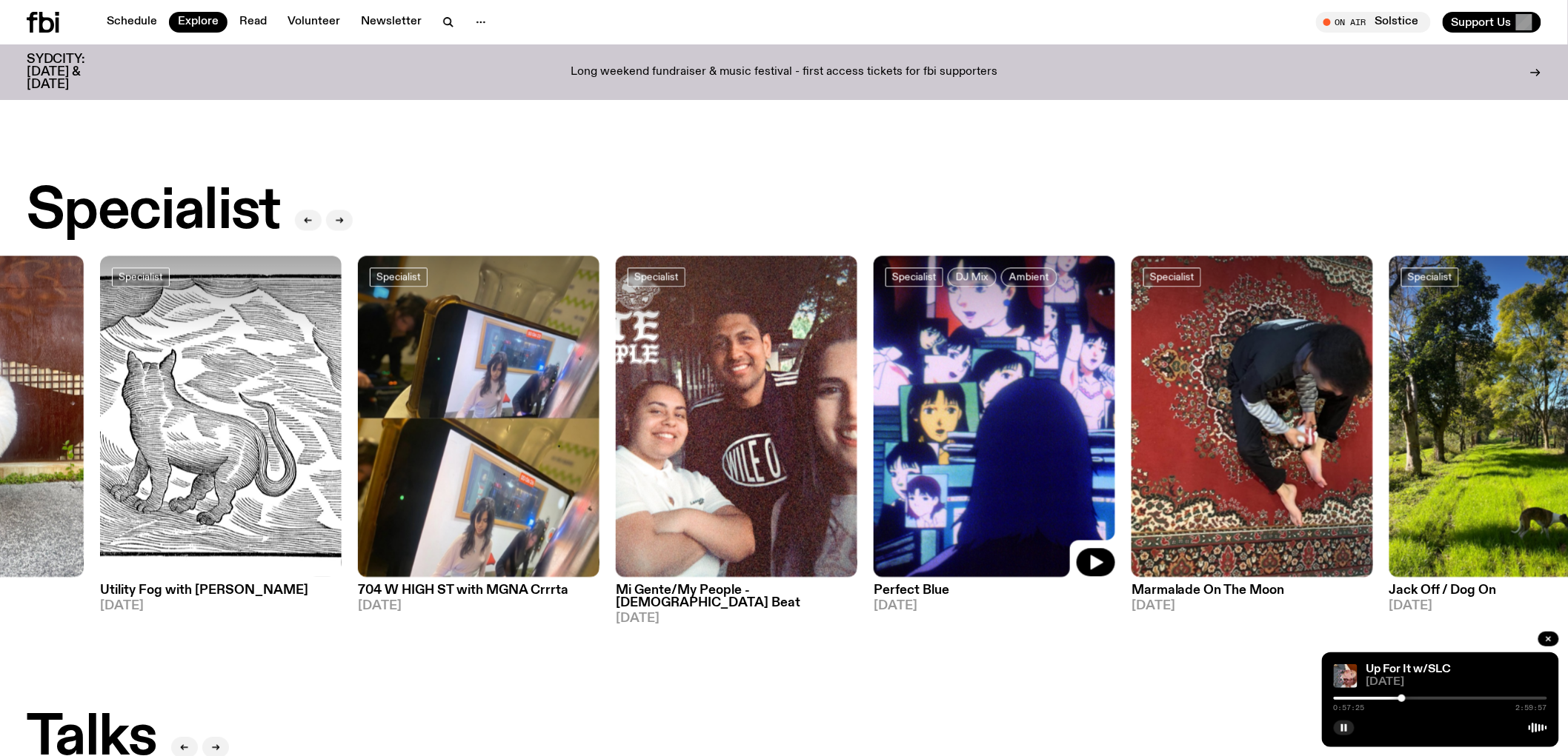
drag, startPoint x: 1141, startPoint y: 412, endPoint x: 220, endPoint y: 422, distance: 921.1
click at [873, 422] on img at bounding box center [994, 417] width 241 height 322
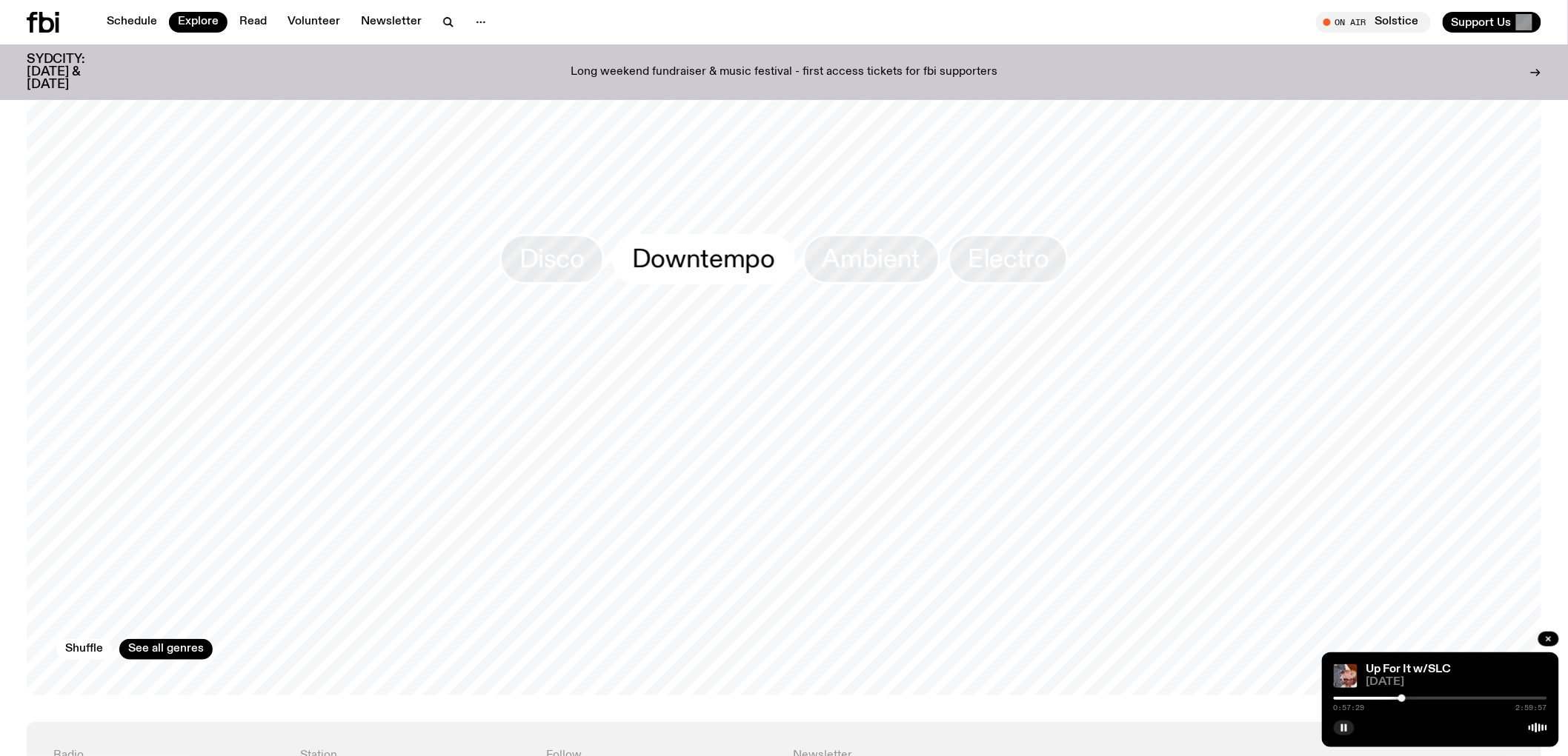
scroll to position [3107, 0]
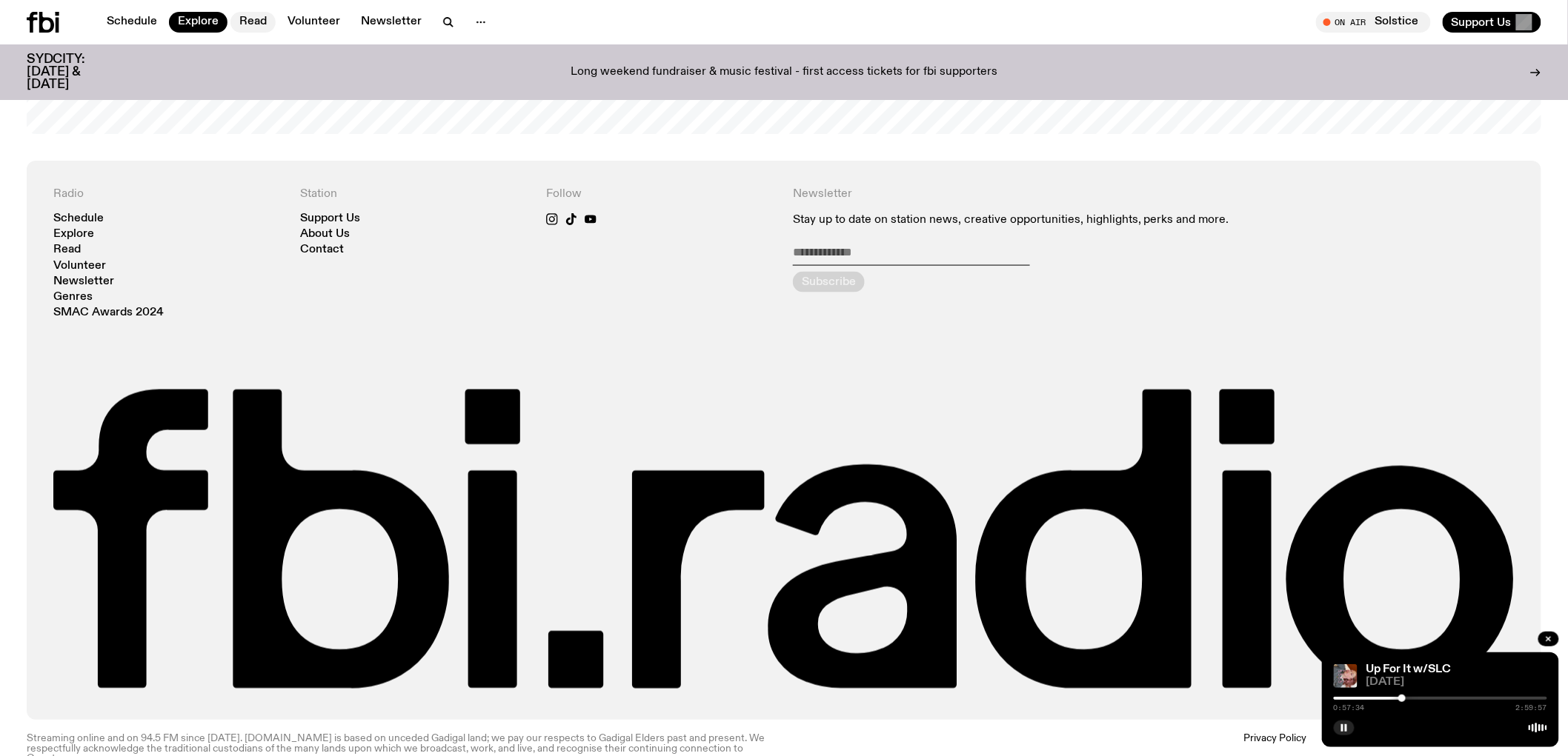
click at [248, 17] on link "Read" at bounding box center [252, 22] width 45 height 21
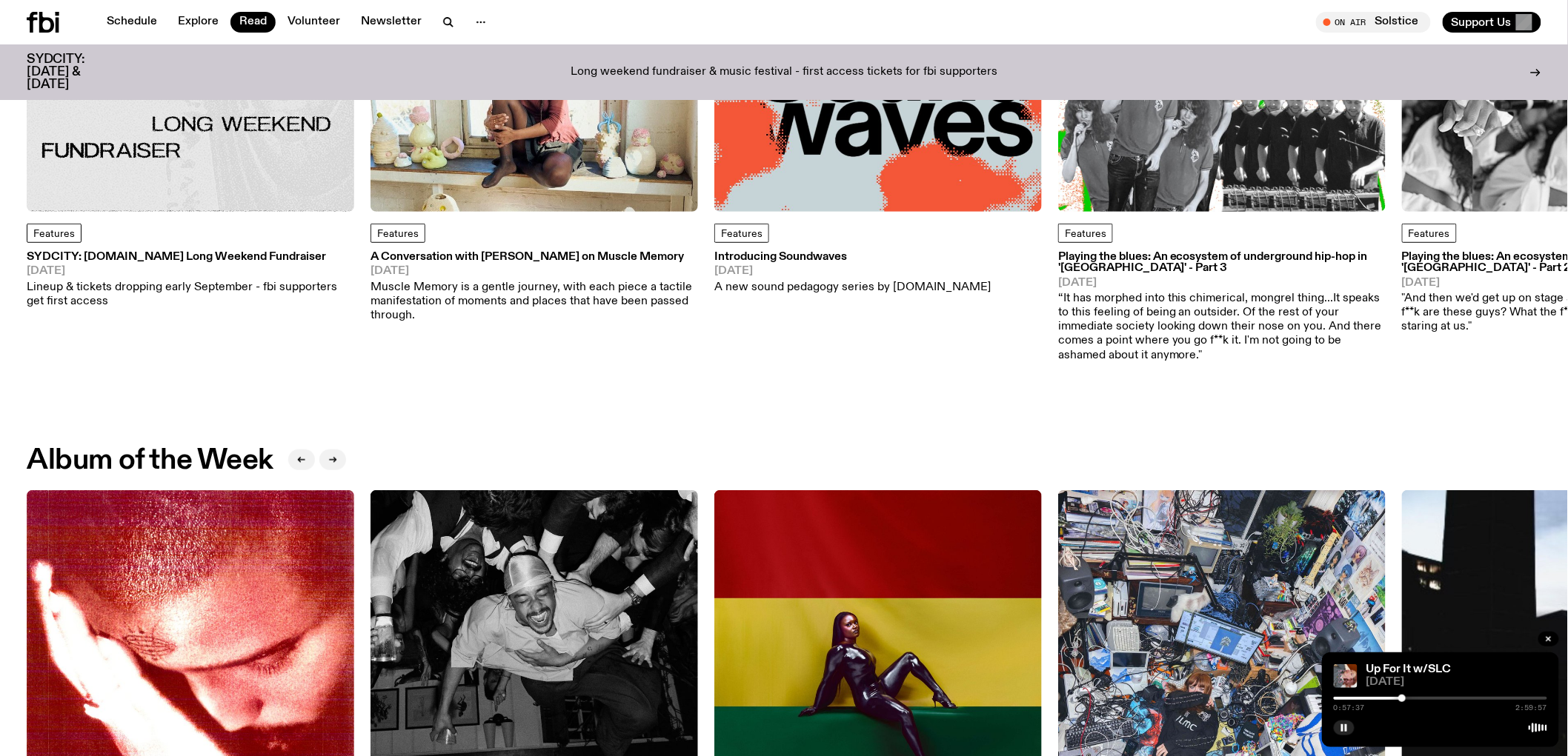
scroll to position [564, 0]
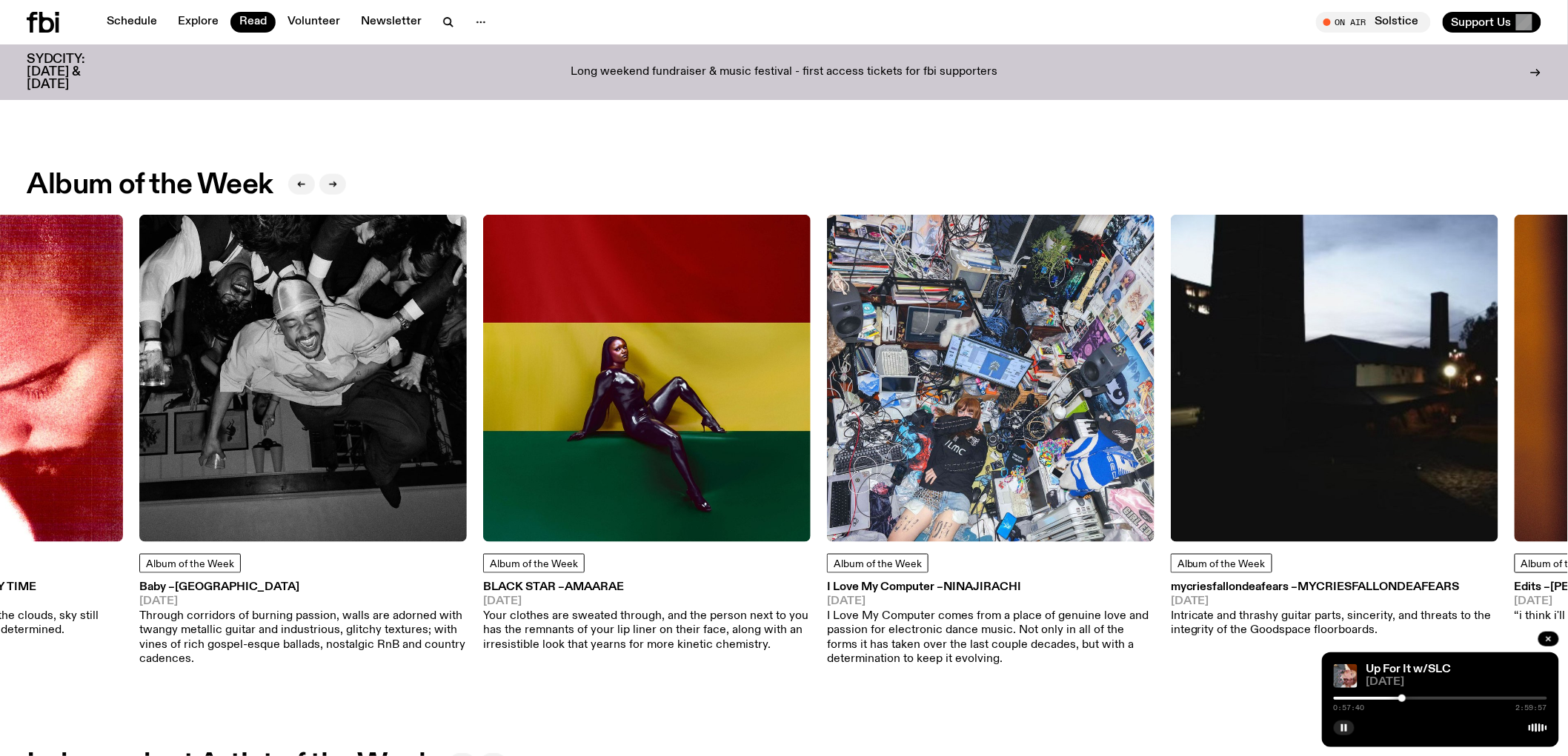
drag, startPoint x: 1221, startPoint y: 351, endPoint x: 1544, endPoint y: 316, distance: 324.9
click at [1155, 316] on img at bounding box center [990, 378] width 327 height 327
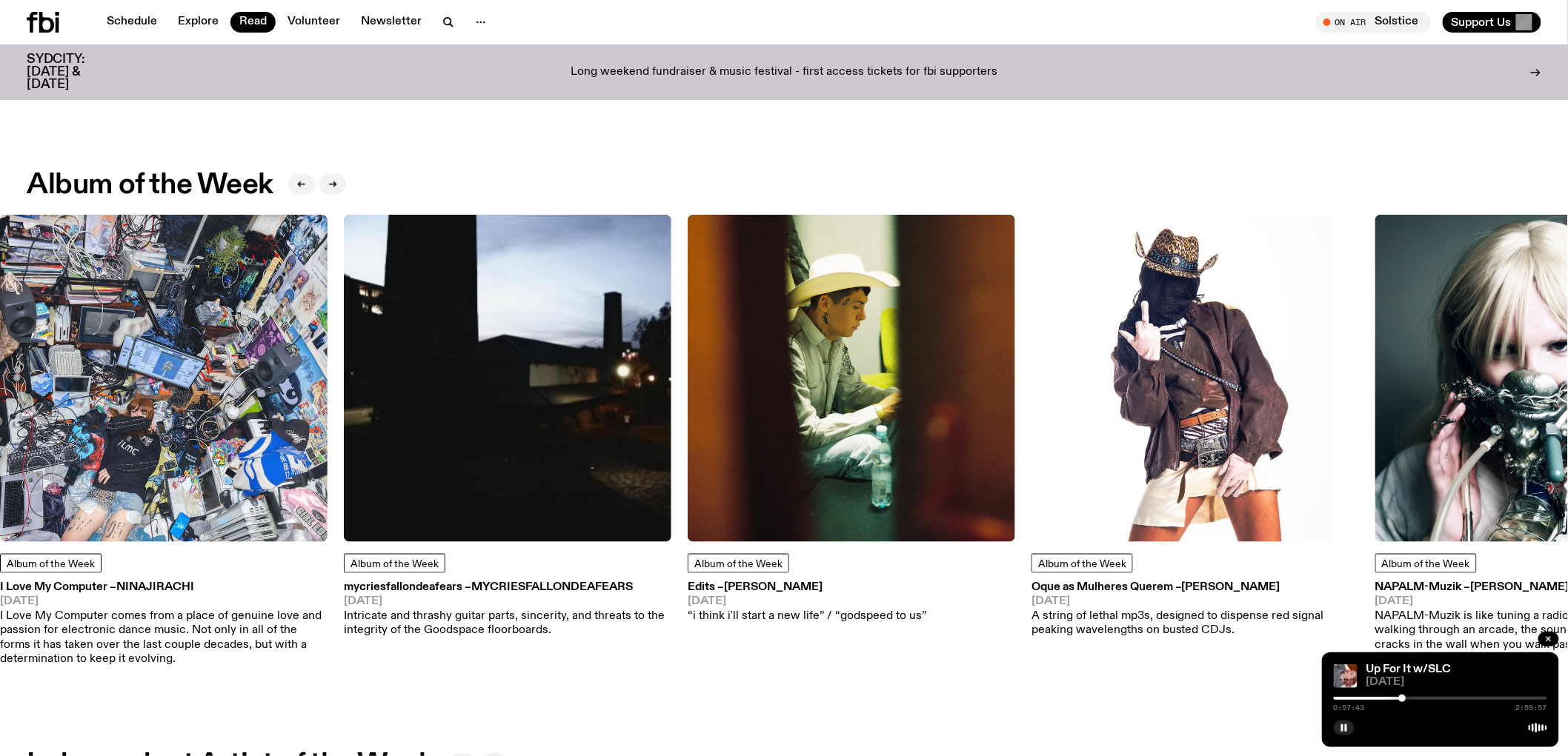
drag, startPoint x: 1218, startPoint y: 357, endPoint x: 137, endPoint y: 328, distance: 1081.4
click at [149, 329] on img at bounding box center [164, 378] width 327 height 327
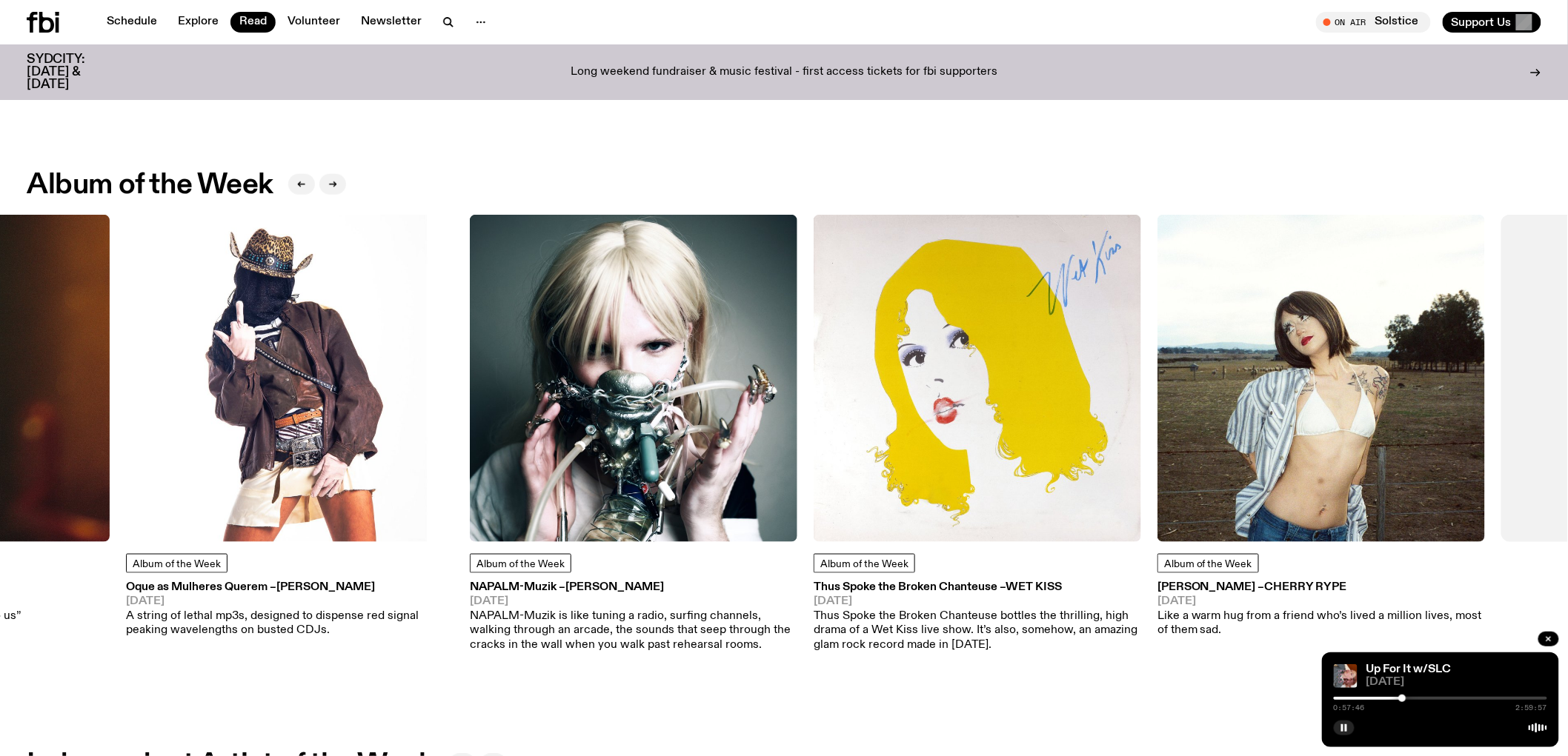
drag, startPoint x: 1305, startPoint y: 364, endPoint x: 686, endPoint y: 349, distance: 619.2
click at [686, 349] on img at bounding box center [633, 378] width 327 height 327
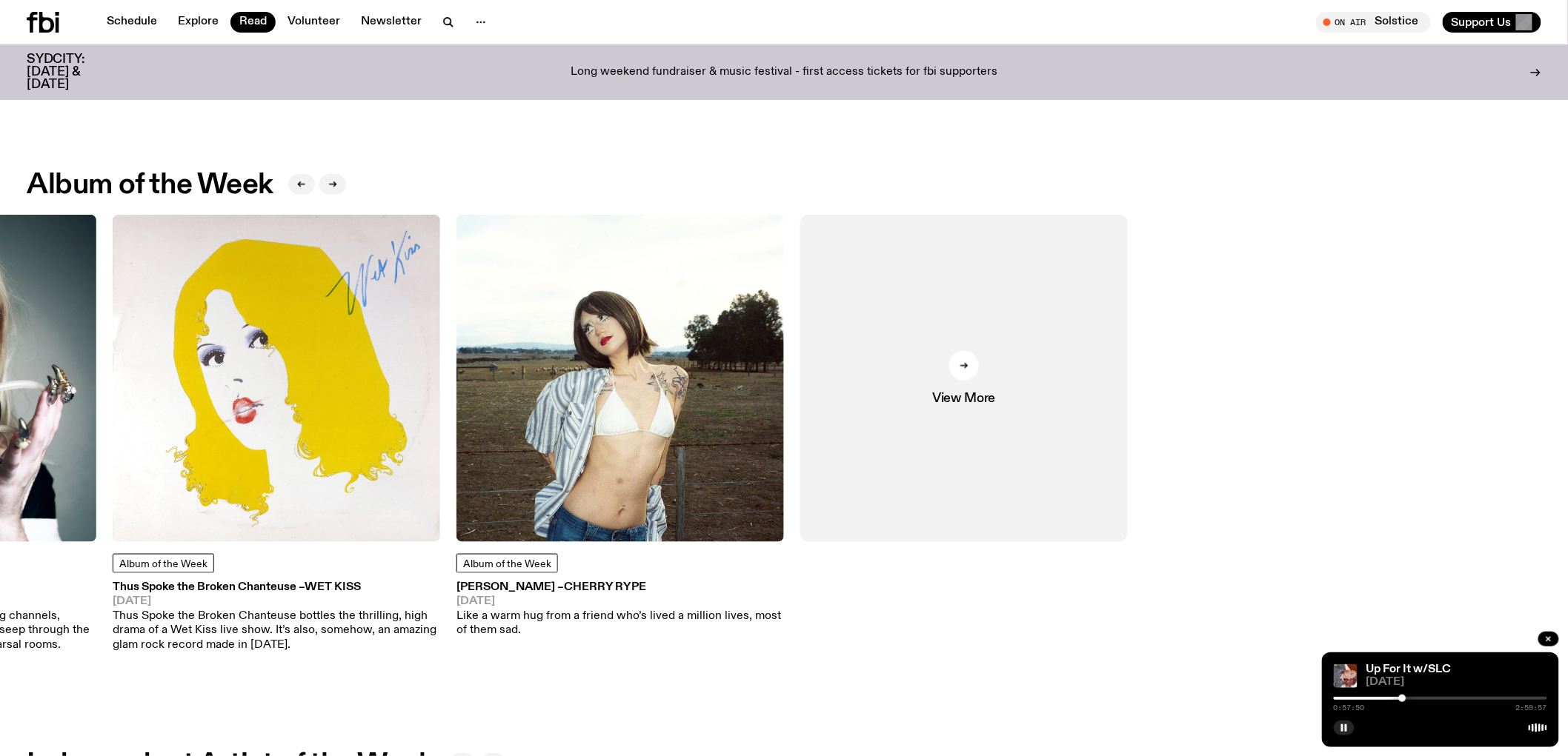
drag, startPoint x: 1308, startPoint y: 372, endPoint x: 348, endPoint y: 381, distance: 960.0
click at [348, 381] on div "Album of the Week The Passionate Ones – Nourished By Time 29.08.25 The Passiona…" at bounding box center [784, 441] width 1515 height 452
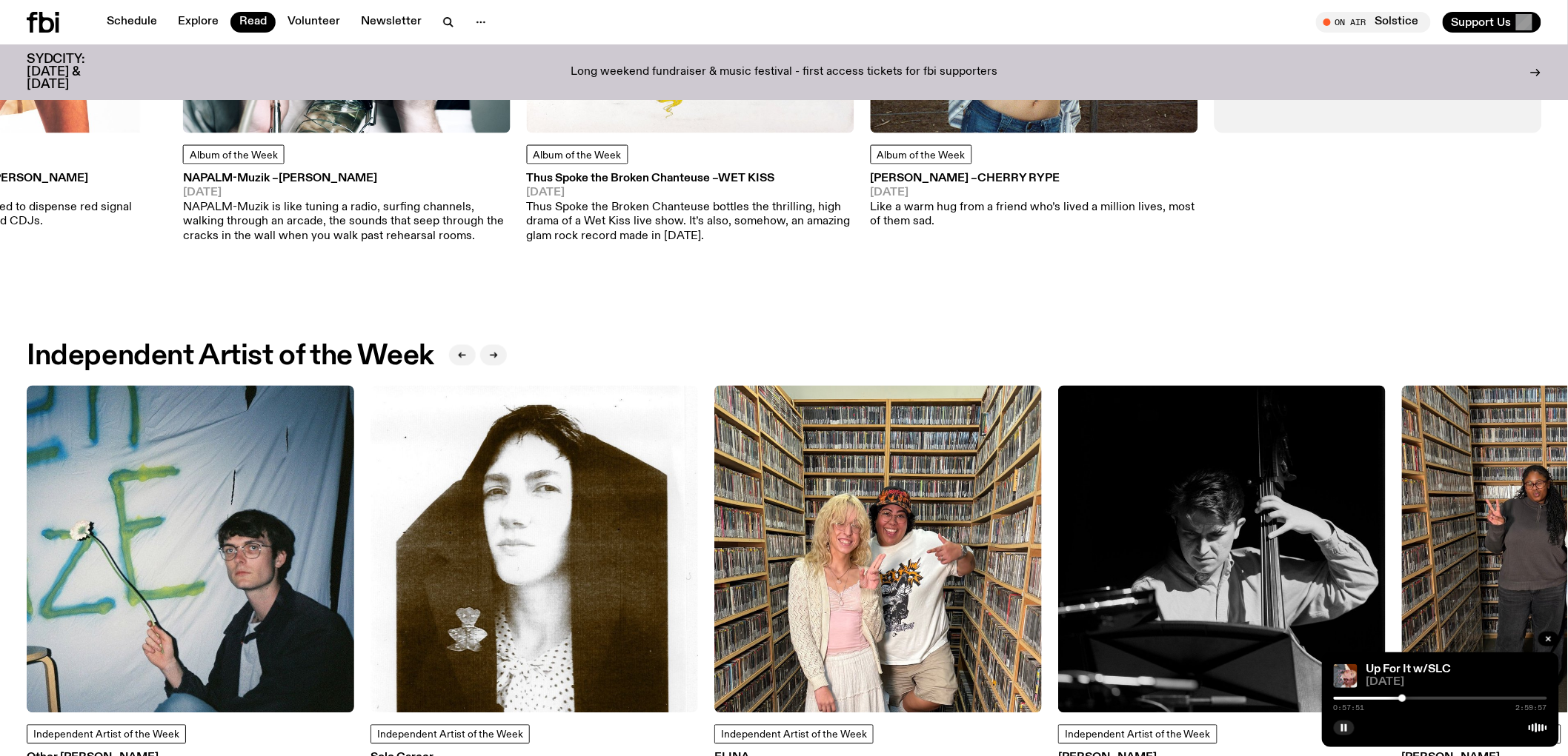
scroll to position [1222, 0]
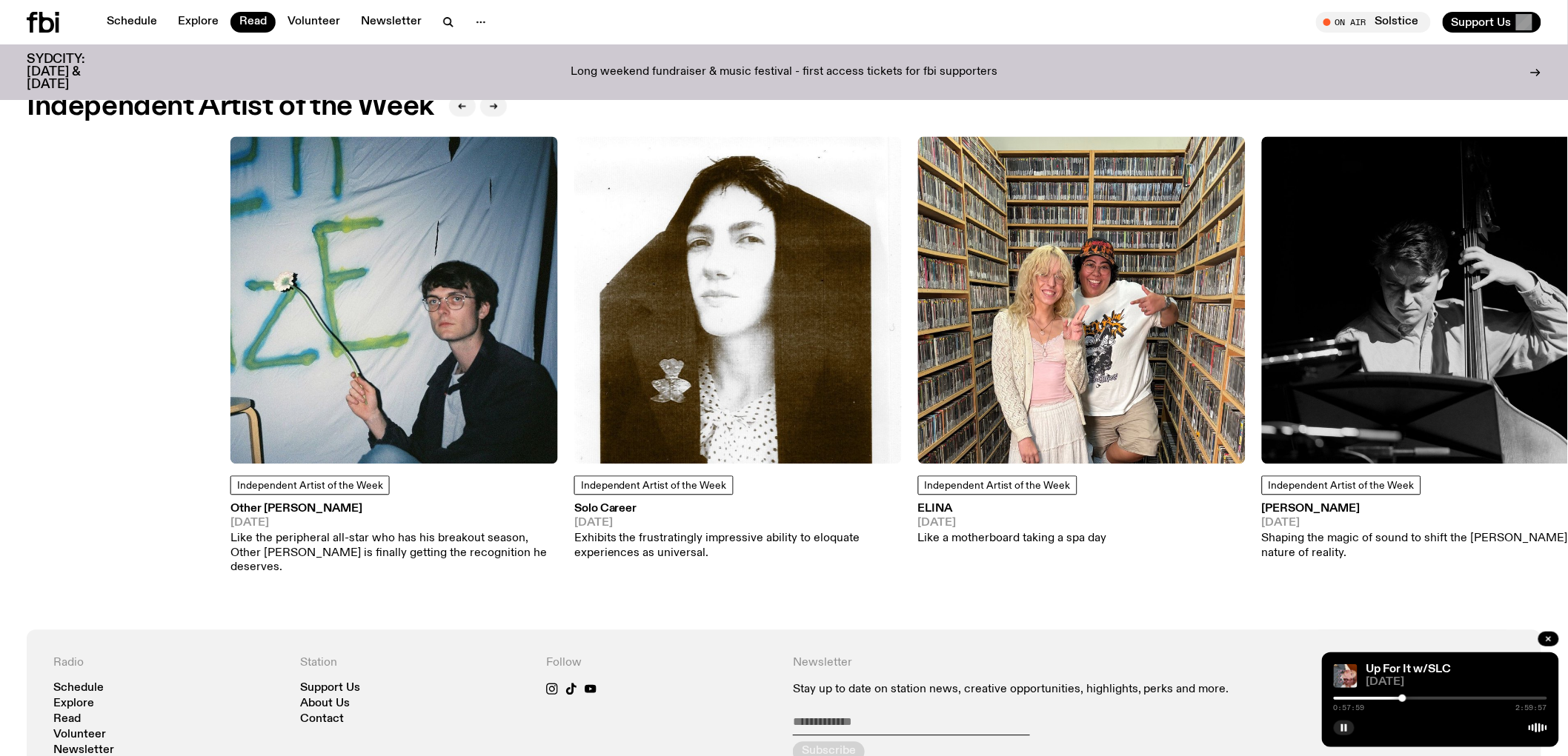
drag, startPoint x: 1003, startPoint y: 351, endPoint x: 1334, endPoint y: 342, distance: 331.1
click at [1334, 342] on img at bounding box center [1425, 300] width 327 height 327
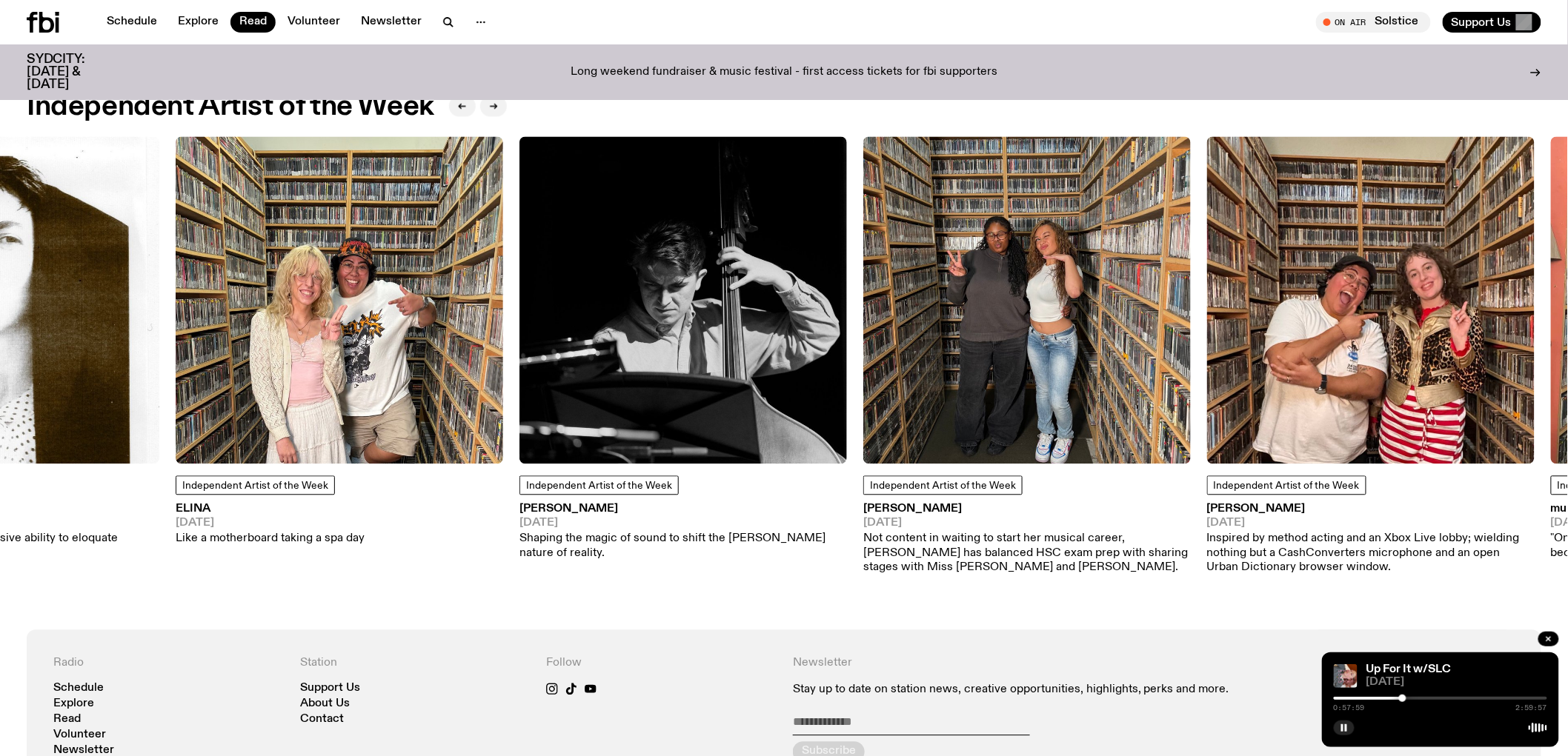
drag, startPoint x: 1129, startPoint y: 344, endPoint x: 591, endPoint y: 344, distance: 538.0
click at [591, 344] on img at bounding box center [683, 300] width 327 height 327
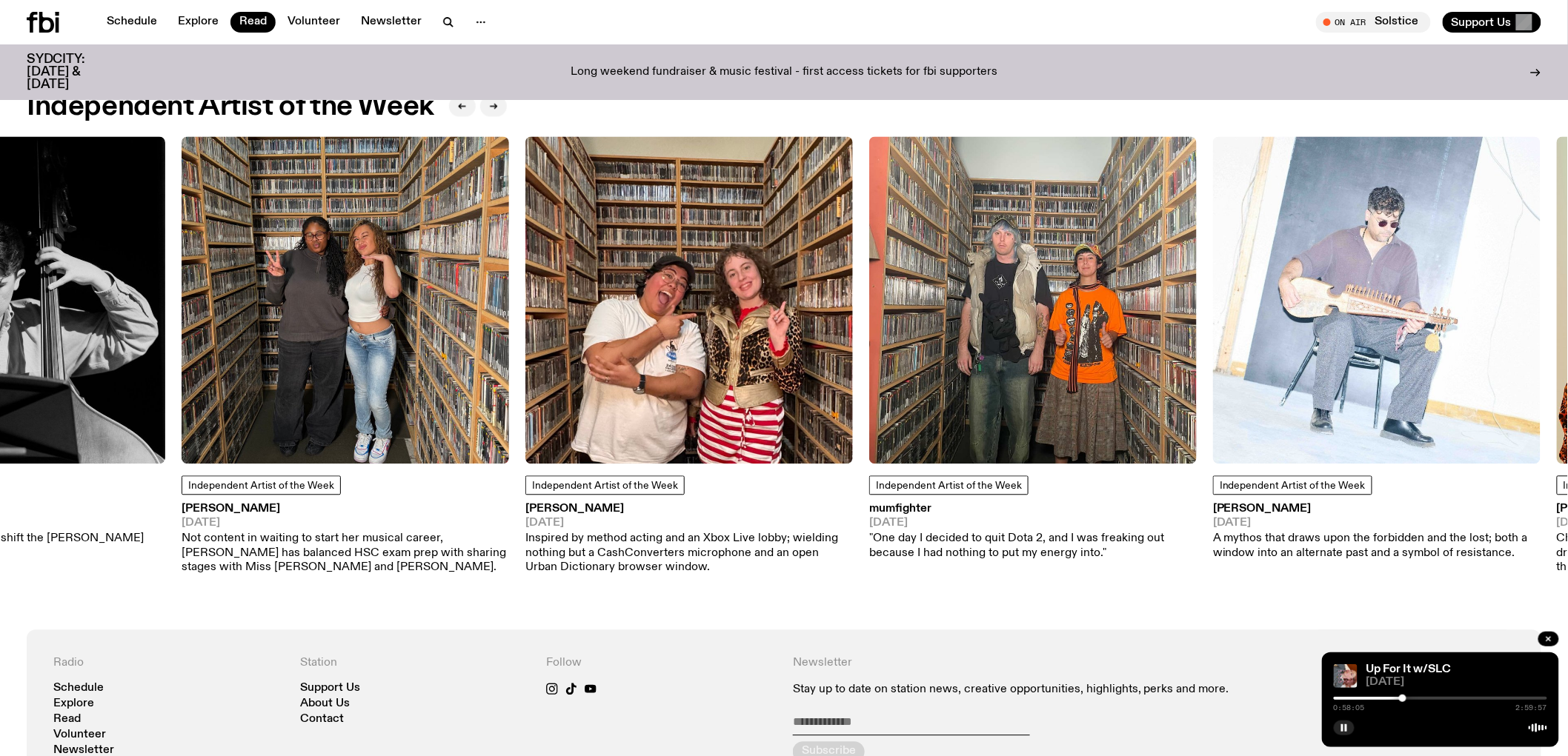
drag, startPoint x: 1312, startPoint y: 291, endPoint x: 669, endPoint y: 361, distance: 646.8
click at [669, 361] on img at bounding box center [689, 300] width 327 height 327
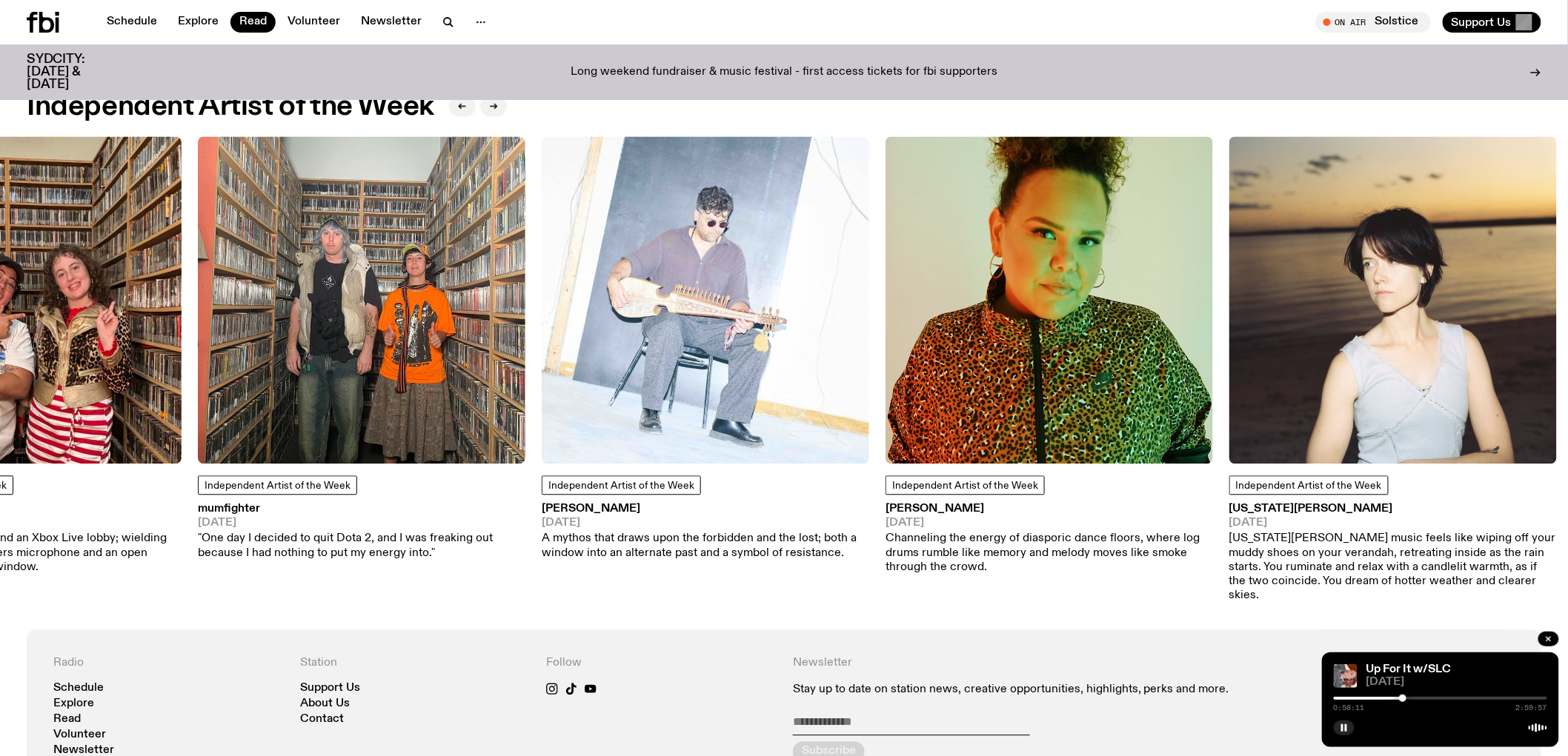
drag, startPoint x: 1204, startPoint y: 396, endPoint x: 590, endPoint y: 456, distance: 616.9
click at [591, 457] on img at bounding box center [705, 300] width 327 height 327
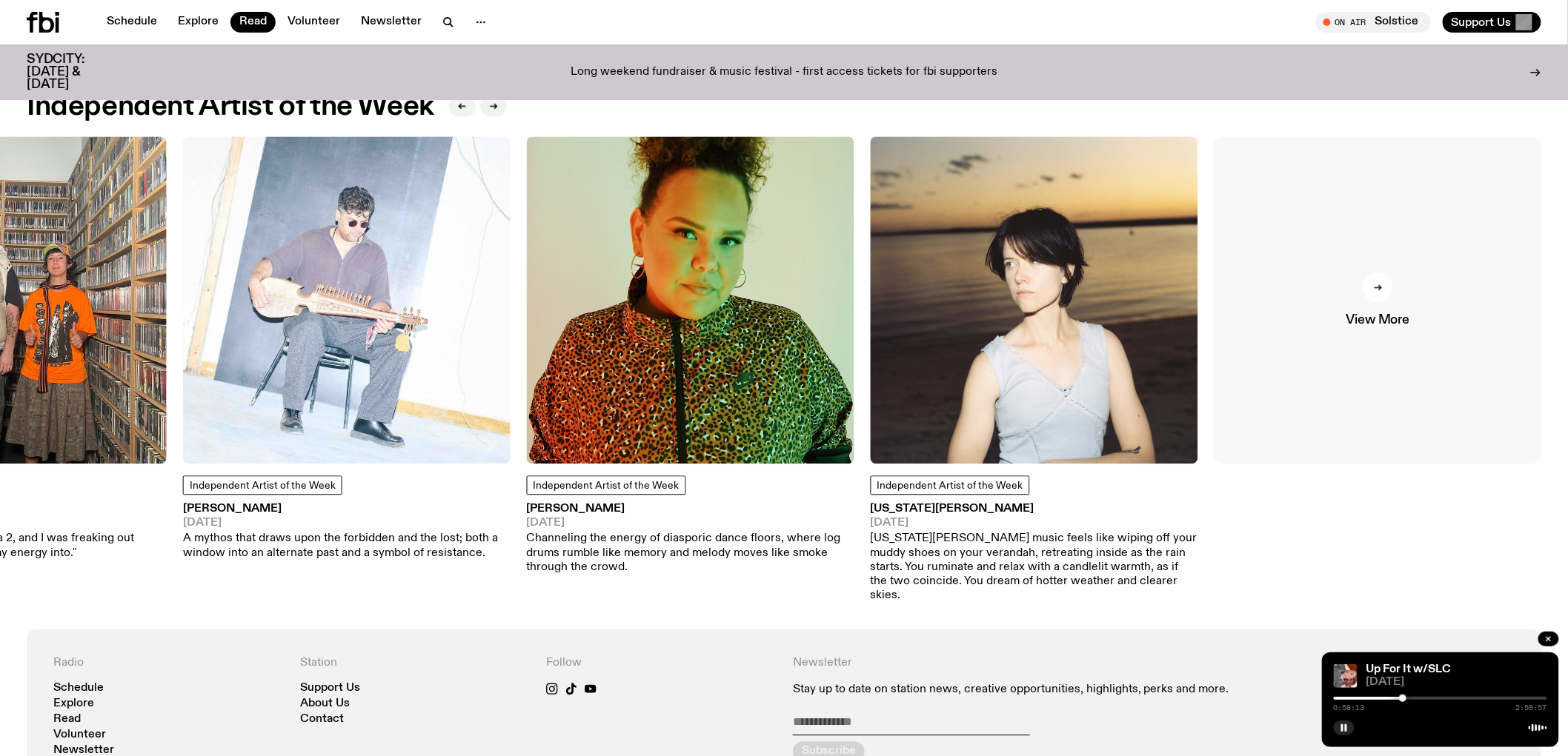
click at [1411, 314] on link "View More" at bounding box center [1378, 300] width 327 height 327
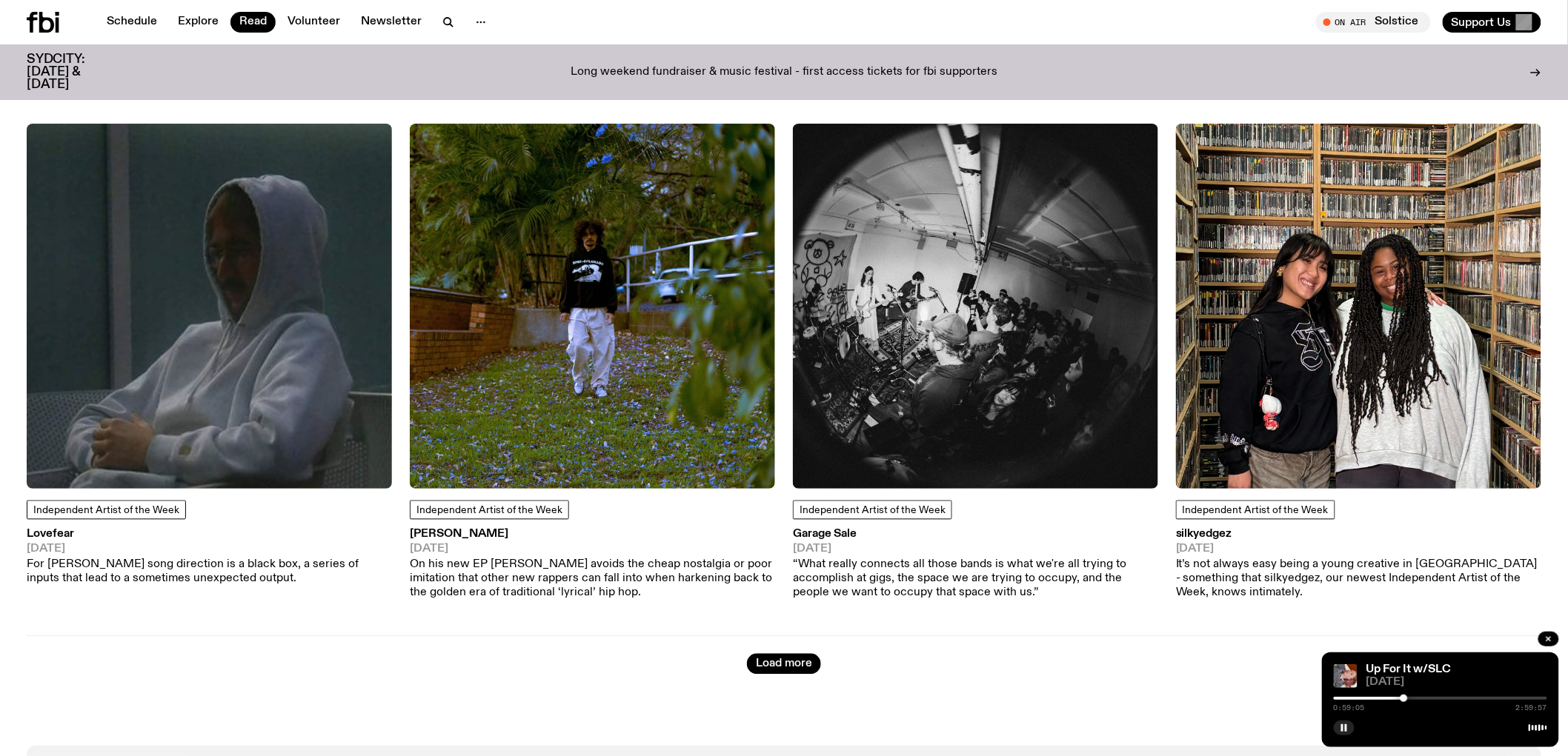
scroll to position [5748, 0]
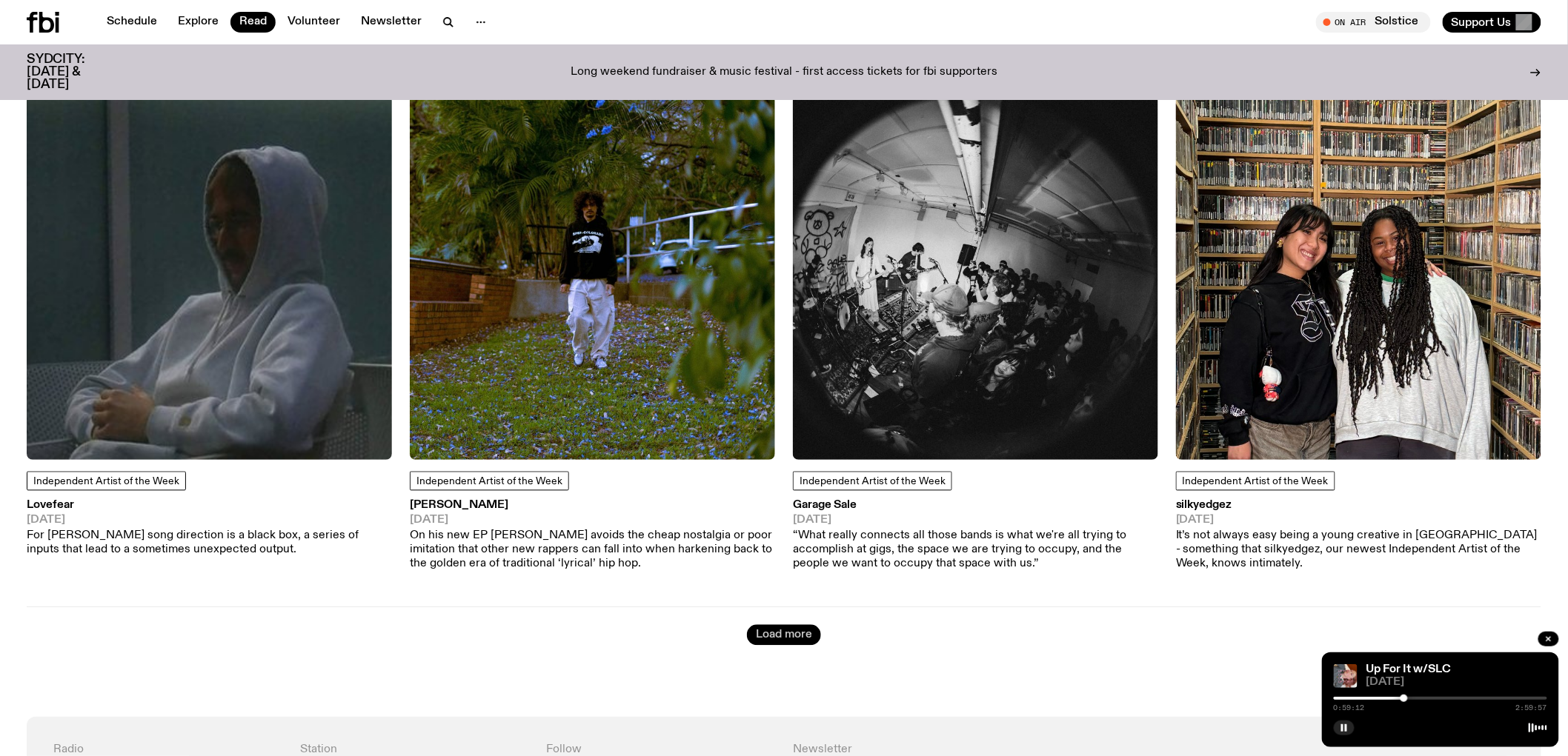
click at [797, 625] on button "Load more" at bounding box center [784, 635] width 74 height 21
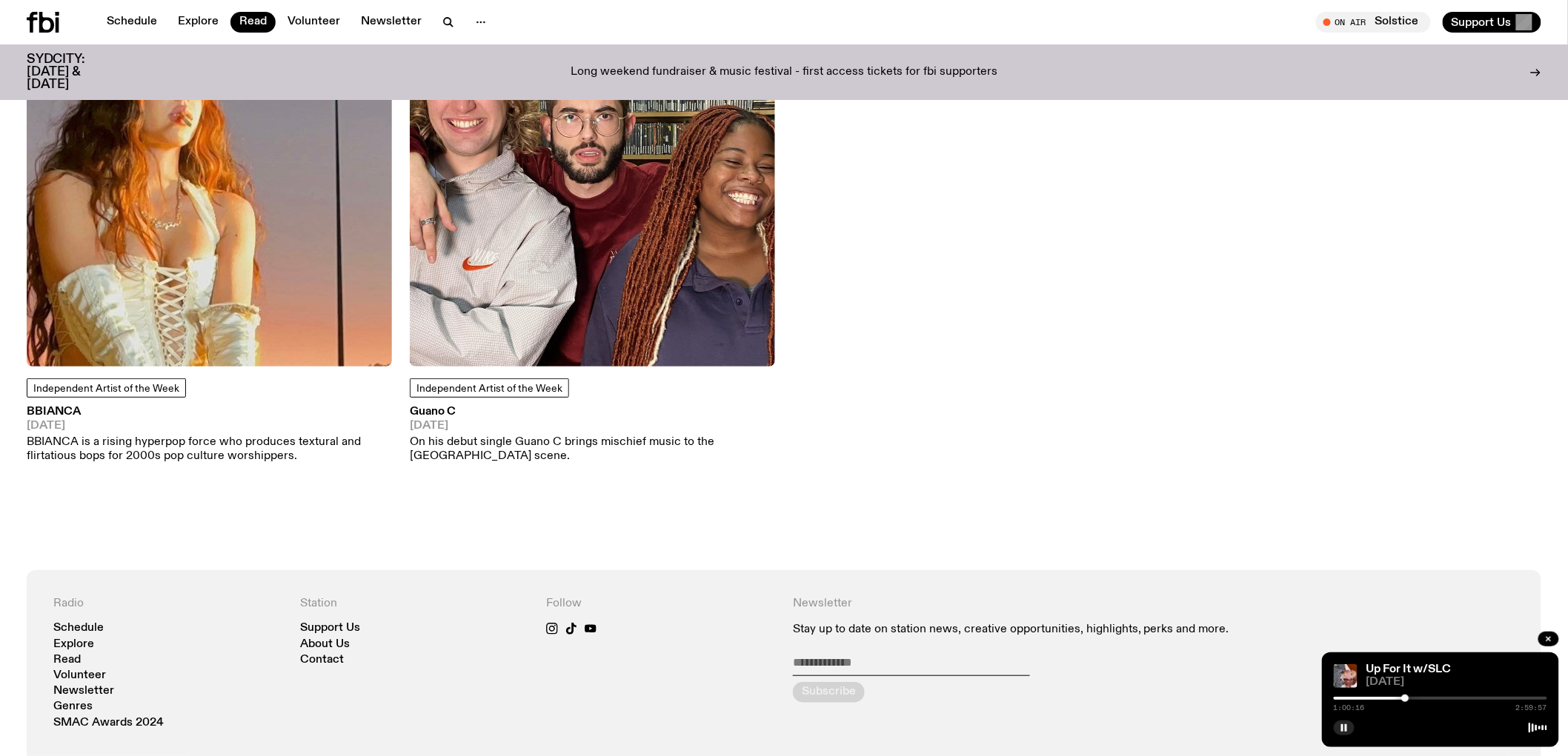
scroll to position [9450, 0]
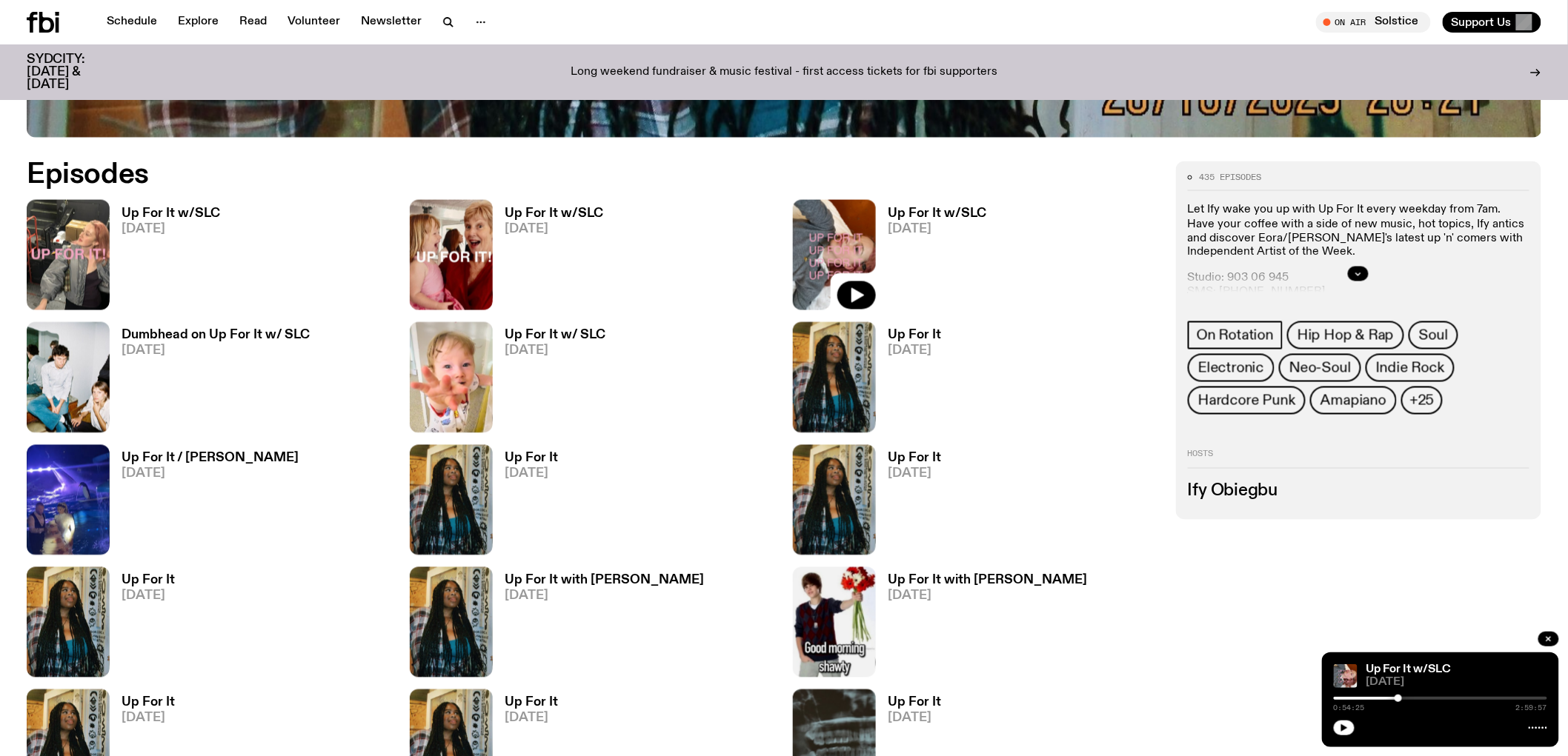
scroll to position [894, 0]
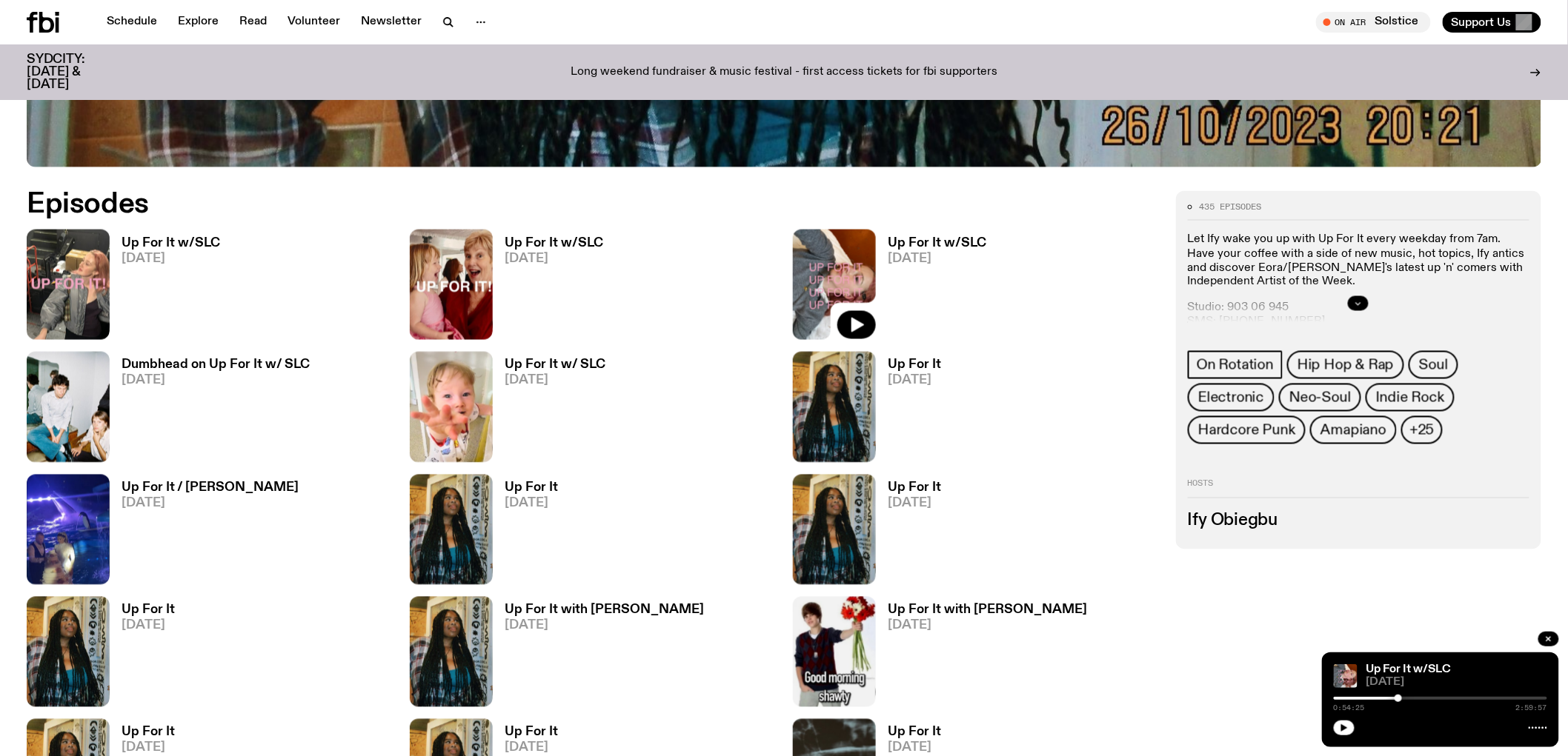
click at [1363, 305] on button "button" at bounding box center [1358, 304] width 21 height 15
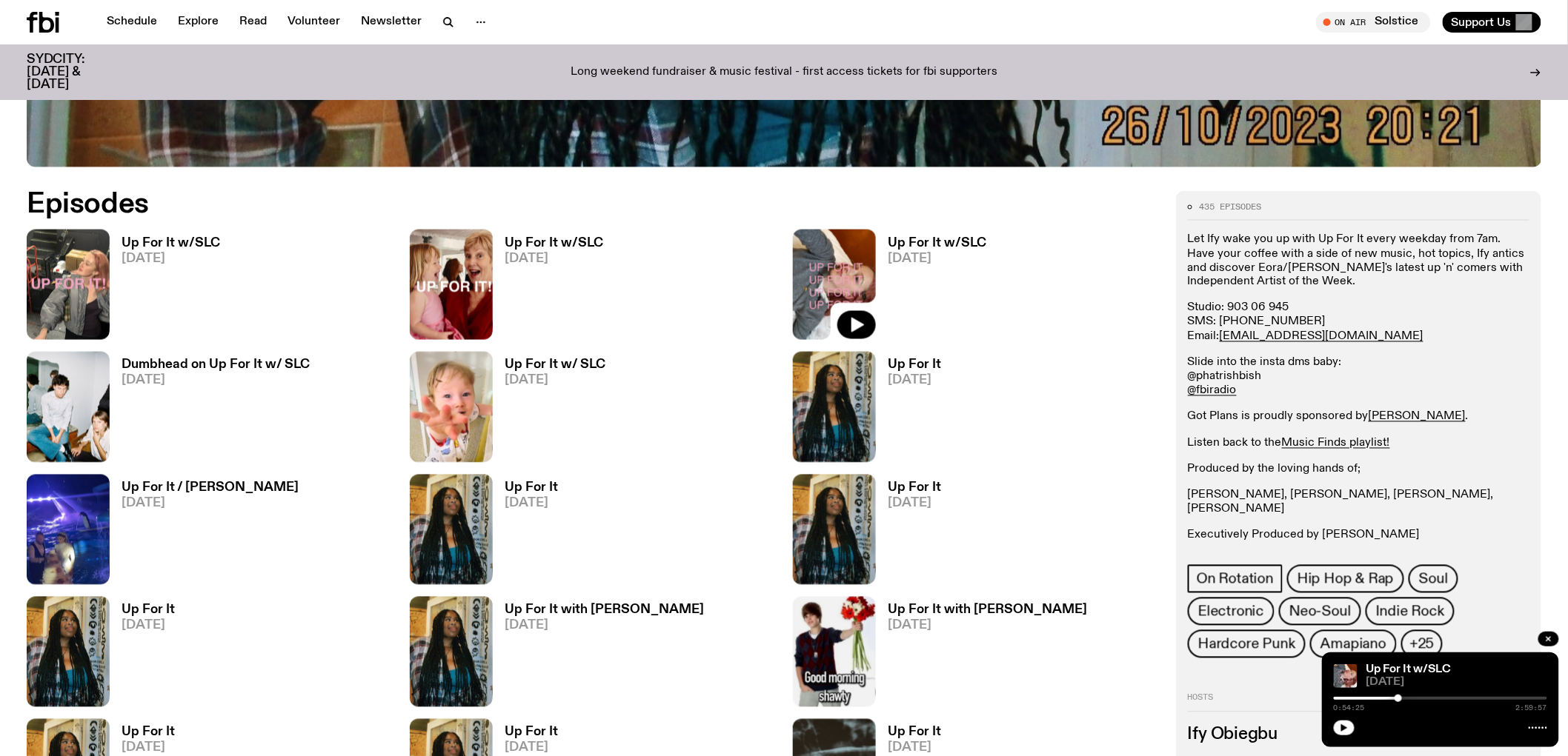
click at [1219, 374] on link "@phatrishbish" at bounding box center [1224, 377] width 74 height 12
click at [158, 237] on h3 "Up For It w/SLC" at bounding box center [170, 243] width 98 height 12
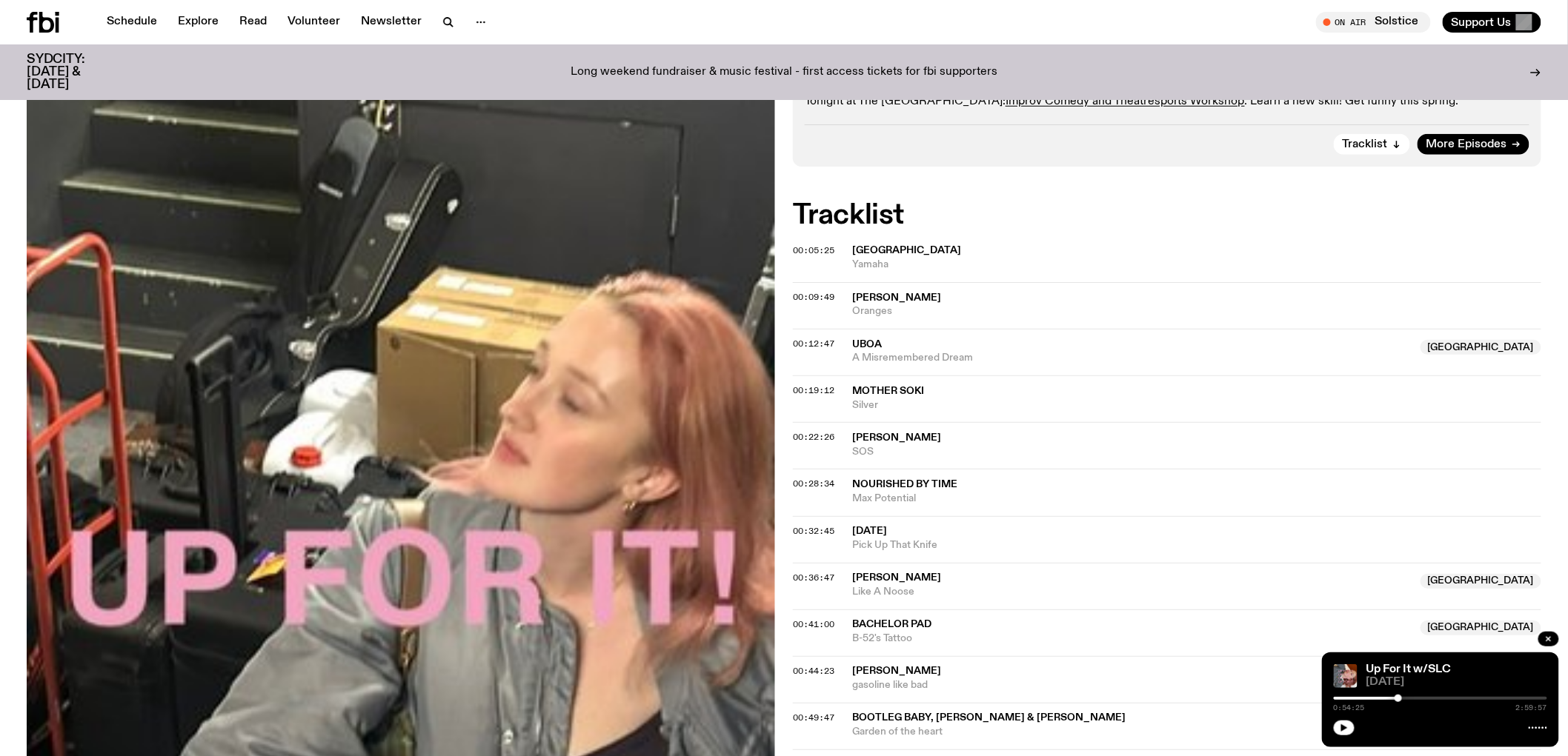
scroll to position [156, 0]
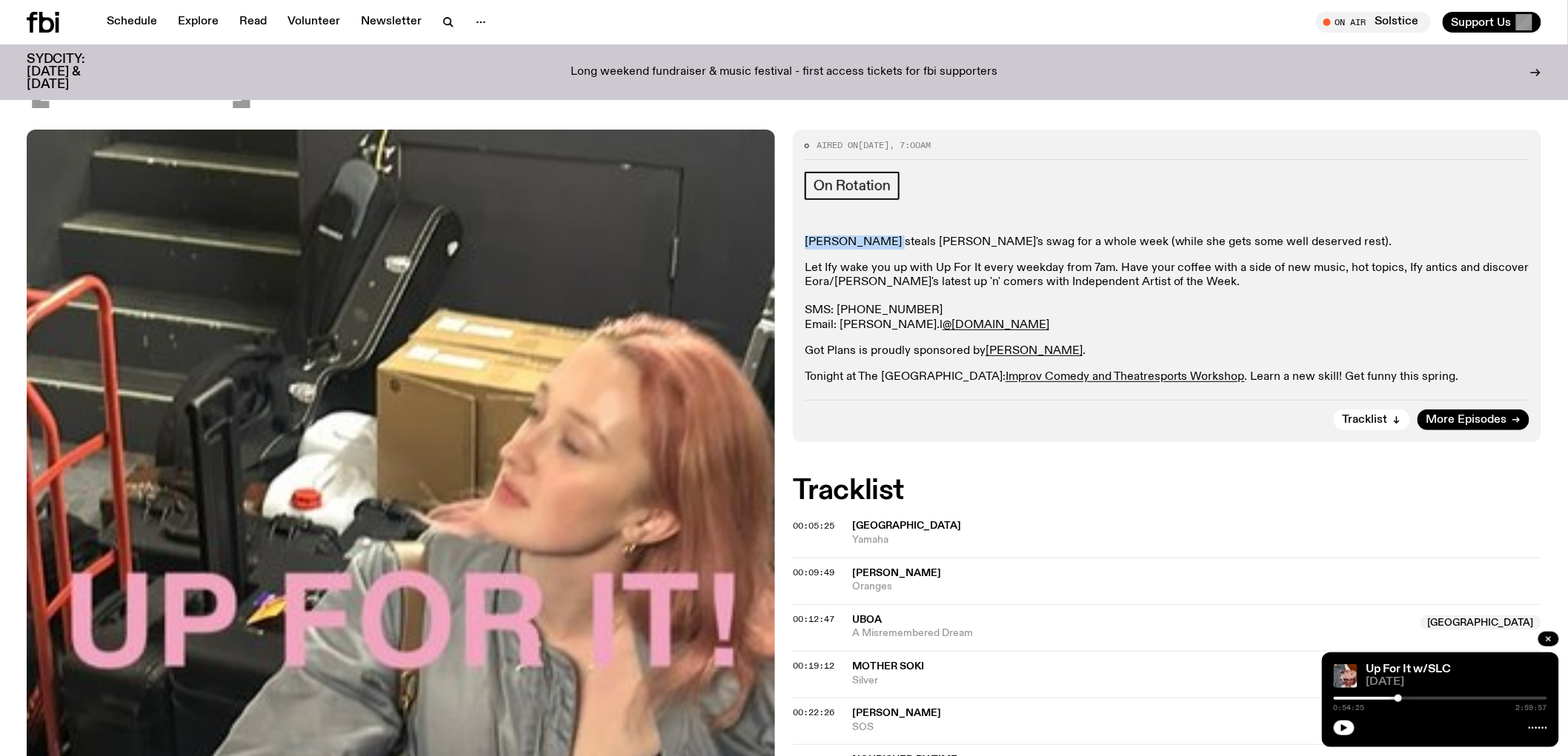
drag, startPoint x: 886, startPoint y: 242, endPoint x: 801, endPoint y: 248, distance: 85.2
click at [801, 248] on div "Aired on 01.09.25 , 7:00am On Rotation Sabine Lee-Cook steals Ify's swag for a …" at bounding box center [1167, 286] width 748 height 312
click at [812, 370] on p "Sabine Lee-Cook steals Ify's swag for a whole week (while she gets some well de…" at bounding box center [1167, 377] width 725 height 14
click at [805, 370] on p "Sabine Lee-Cook steals Ify's swag for a whole week (while she gets some well de…" at bounding box center [1167, 377] width 725 height 14
drag, startPoint x: 805, startPoint y: 241, endPoint x: 885, endPoint y: 239, distance: 80.0
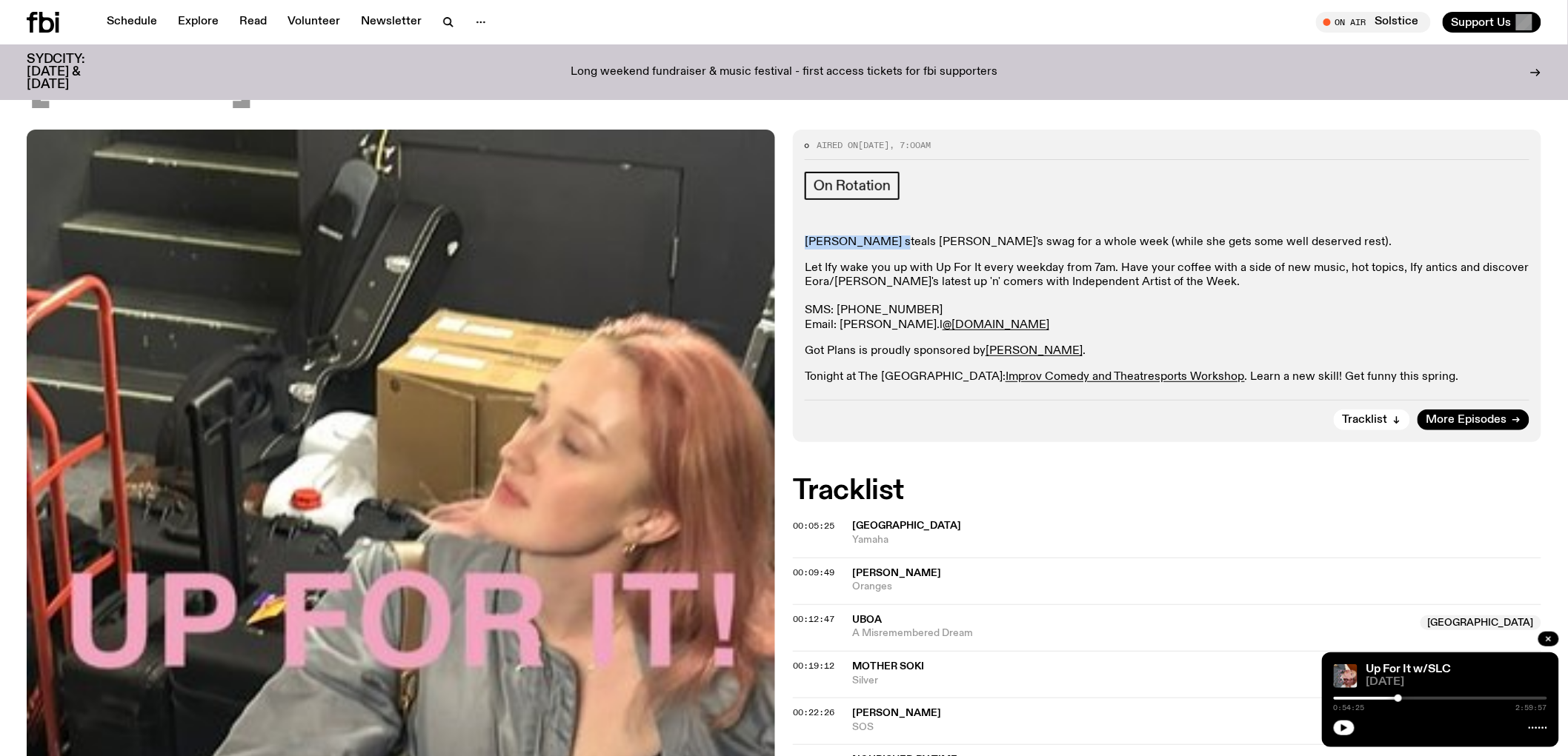
click at [885, 370] on p "Sabine Lee-Cook steals Ify's swag for a whole week (while she gets some well de…" at bounding box center [1167, 377] width 725 height 14
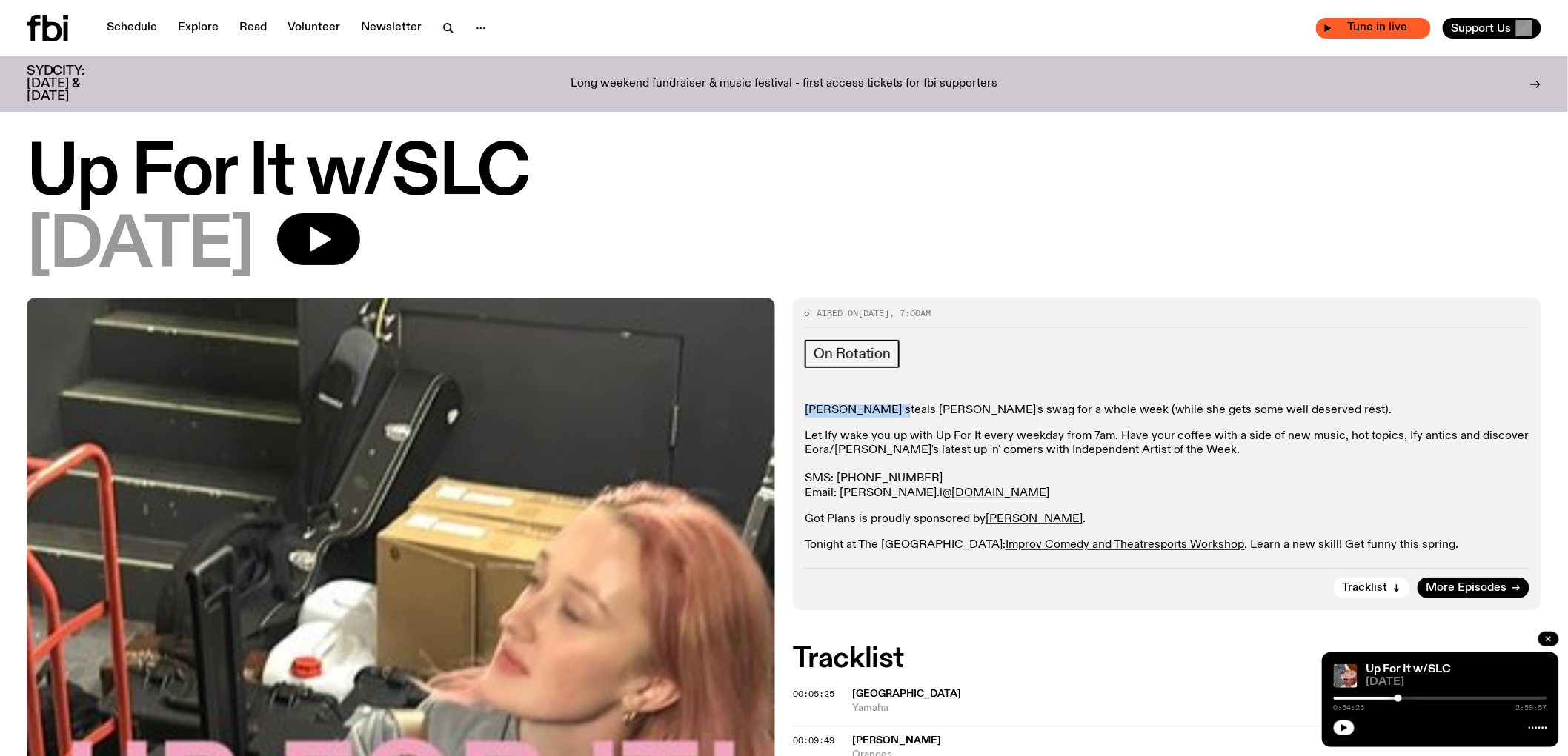
click at [1369, 34] on div "Tune in live" at bounding box center [1373, 28] width 115 height 21
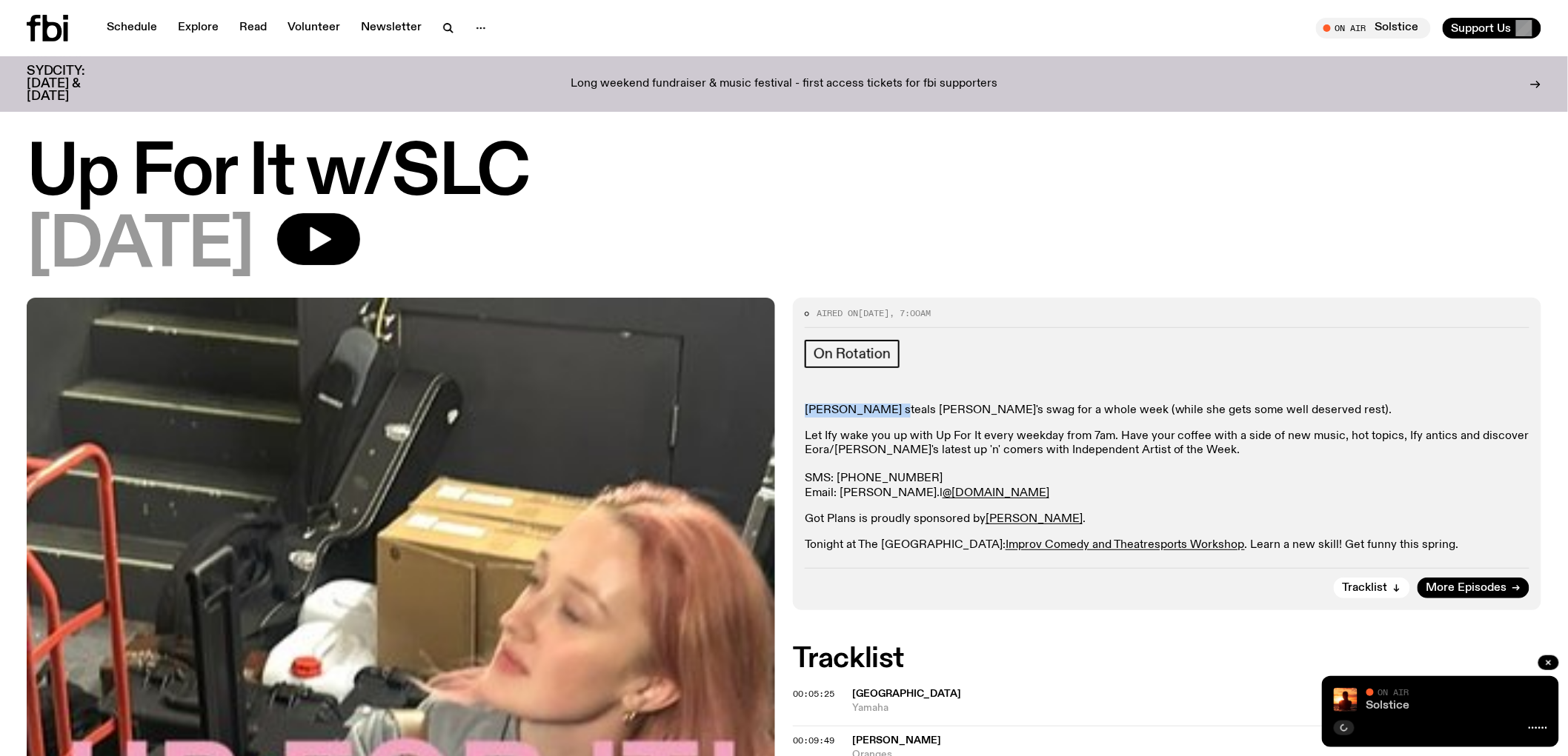
click at [1394, 706] on link "Solstice" at bounding box center [1388, 706] width 44 height 12
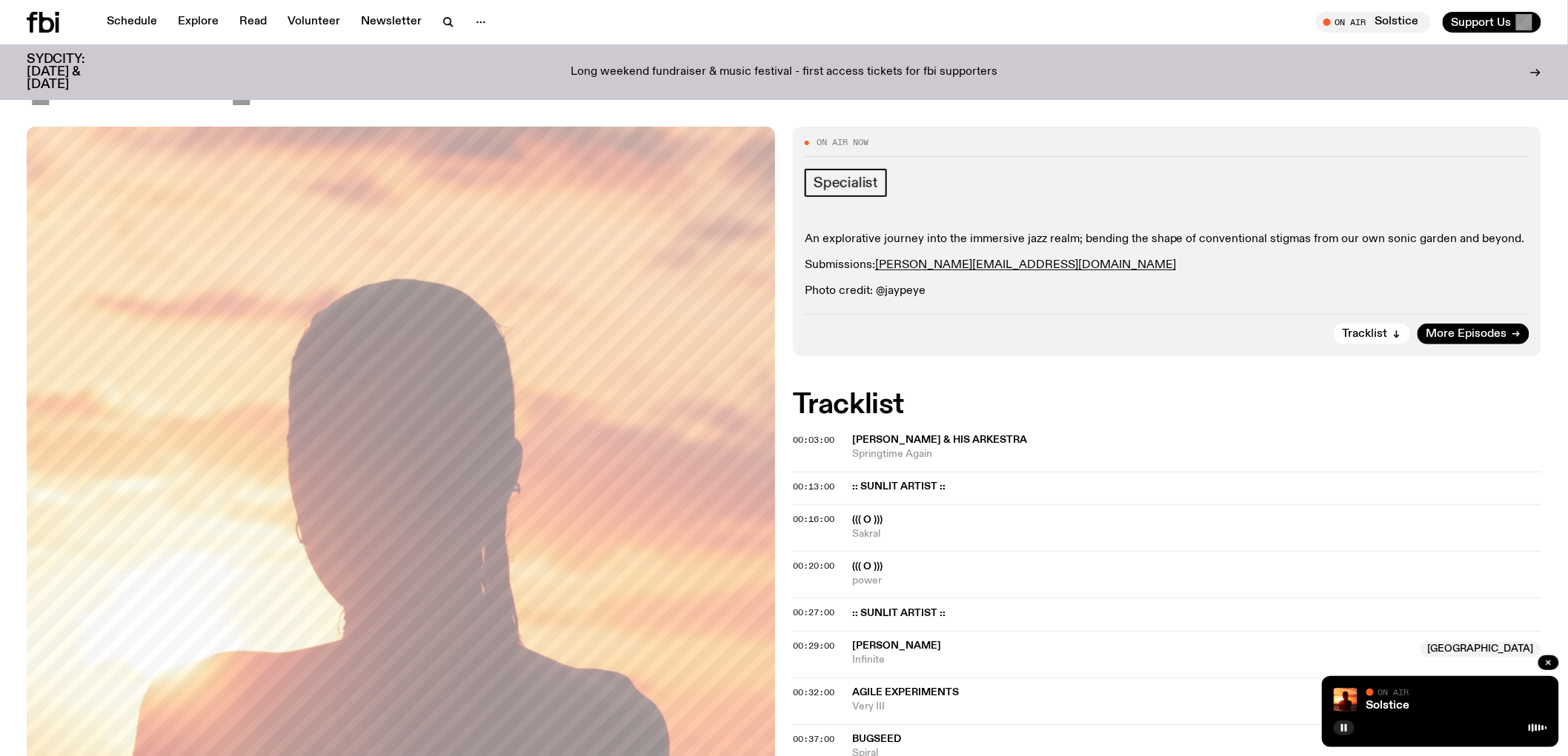
scroll to position [157, 0]
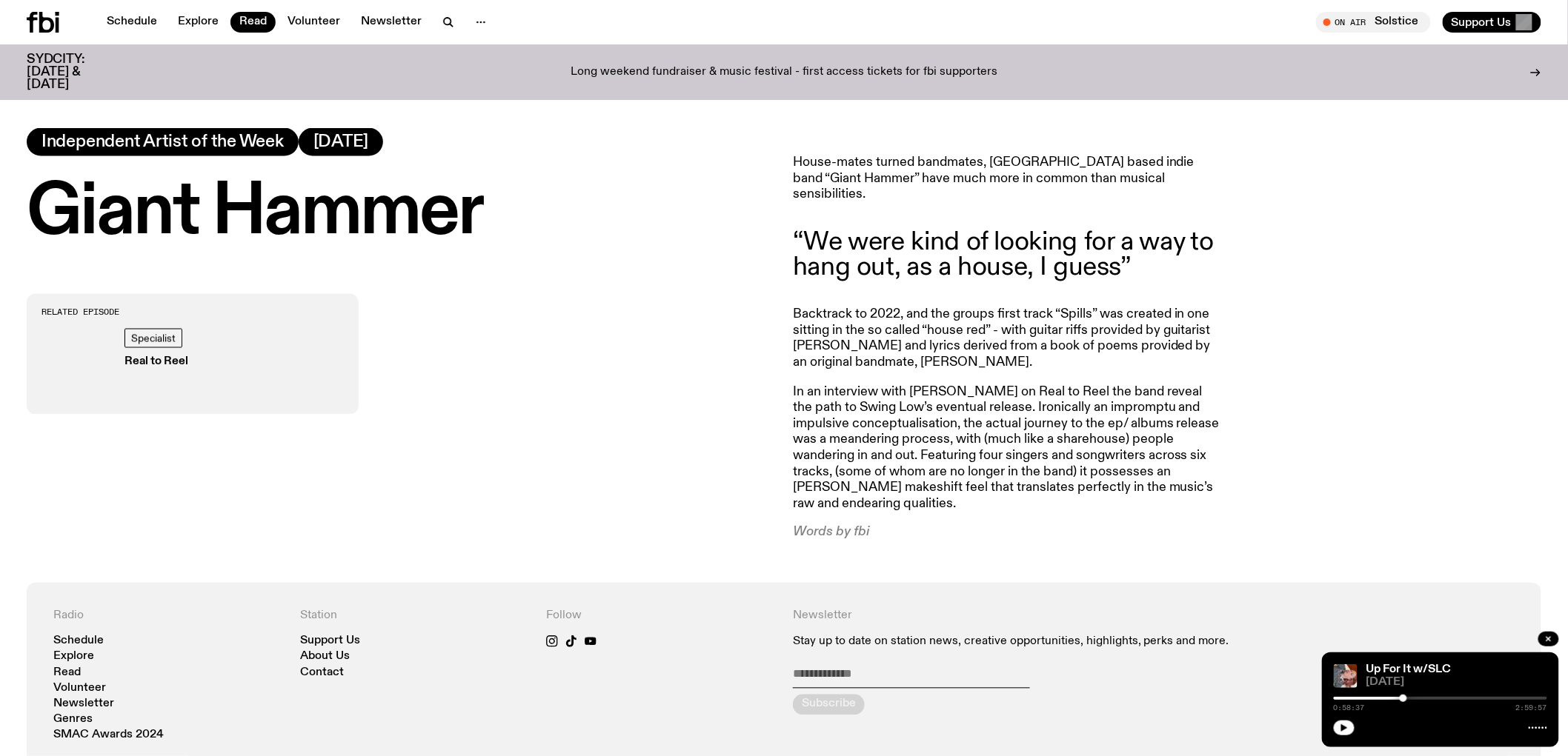
scroll to position [892, 0]
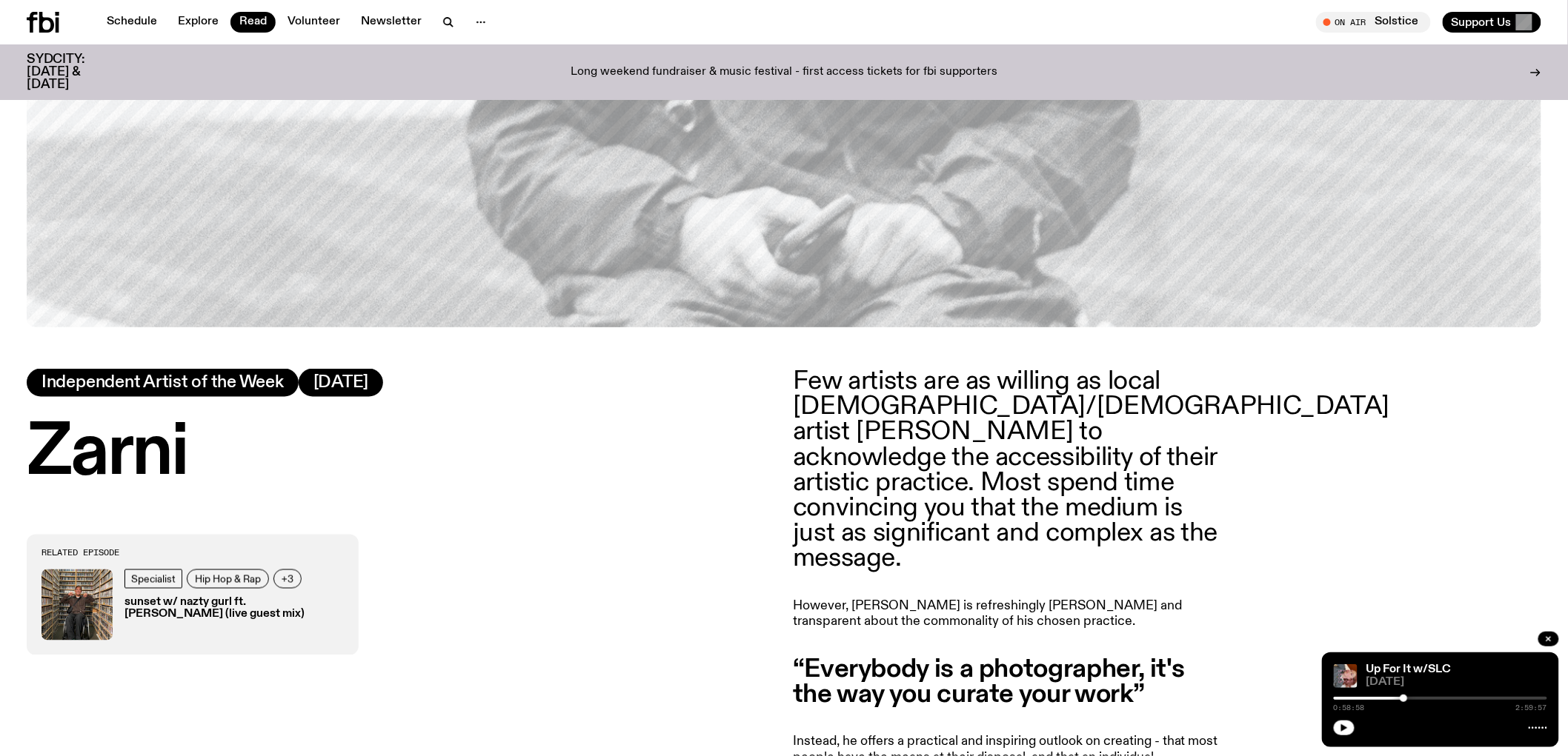
scroll to position [646, 0]
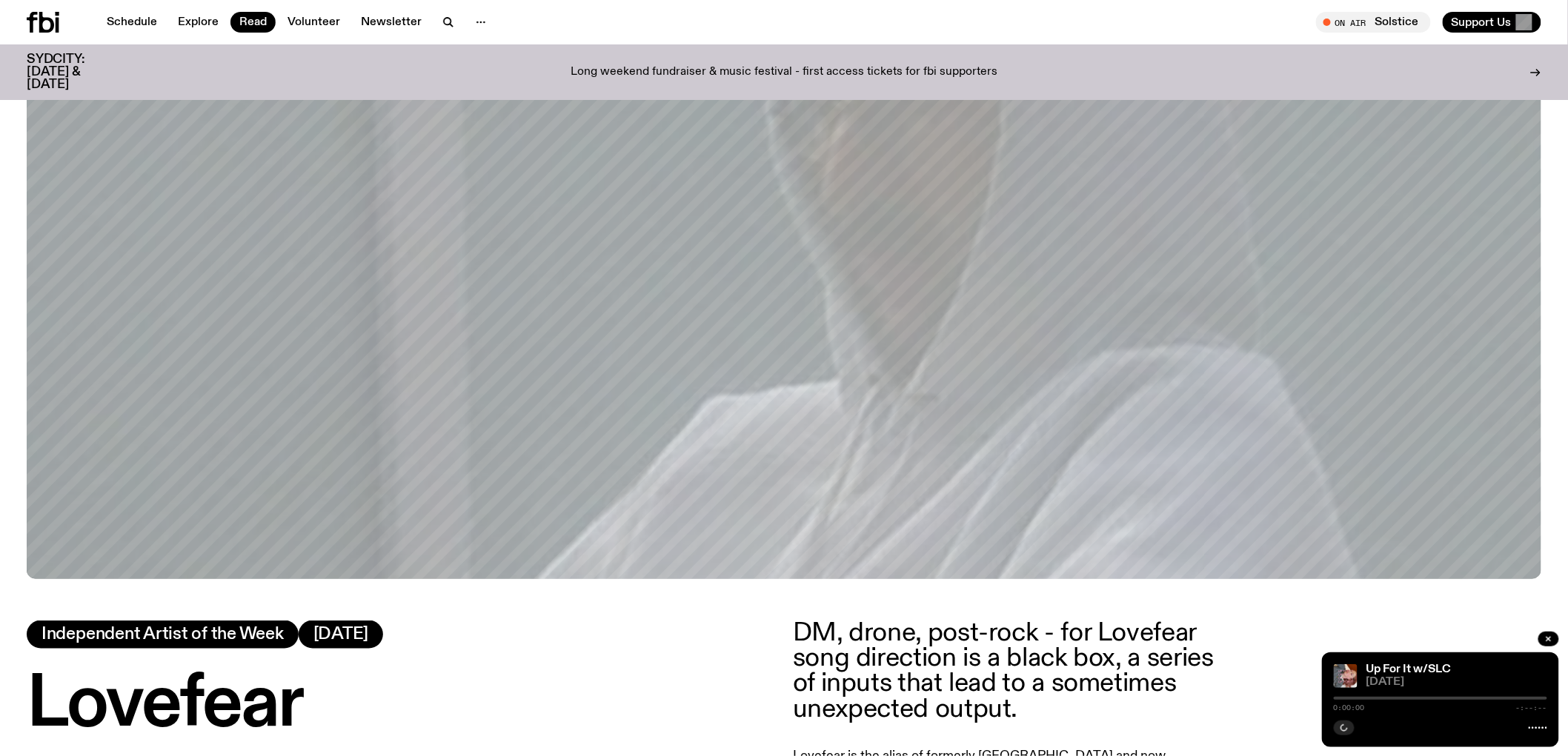
scroll to position [893, 0]
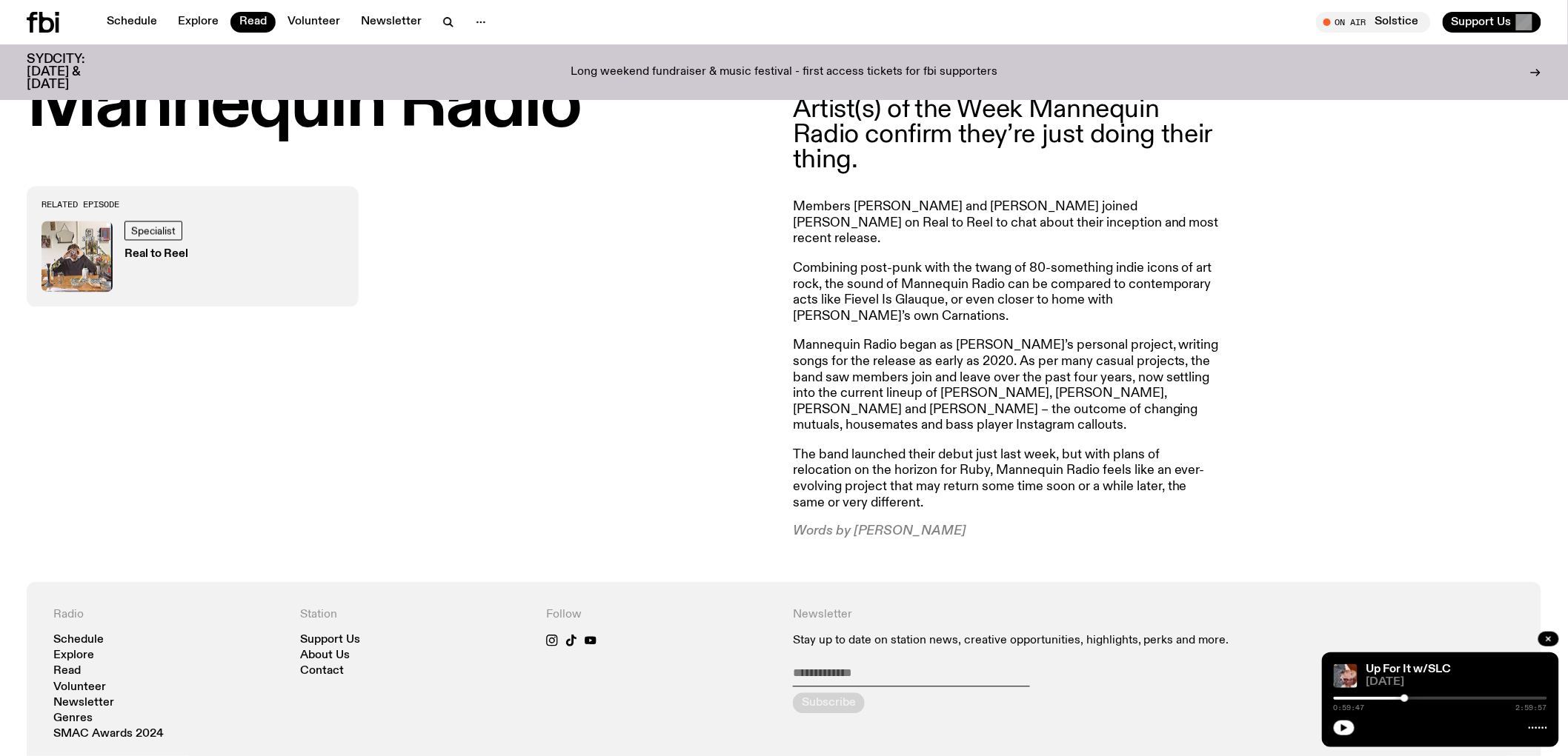
scroll to position [729, 0]
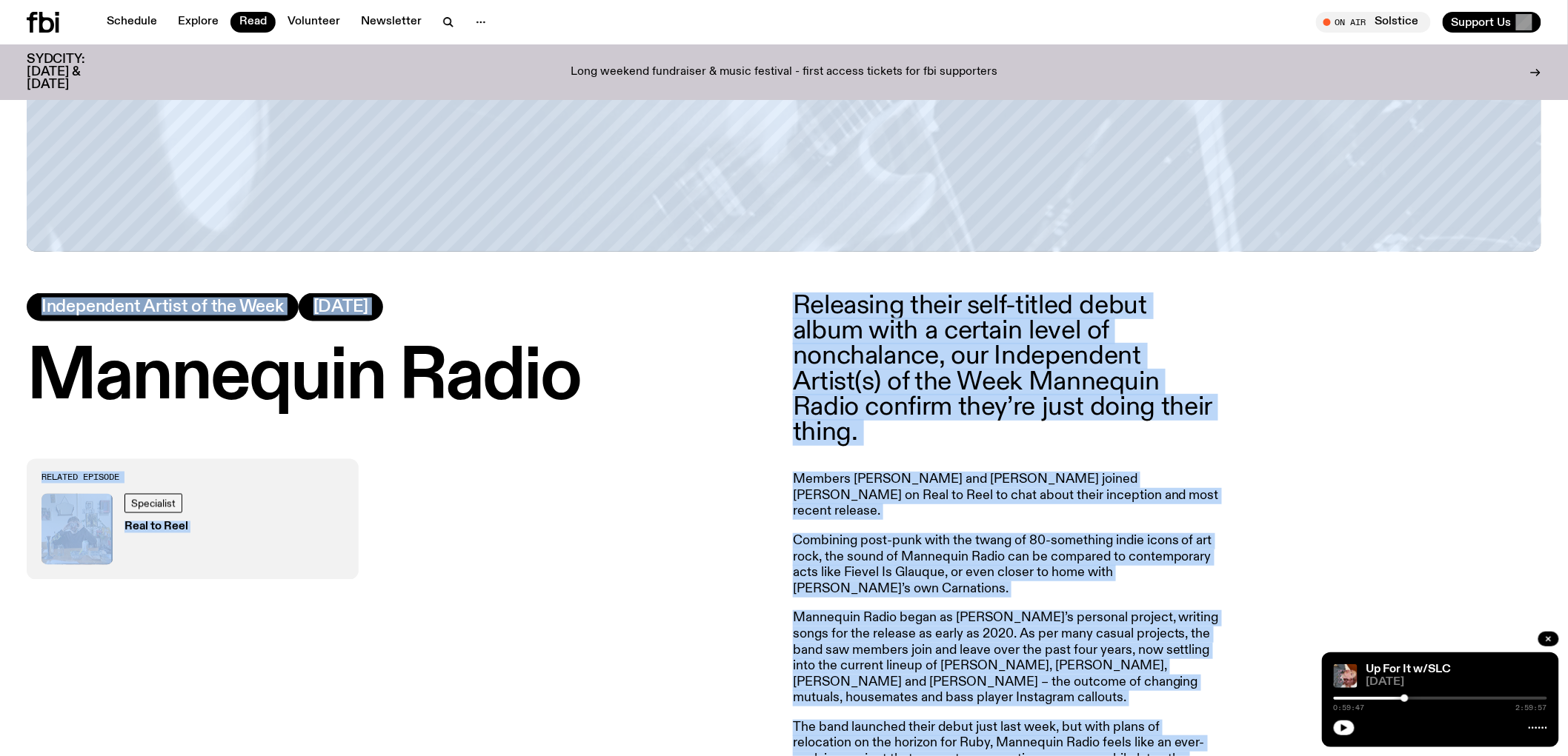
drag, startPoint x: 580, startPoint y: 377, endPoint x: 0, endPoint y: 361, distance: 580.2
click at [0, 361] on div "Mannequin Radio Independent Artist of the Week 19.06.24 Related Episode Special…" at bounding box center [784, 127] width 1568 height 1454
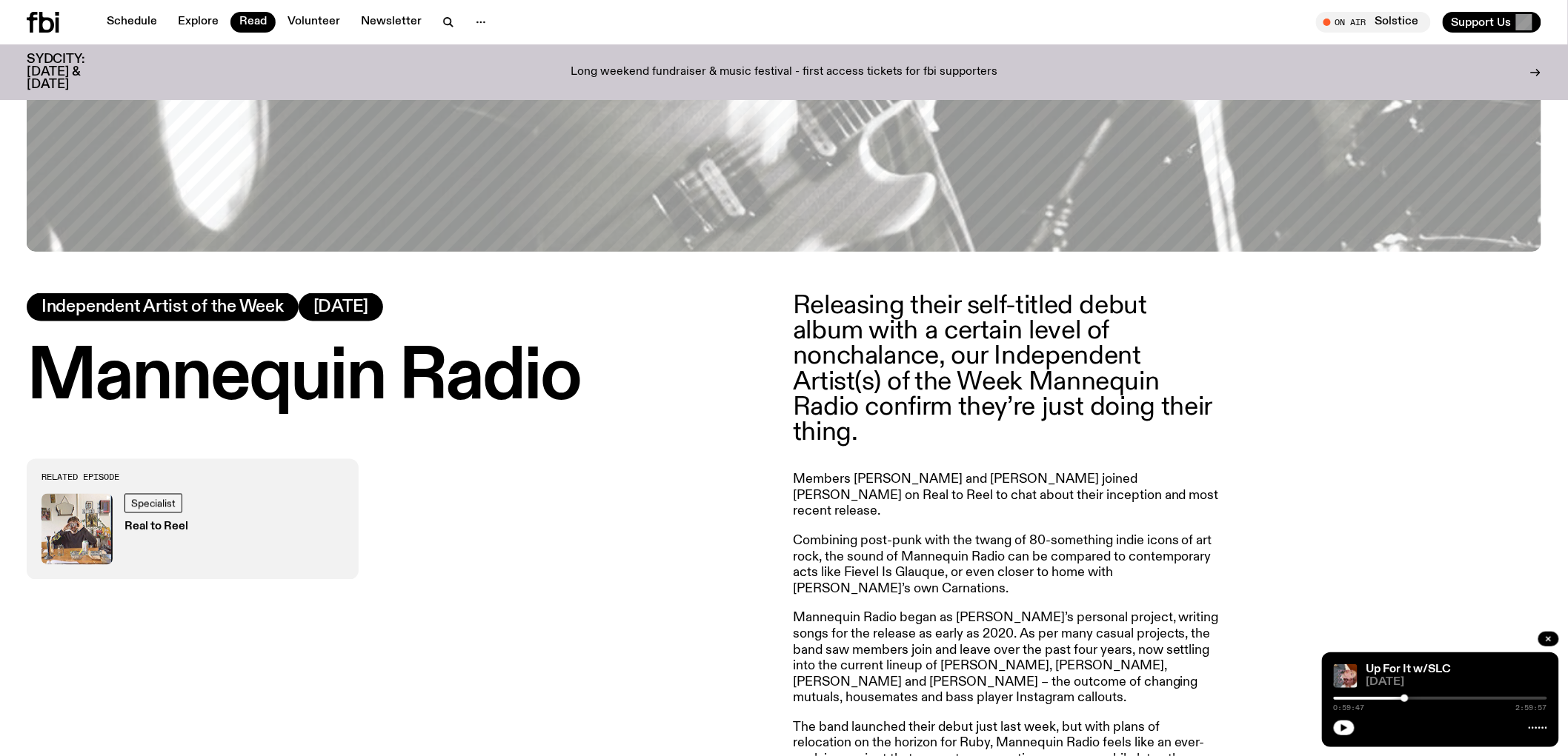
click at [83, 380] on h1 "Mannequin Radio" at bounding box center [401, 378] width 748 height 66
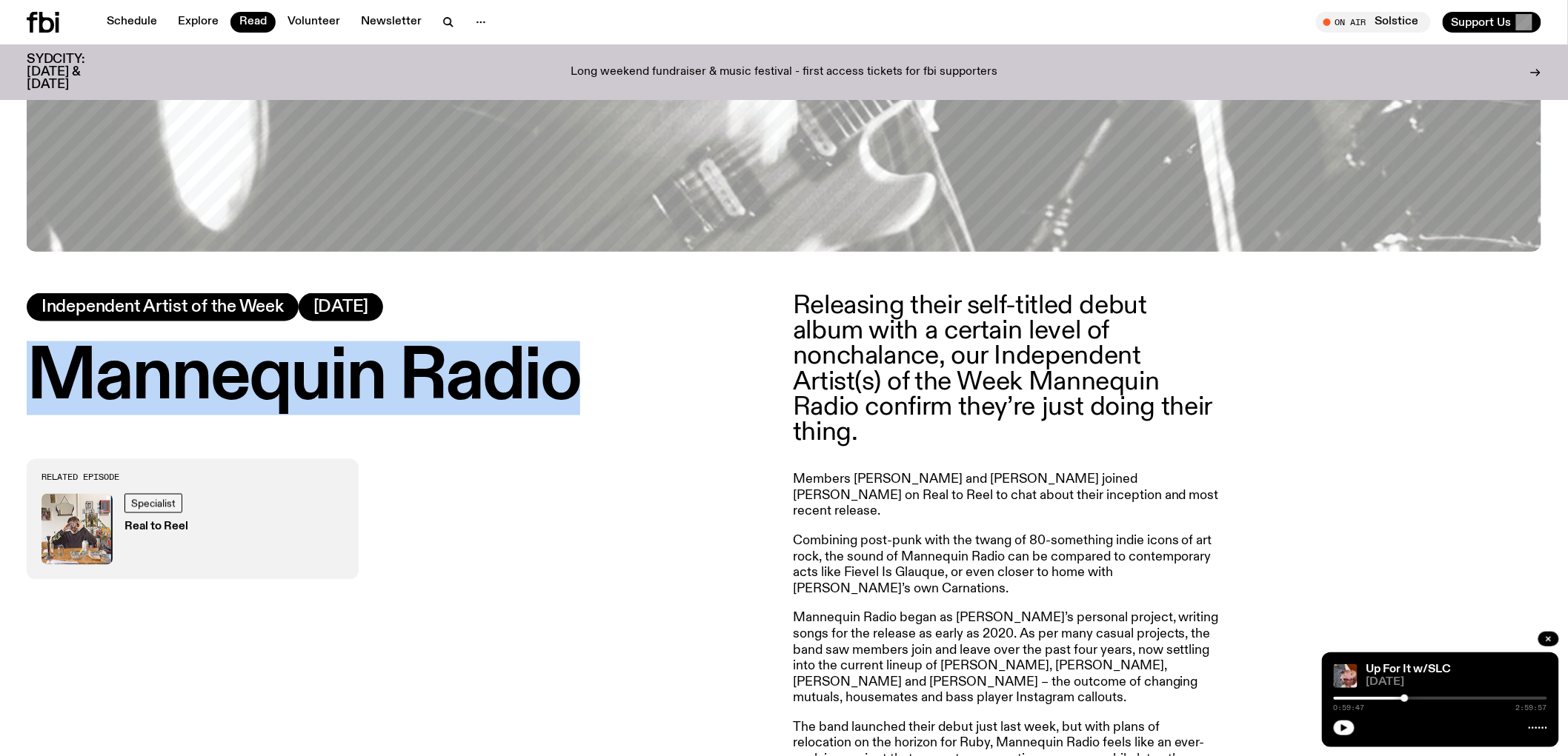
drag, startPoint x: 43, startPoint y: 378, endPoint x: 568, endPoint y: 385, distance: 525.0
click at [568, 385] on h1 "Mannequin Radio" at bounding box center [401, 378] width 748 height 66
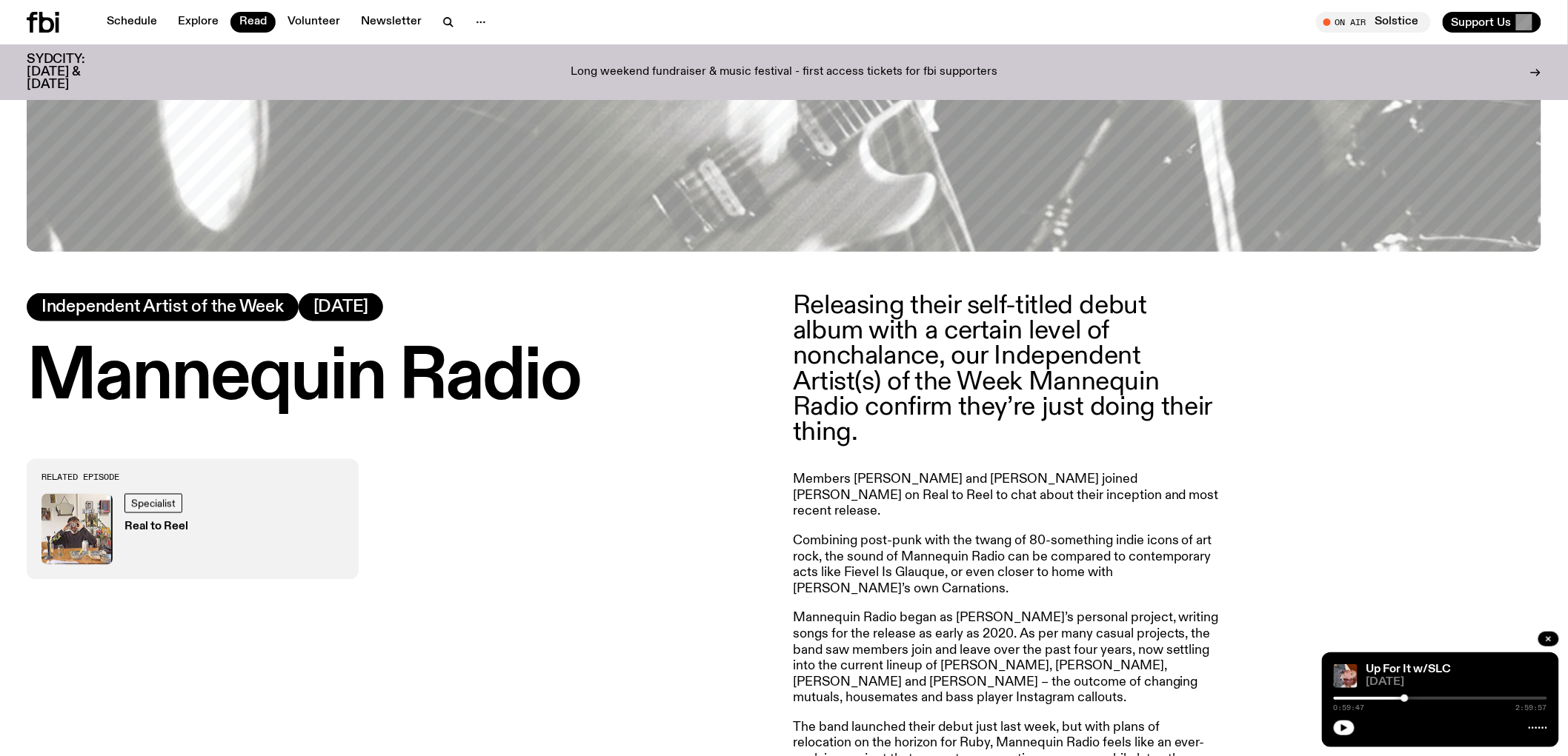
click at [952, 345] on p "Releasing their self-titled debut album with a certain level of nonchalance, ou…" at bounding box center [1006, 369] width 426 height 151
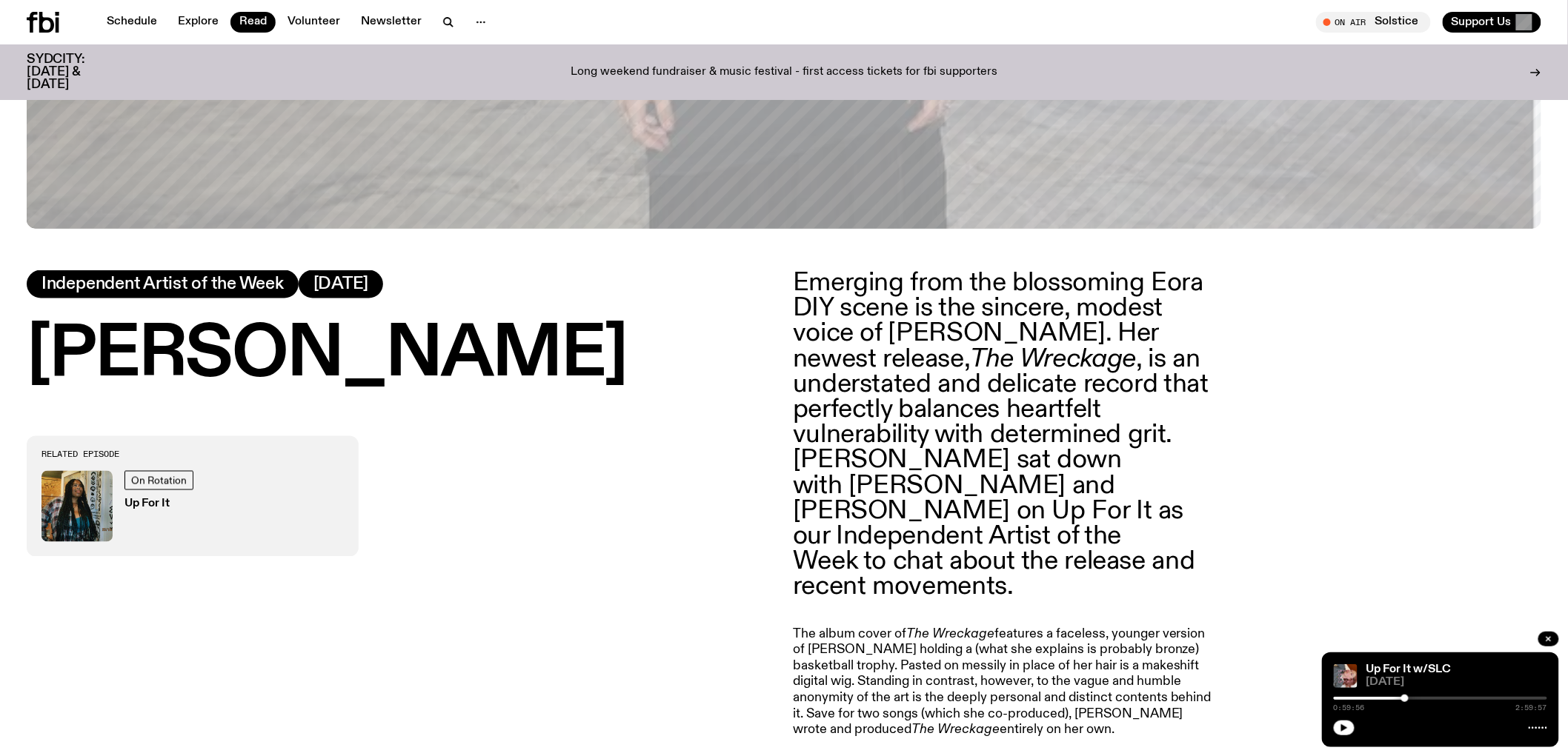
scroll to position [566, 0]
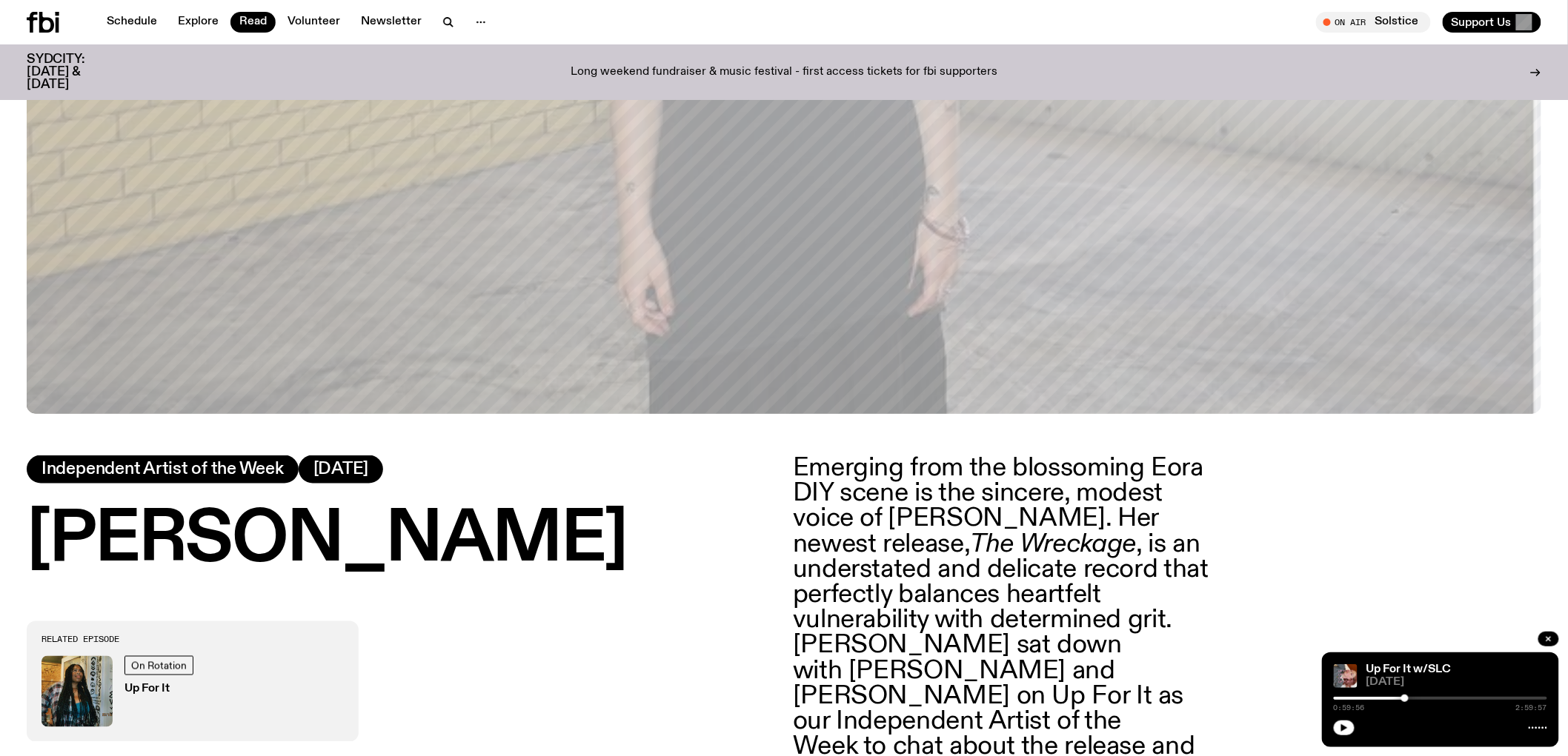
drag, startPoint x: 575, startPoint y: 539, endPoint x: 12, endPoint y: 534, distance: 563.0
click at [12, 534] on div "[PERSON_NAME] Independent Artist of the Week [DATE] Related Episode On Rotation…" at bounding box center [784, 666] width 1568 height 2208
click at [65, 537] on h1 "[PERSON_NAME]" at bounding box center [401, 540] width 748 height 66
drag, startPoint x: 43, startPoint y: 538, endPoint x: 596, endPoint y: 555, distance: 553.3
click at [596, 555] on h1 "[PERSON_NAME]" at bounding box center [401, 540] width 748 height 66
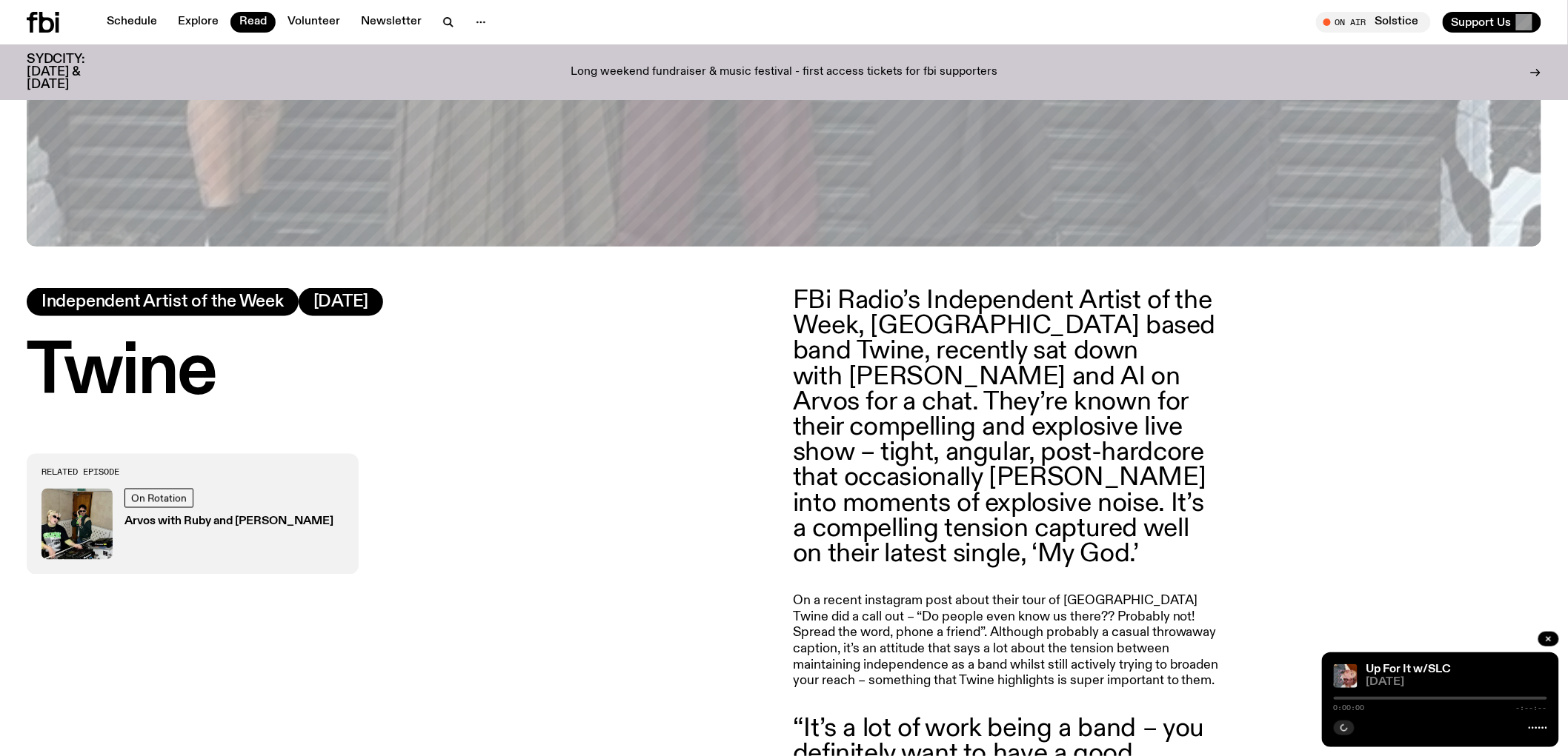
scroll to position [815, 0]
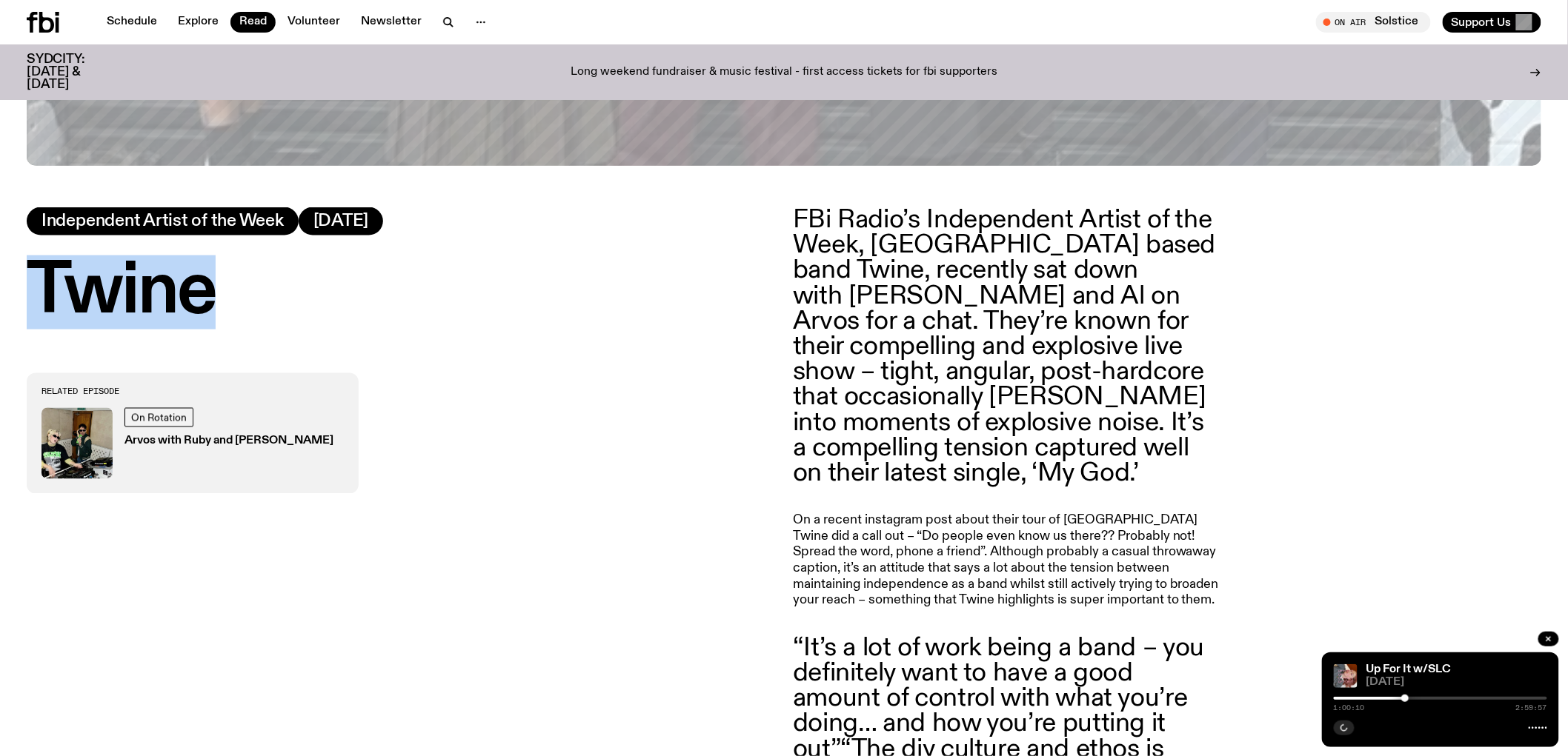
drag, startPoint x: 255, startPoint y: 280, endPoint x: 40, endPoint y: 298, distance: 215.8
click at [40, 298] on h1 "Twine" at bounding box center [401, 292] width 748 height 66
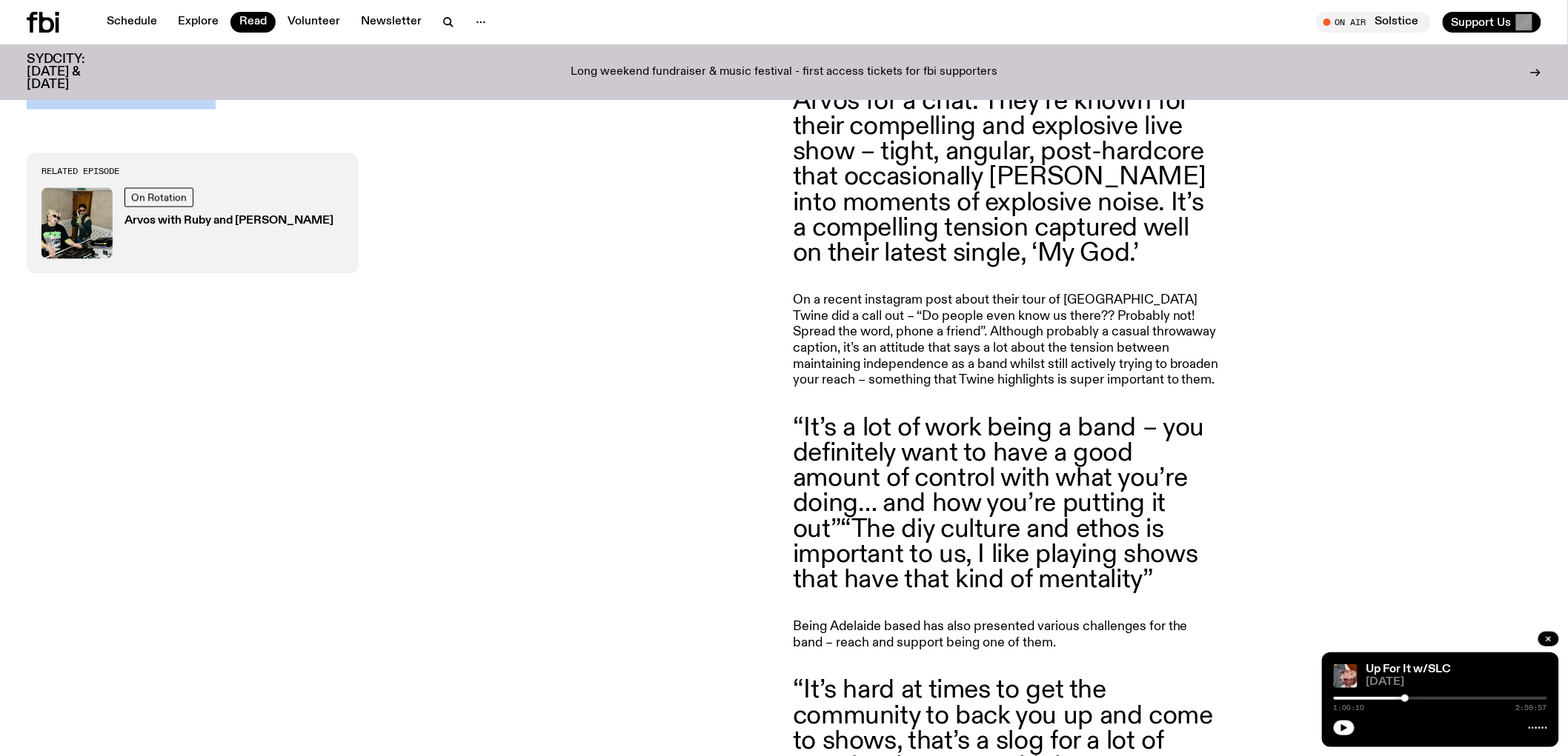
scroll to position [732, 0]
